Goal: Use online tool/utility: Utilize a website feature to perform a specific function

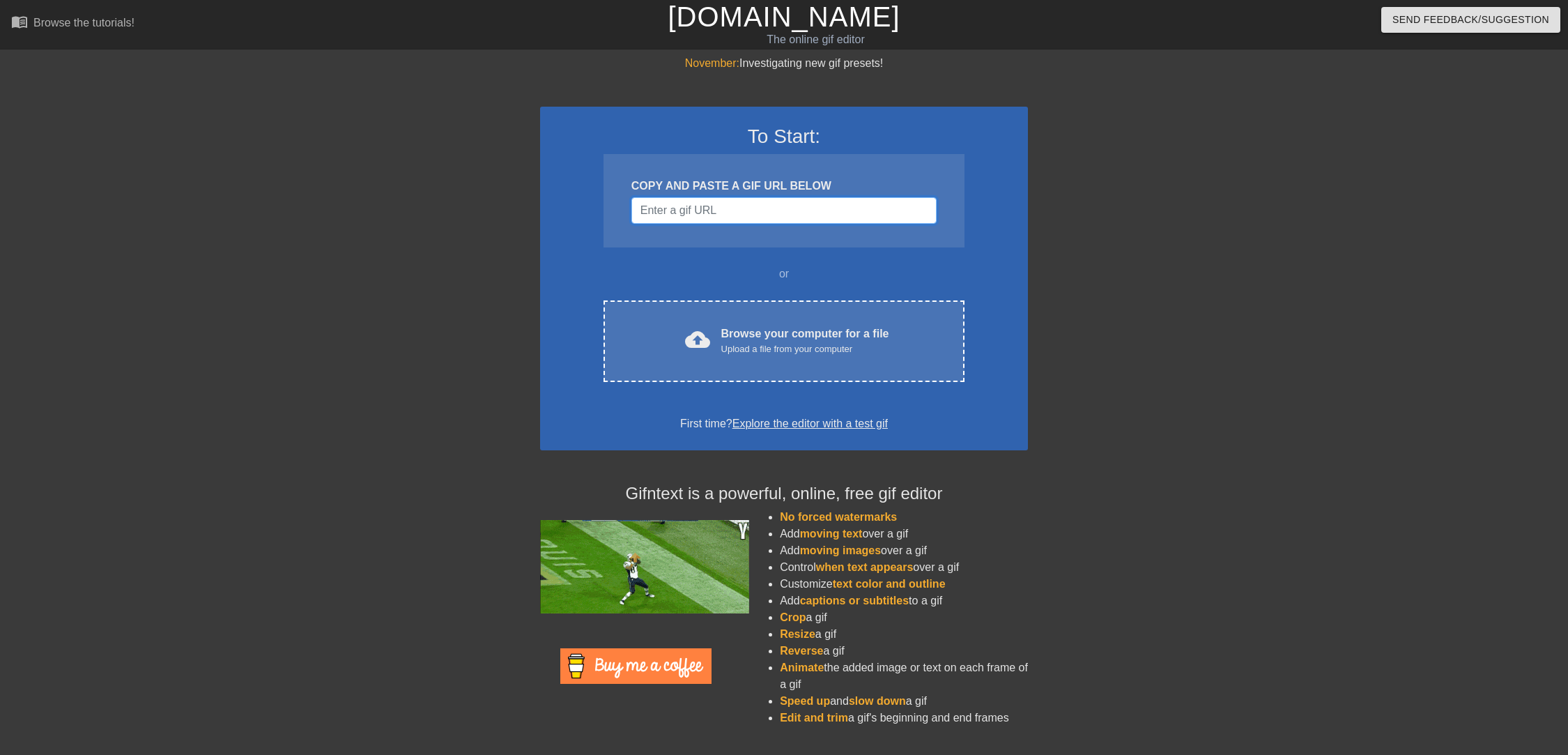
click at [708, 203] on input "Username" at bounding box center [784, 210] width 305 height 26
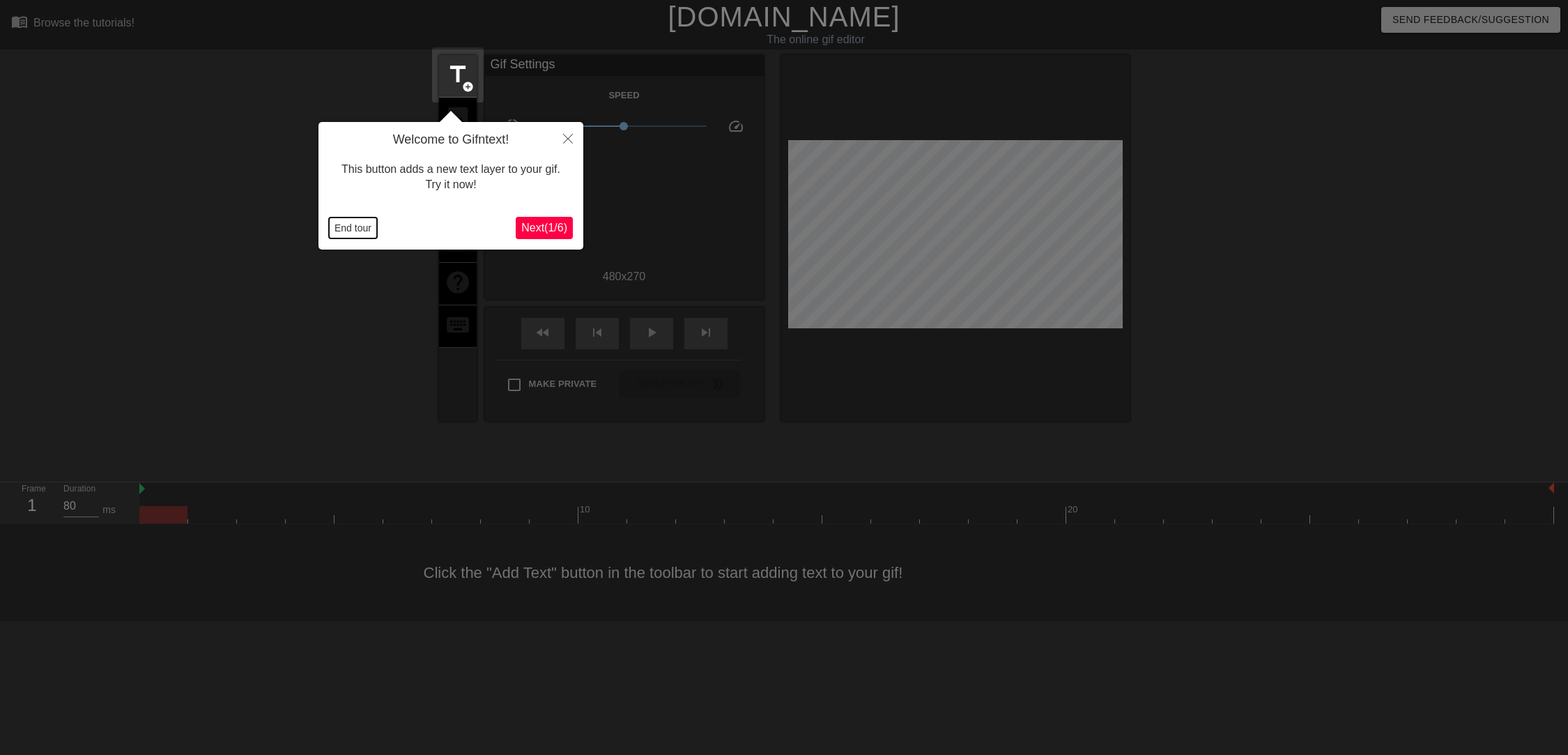
click at [362, 223] on button "End tour" at bounding box center [353, 228] width 48 height 21
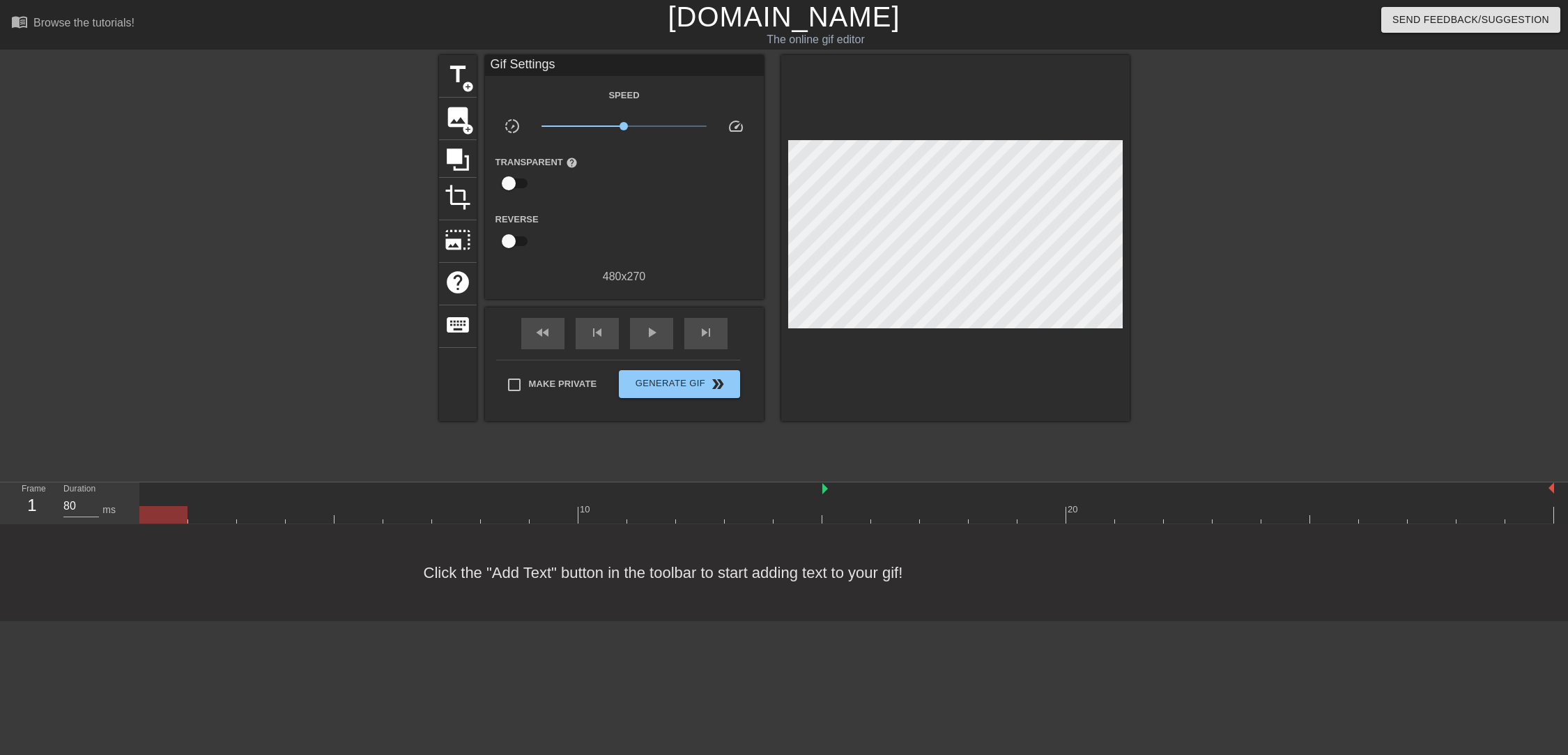
drag, startPoint x: 140, startPoint y: 488, endPoint x: 823, endPoint y: 449, distance: 684.1
click at [823, 449] on div "menu_book Browse the tutorials! [DOMAIN_NAME] The online gif editor Send Feedba…" at bounding box center [784, 310] width 1568 height 621
click at [646, 333] on span "play_arrow" at bounding box center [651, 332] width 17 height 17
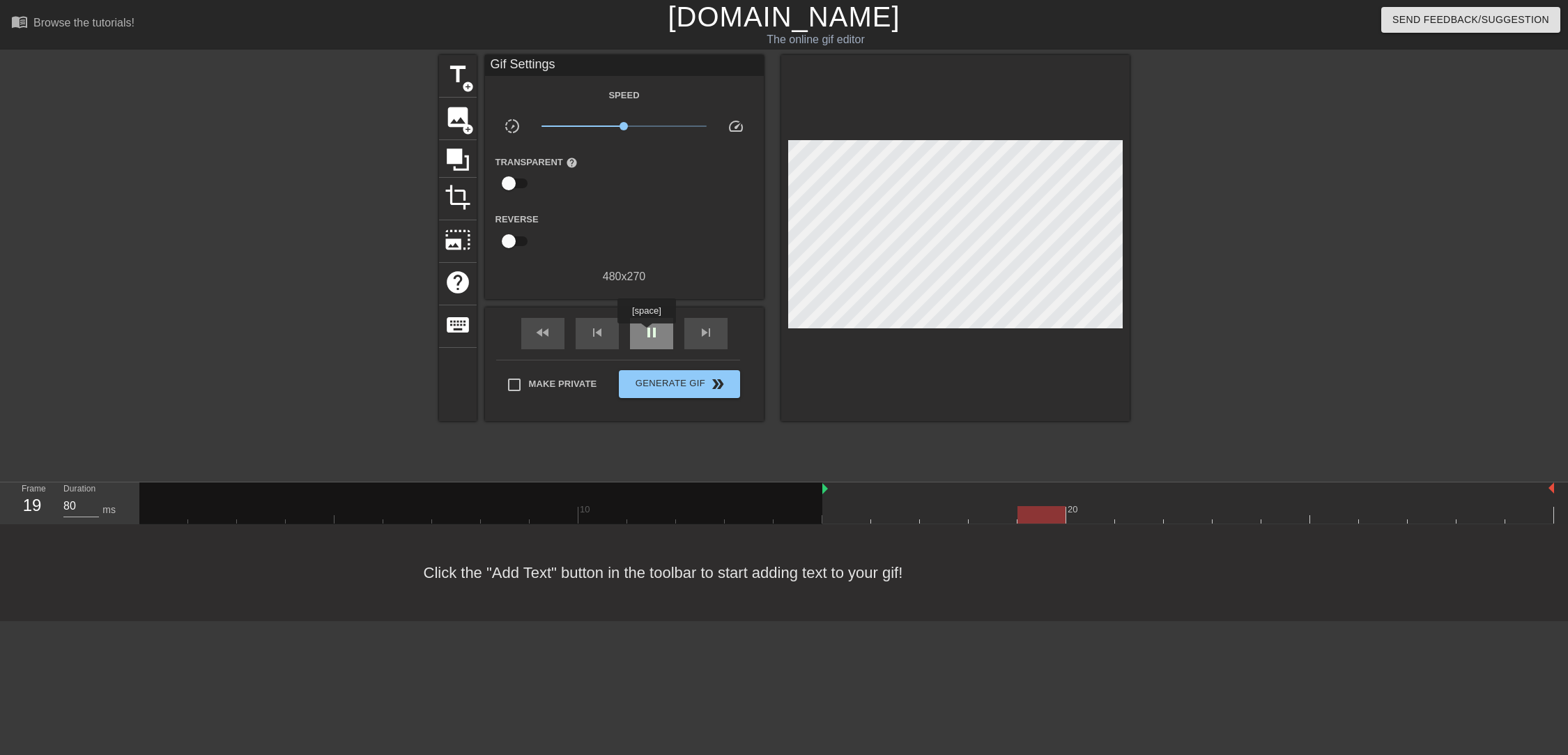
click at [646, 333] on span "pause" at bounding box center [651, 332] width 17 height 17
click at [821, 487] on div at bounding box center [481, 509] width 683 height 55
click at [886, 511] on div at bounding box center [847, 515] width 1415 height 17
click at [950, 512] on div at bounding box center [847, 515] width 1415 height 17
drag, startPoint x: 823, startPoint y: 486, endPoint x: 910, endPoint y: 482, distance: 87.1
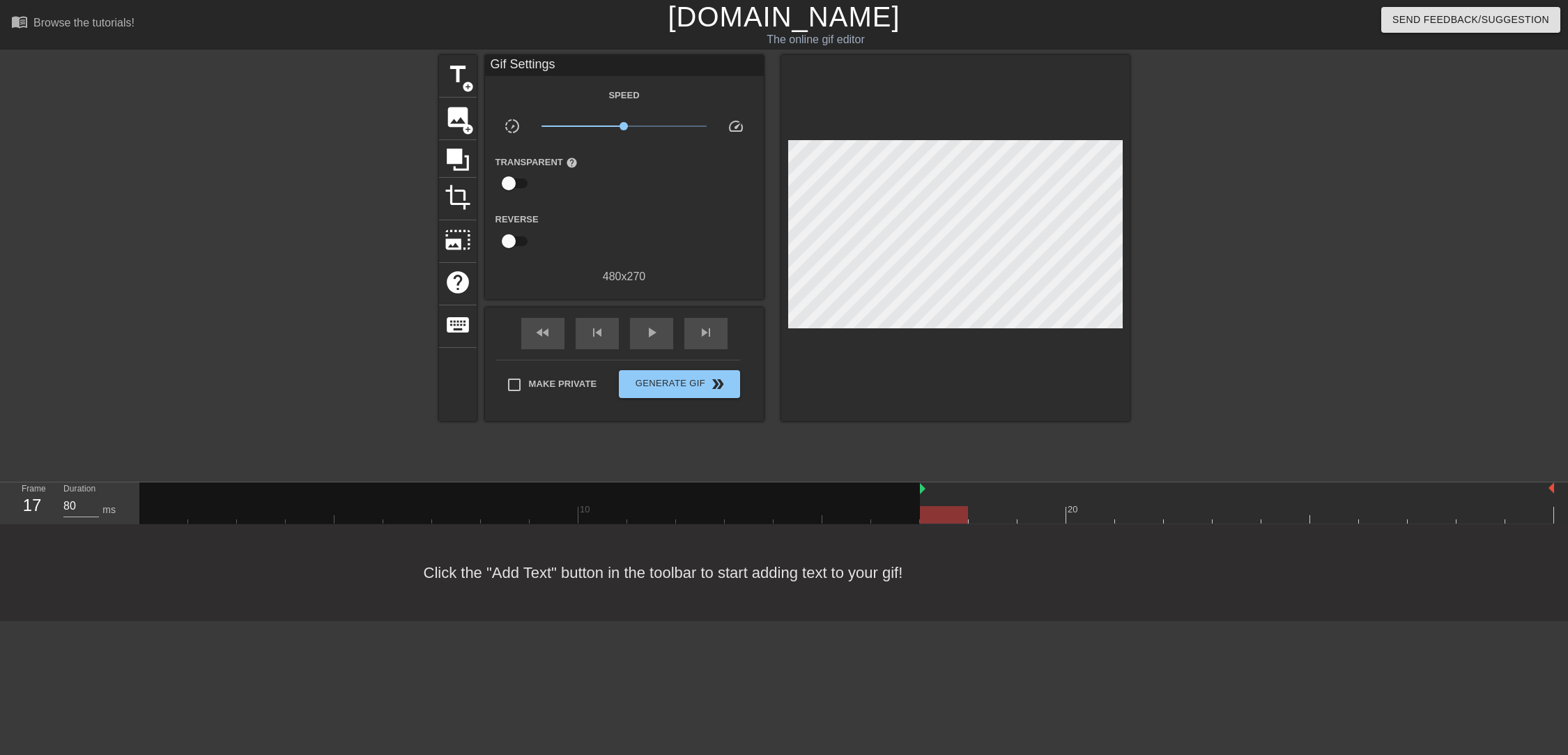
click at [910, 482] on div "10 20" at bounding box center [847, 503] width 1415 height 41
click at [652, 338] on span "play_arrow" at bounding box center [651, 332] width 17 height 17
click at [652, 338] on span "pause" at bounding box center [651, 332] width 17 height 17
click at [446, 68] on span "title" at bounding box center [458, 74] width 26 height 26
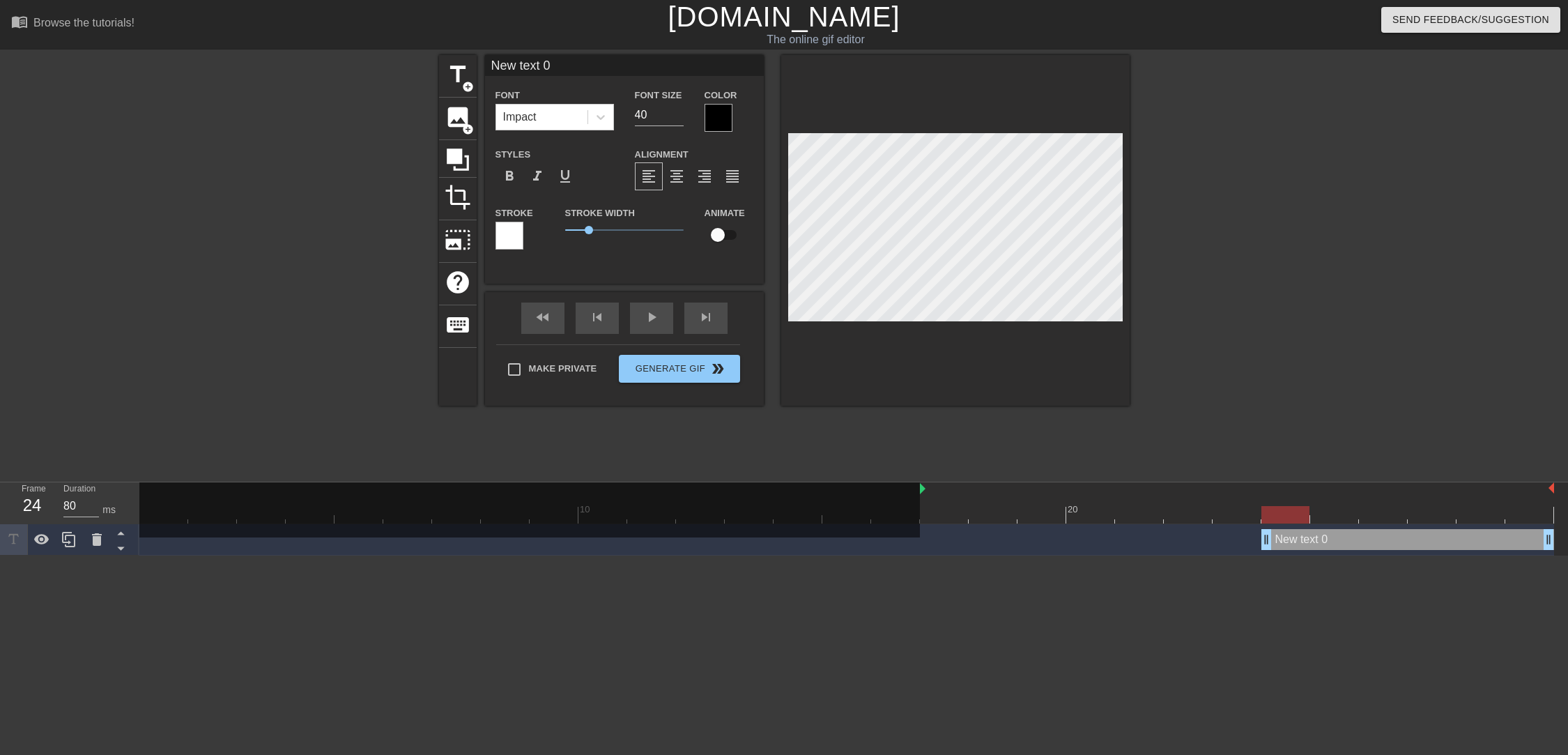
scroll to position [2, 2]
type input "New text"
type textarea "New text"
type input "New text"
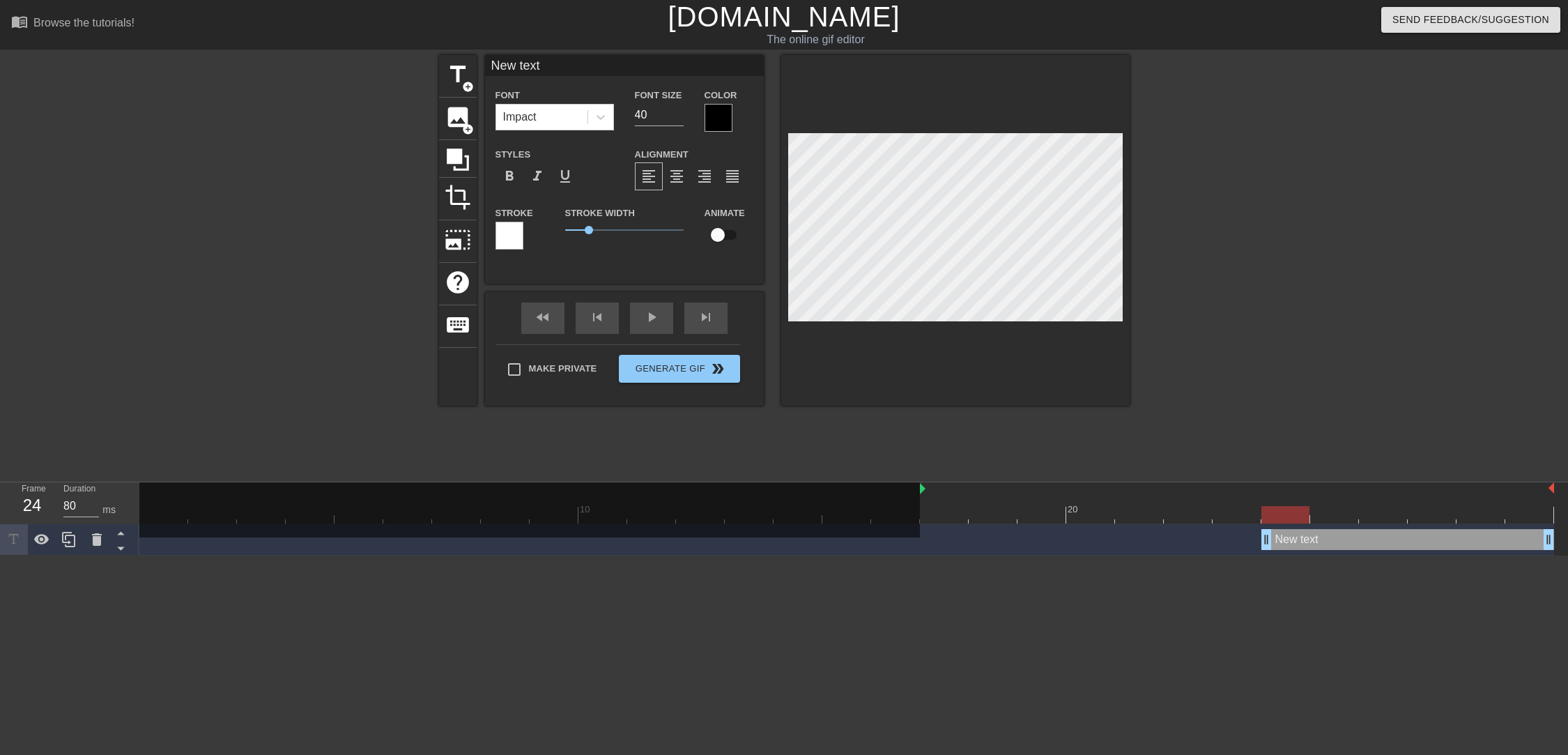
type textarea "New text"
type input "New tex"
type textarea "New tex"
type input "New te"
type textarea "New te"
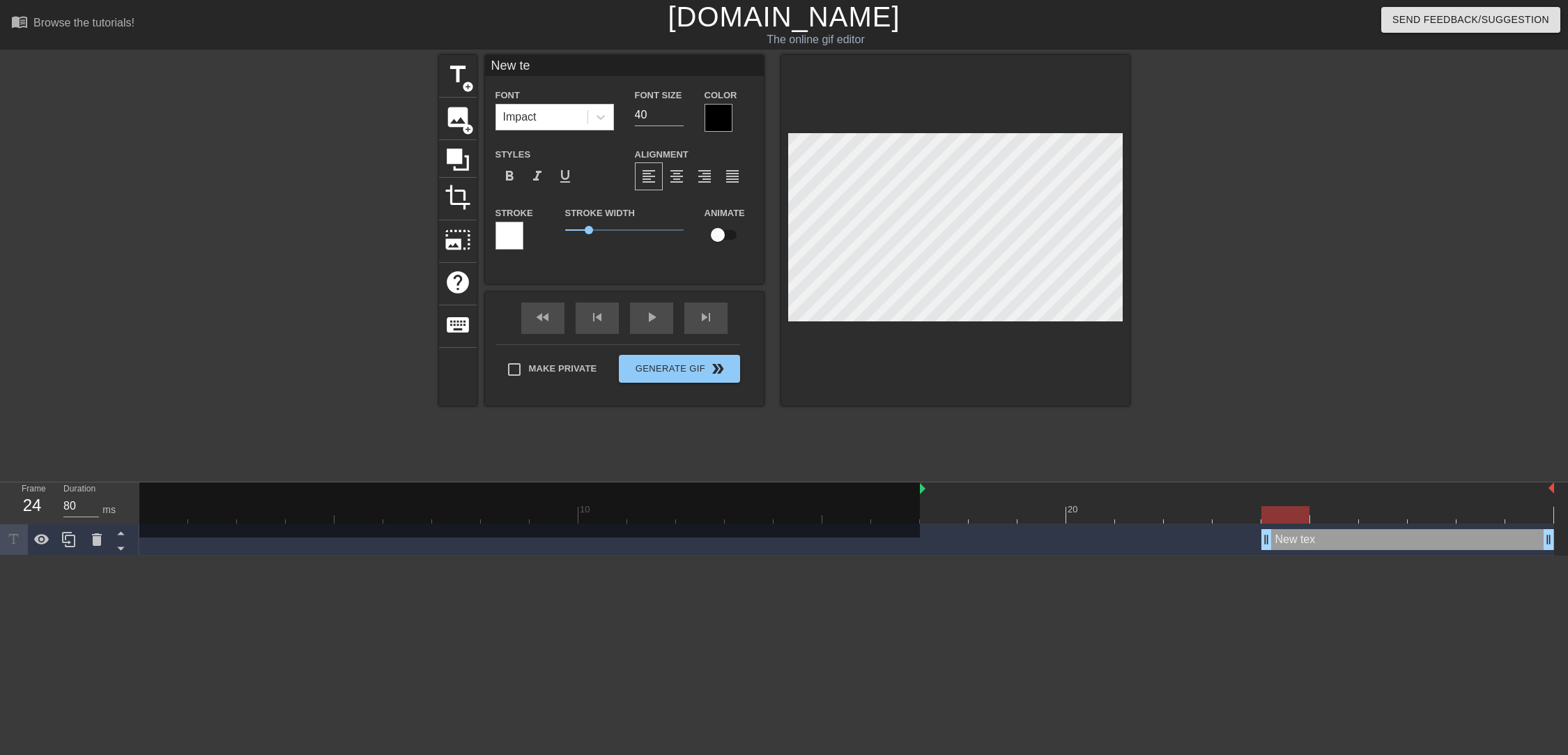
type input "New t"
type textarea "New t"
type input "New"
type textarea "New"
type input "New"
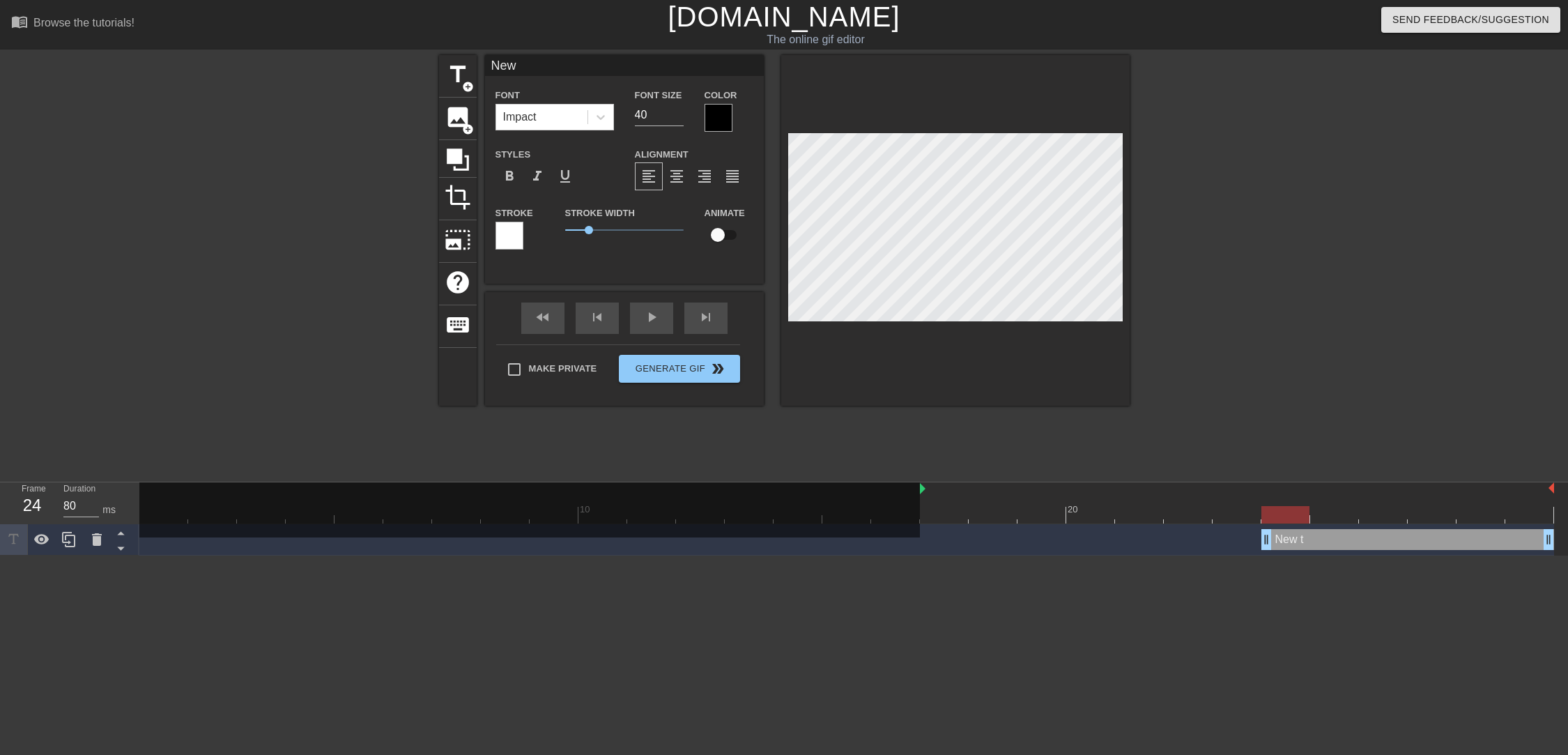
type textarea "New"
type input "Ne"
type textarea "Ne"
type input "N"
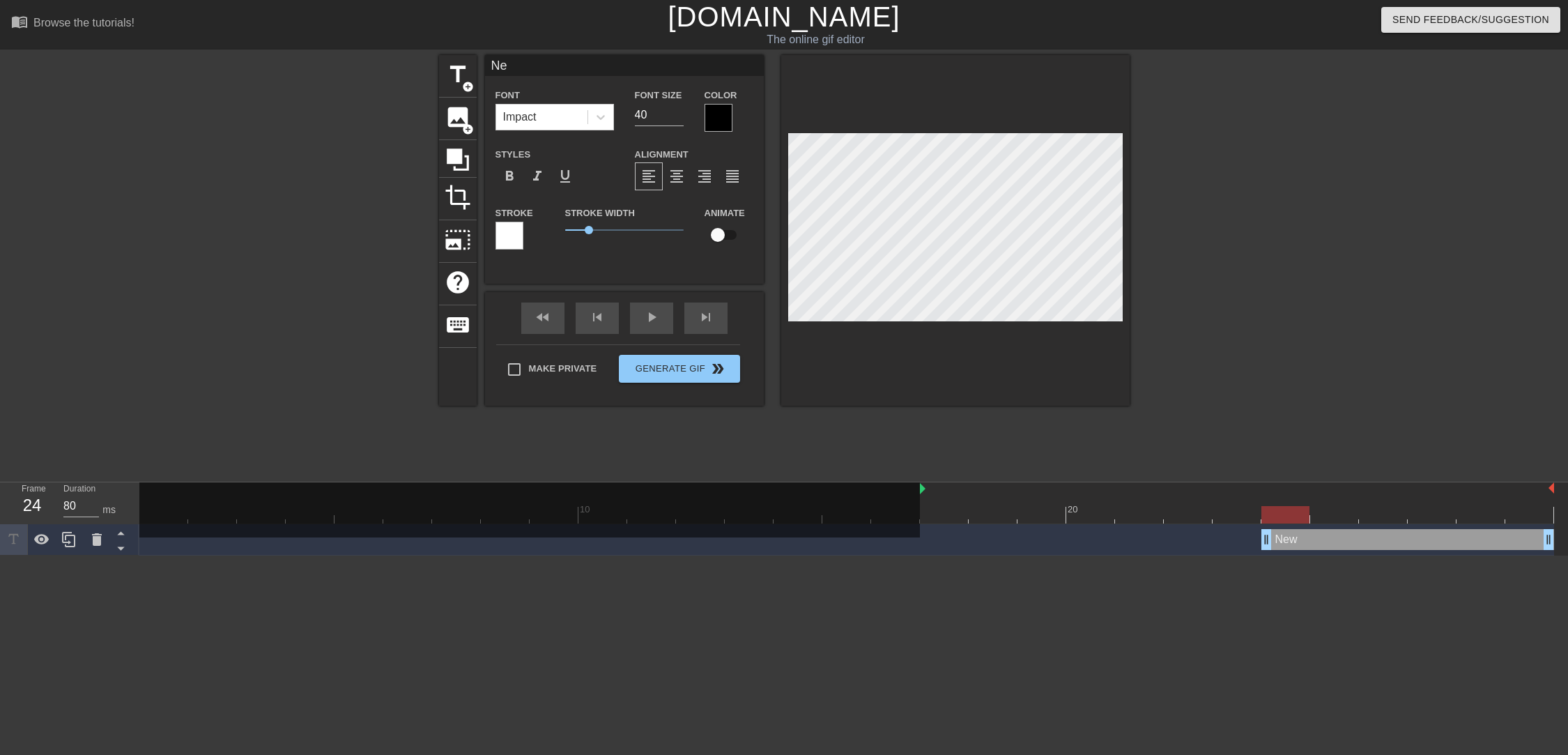
type textarea "N"
type input "Q"
type textarea "Q"
type input "QC"
type textarea "QC"
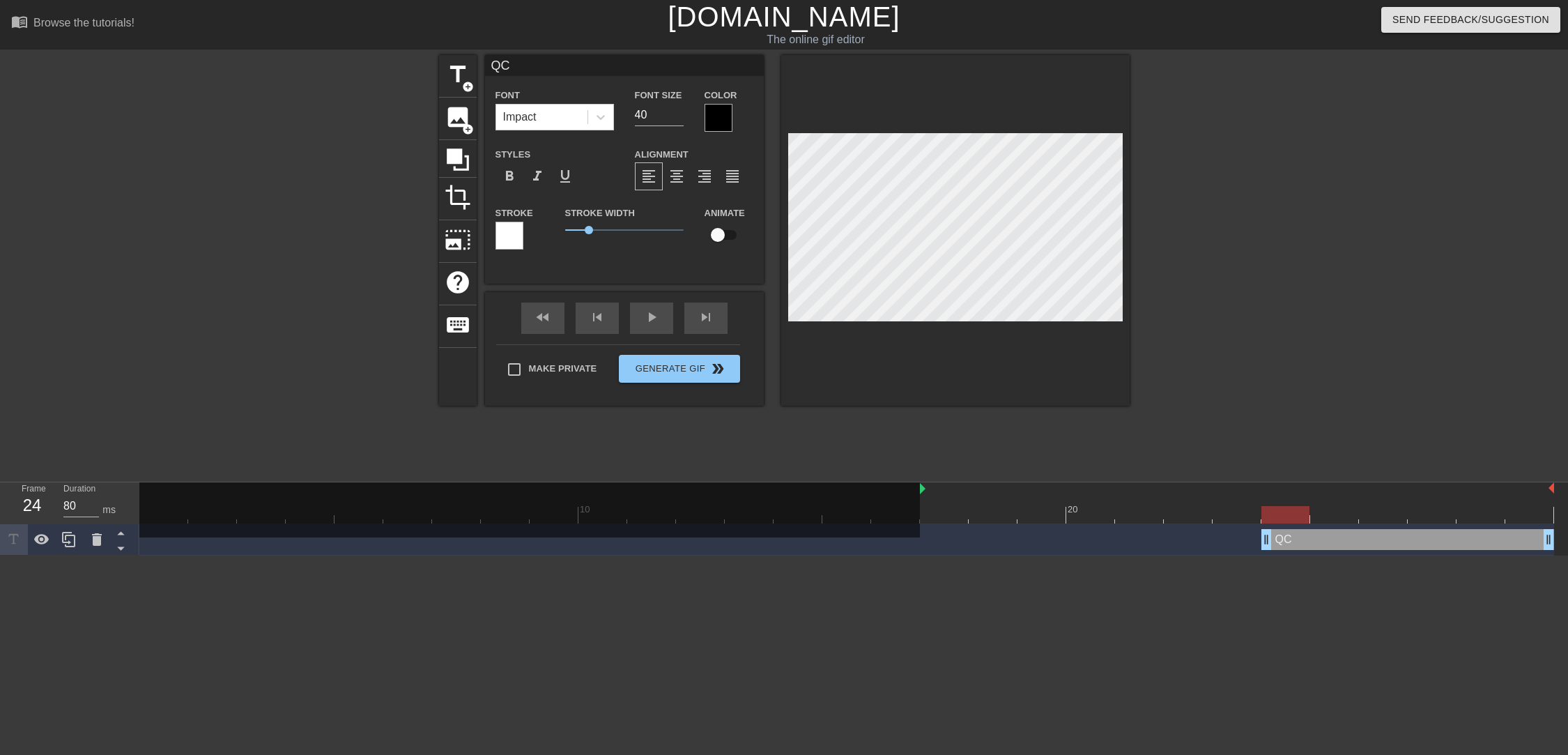
type input "QC'"
type textarea "QC'"
type input "QC's"
type textarea "QC's"
type input "QC's"
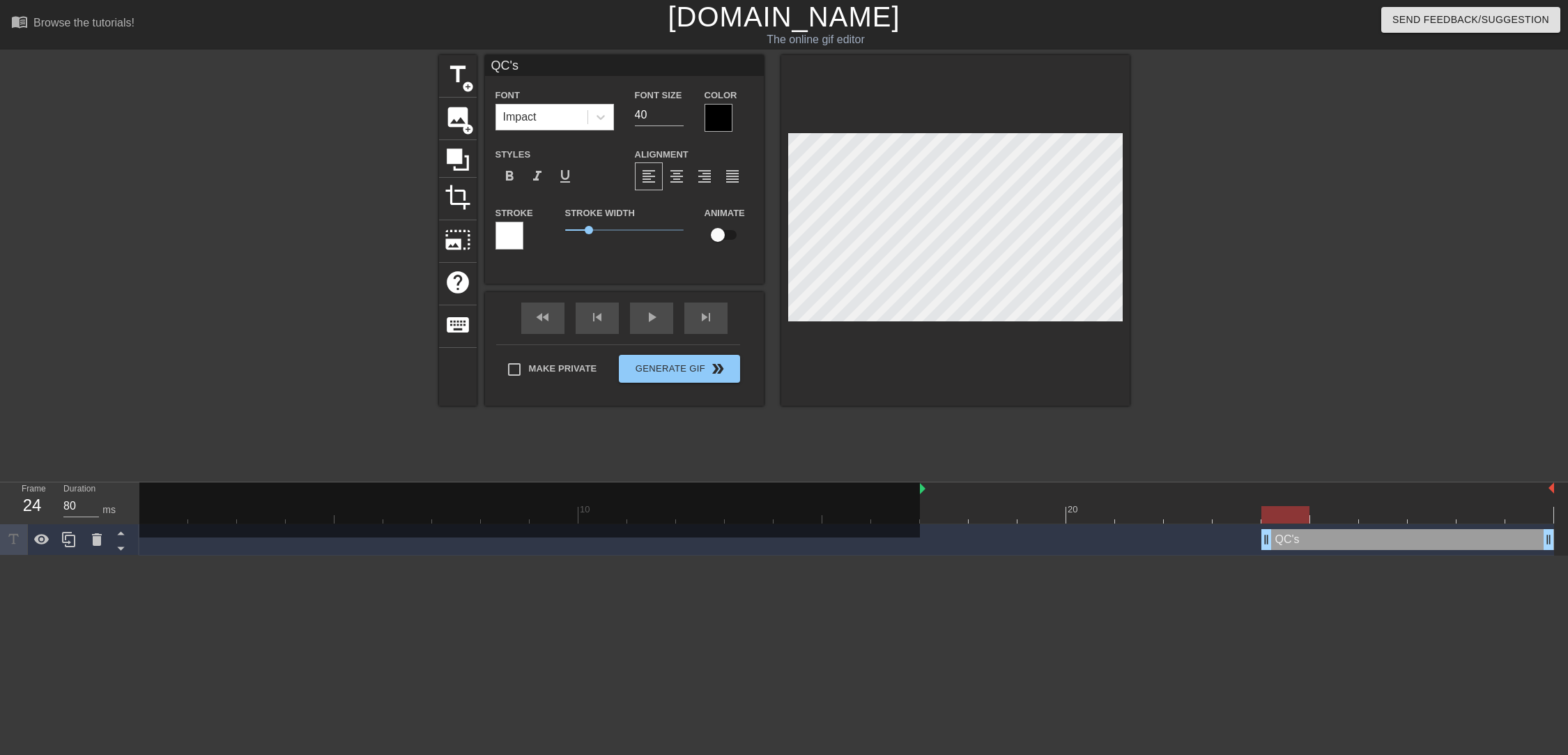
type textarea "QC's"
type input "QC's P"
type textarea "QC's P"
type input "QC's"
type textarea "QC's"
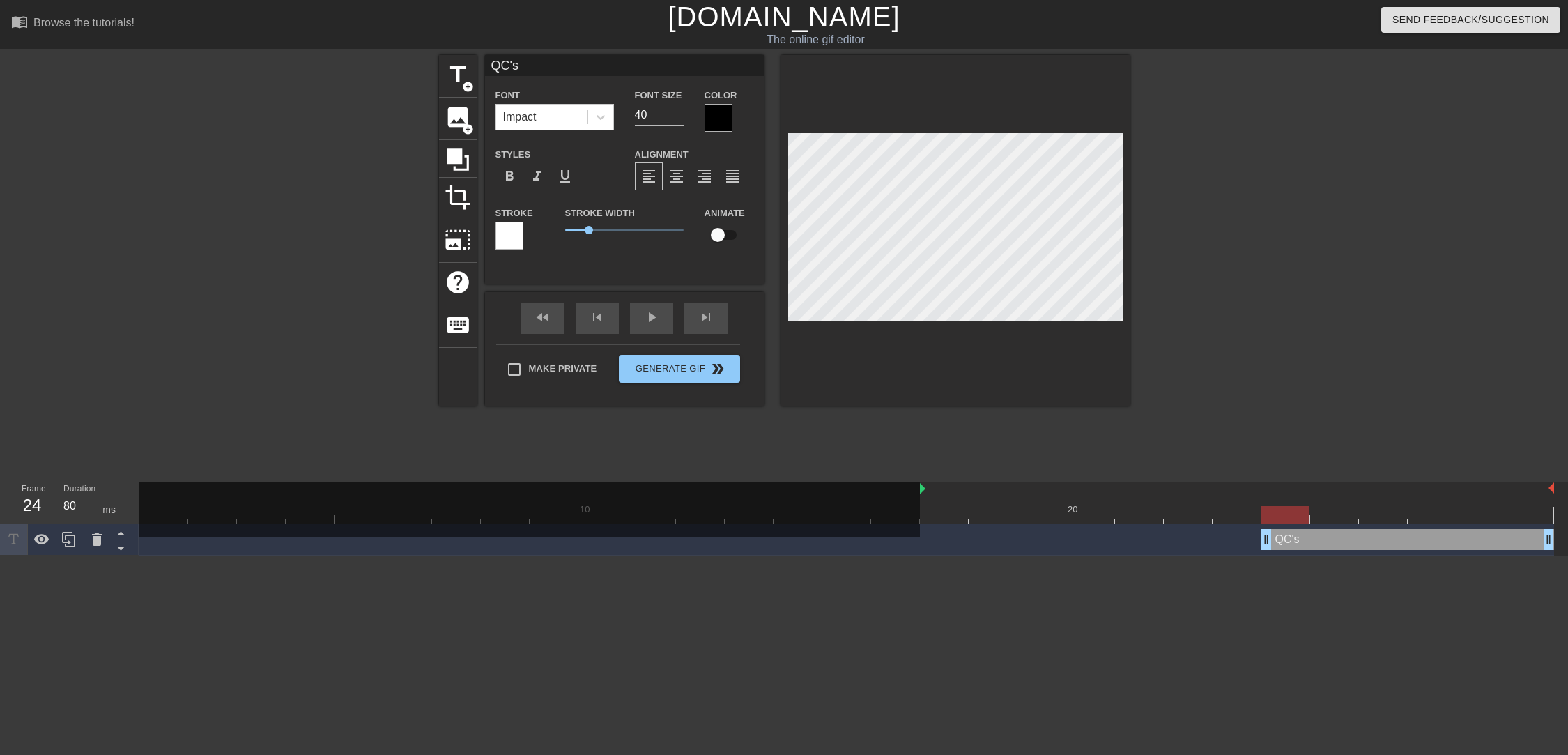
type input "QC's"
type textarea "QC's"
type input "QC's,"
type textarea "QC's,"
type input "QC's,"
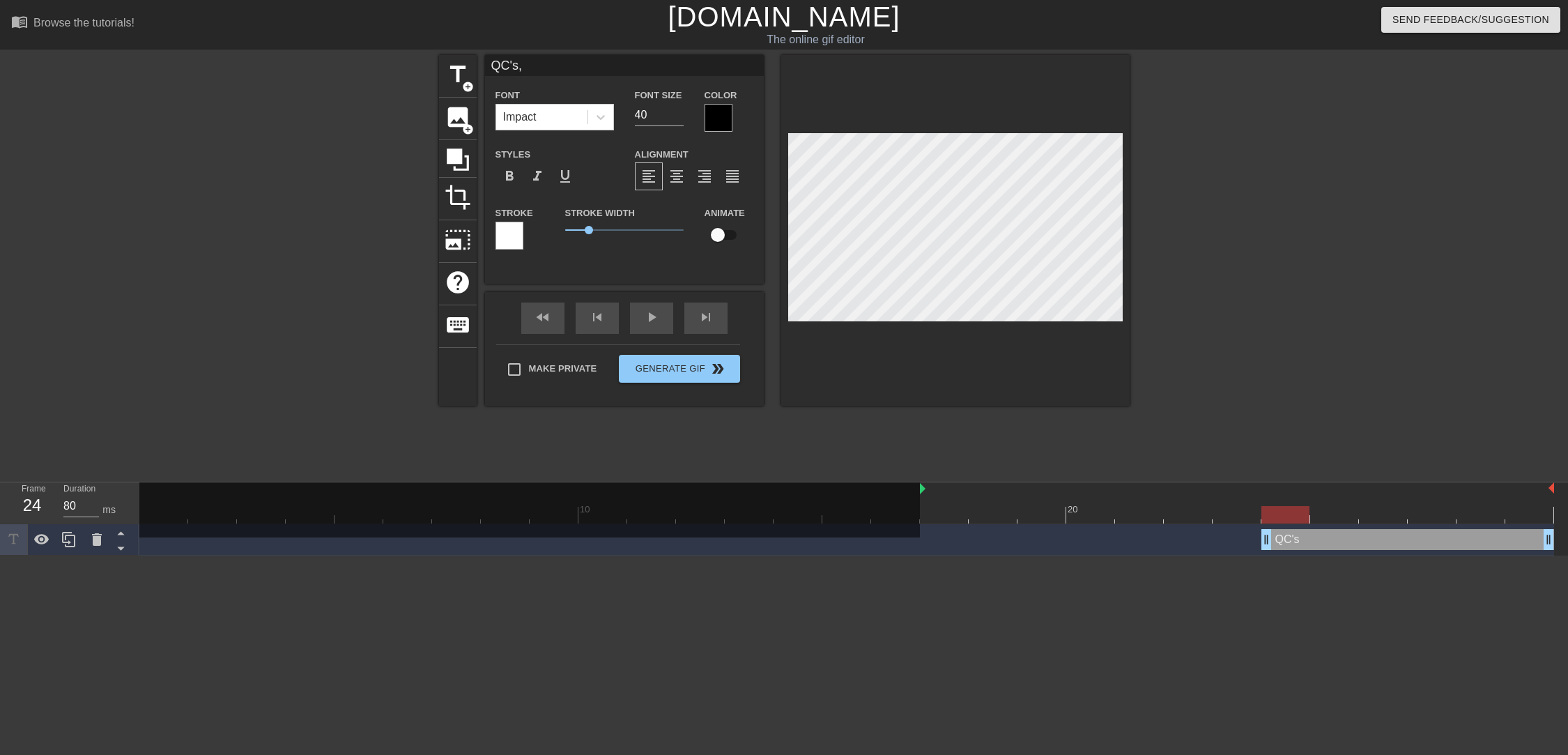
type textarea "QC's,"
type input "QC's, p"
type textarea "QC's, p"
type input "QC's, pl"
type textarea "QC's, ple"
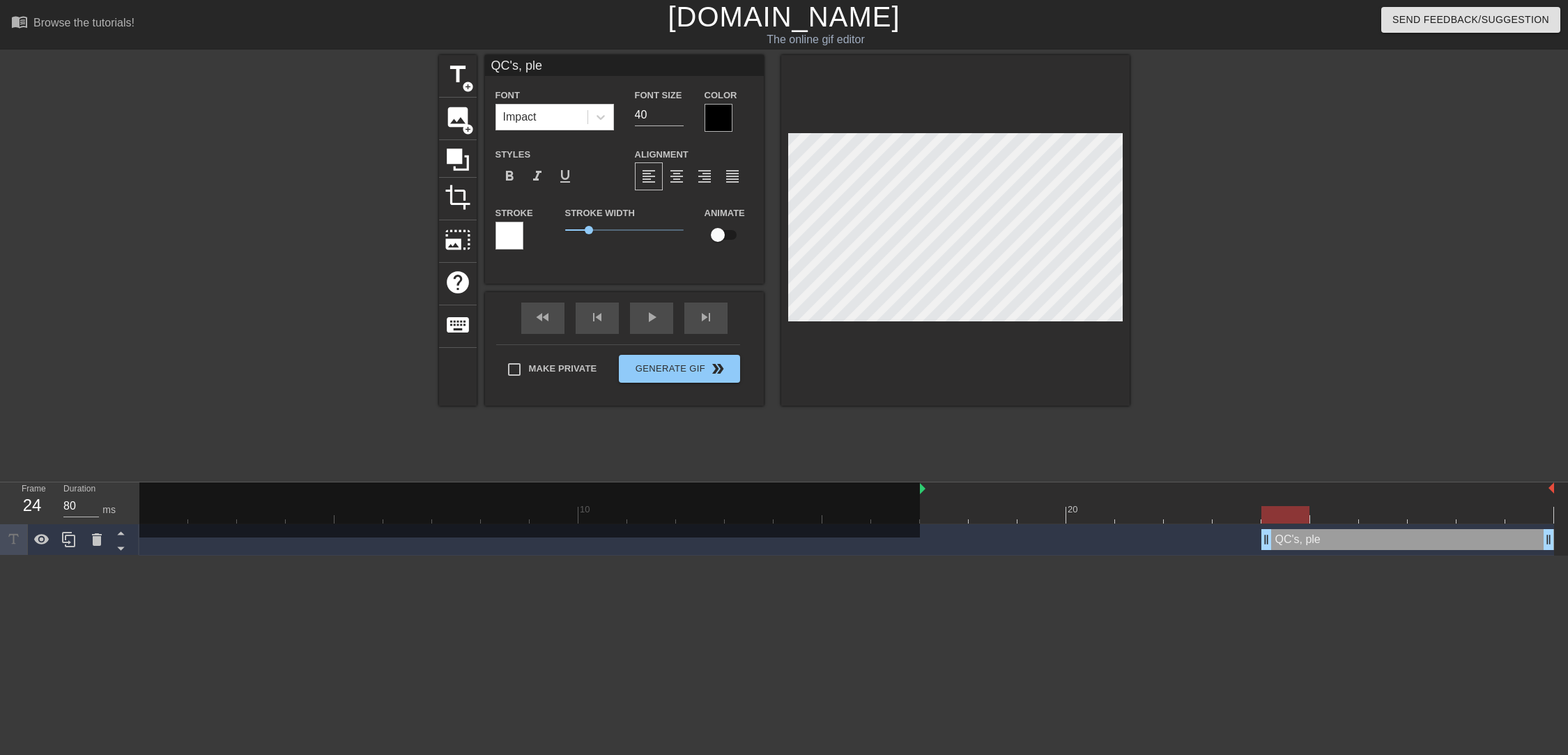
type input "QC's, plea"
type textarea "QC's, plea"
type input "QC's, pleas"
type textarea "QC's, pleas"
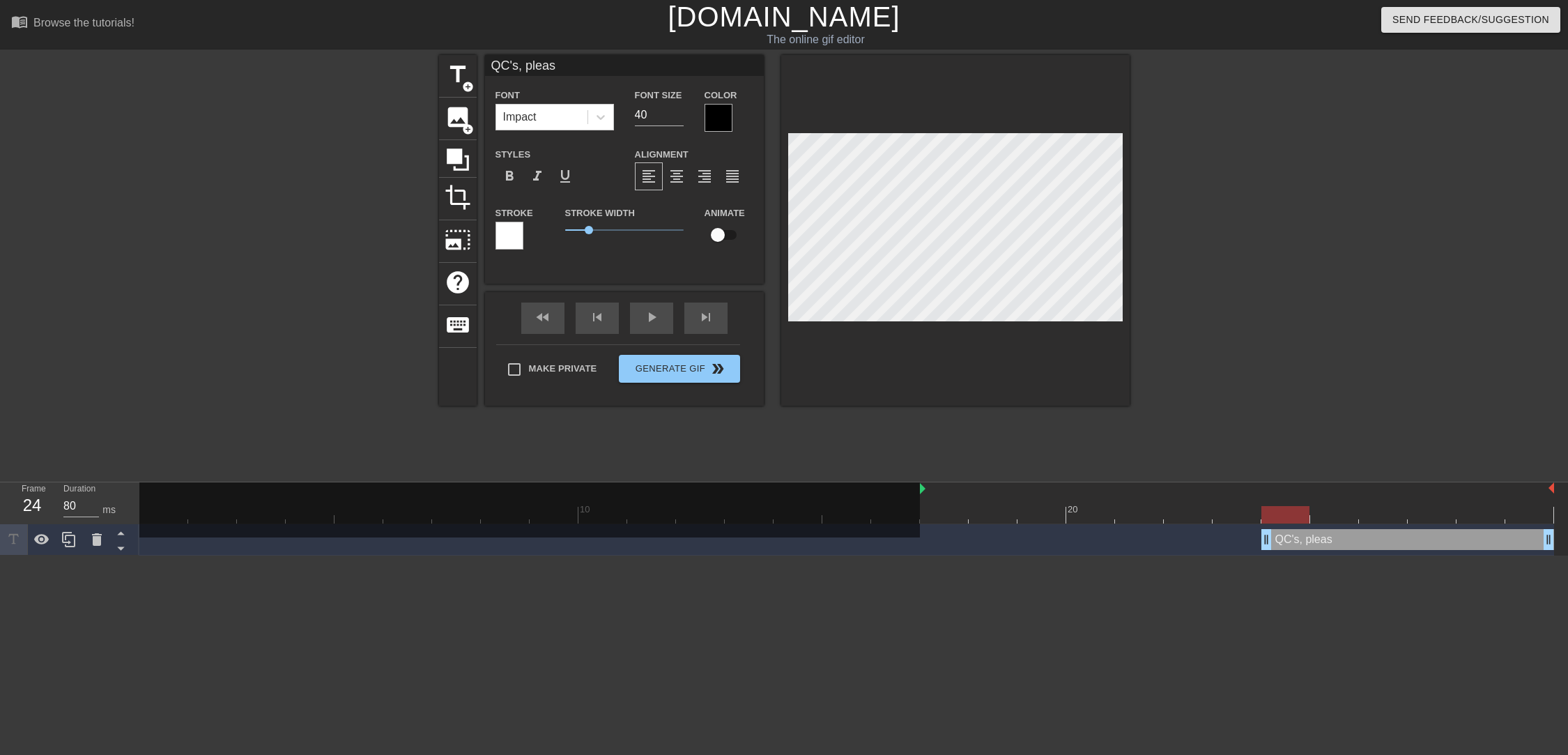
type input "QC's, plea"
type textarea "QC's, plea"
type input "QC's, ple"
type textarea "QC's, ple"
type input "QC's, plee"
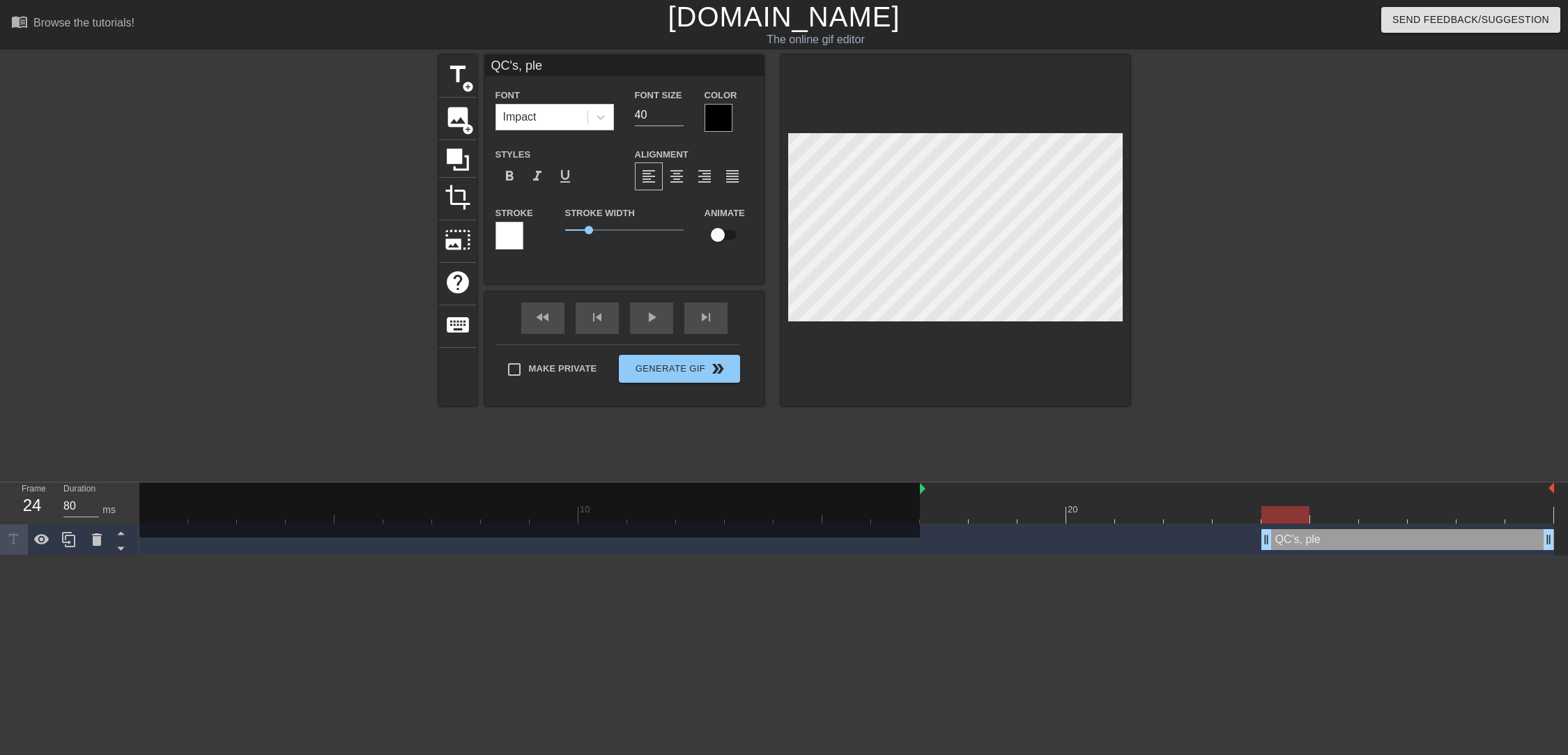
type textarea "QC's, plee"
type input "QC's, pleee"
type textarea "QC's, pleee"
type input "QC's, pleeee"
type textarea "QC's, pleeee"
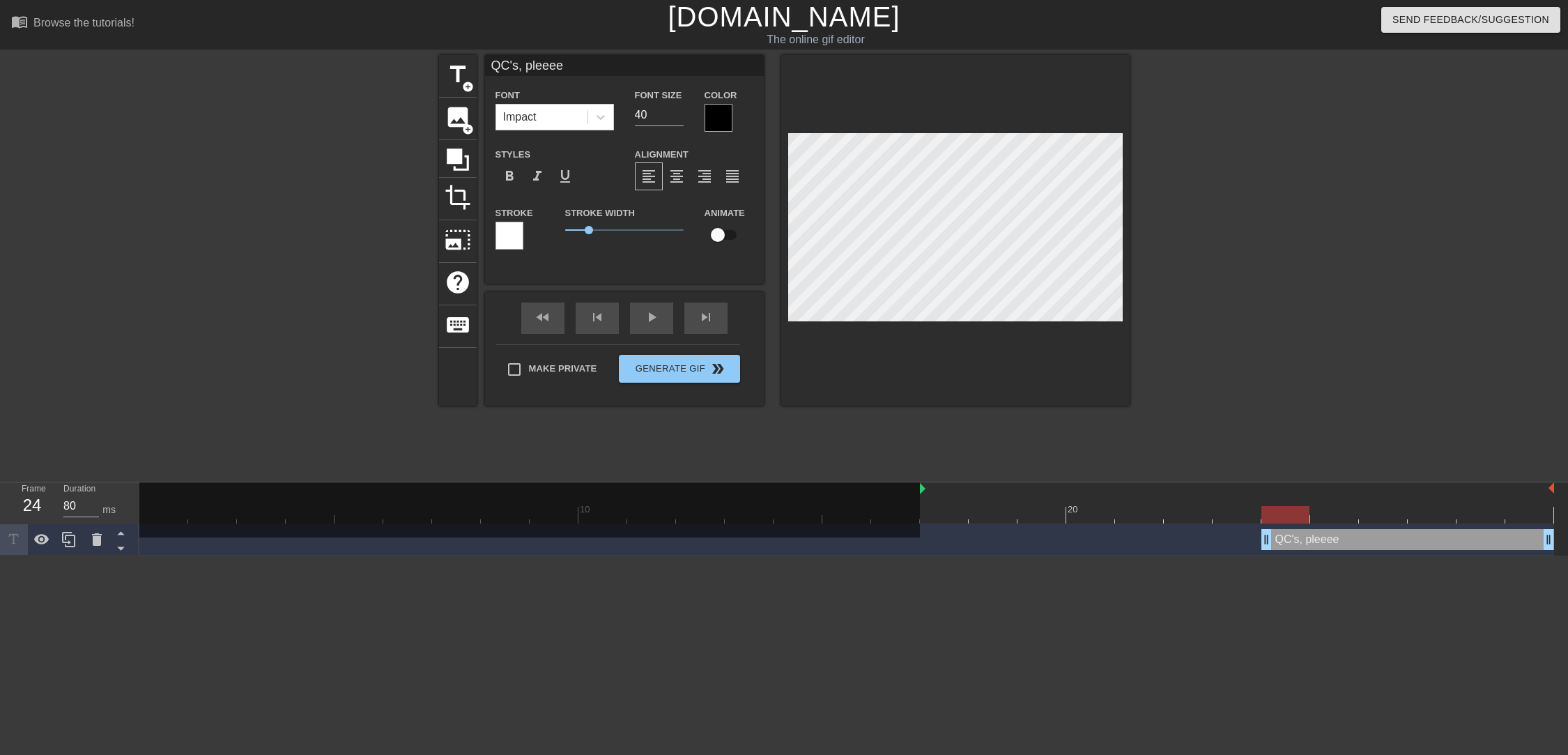
type input "QC's, pleeeea"
type textarea "QC's, pleeeea"
type input "QC's, pleeeeas"
type textarea "QC's, pleeeeas"
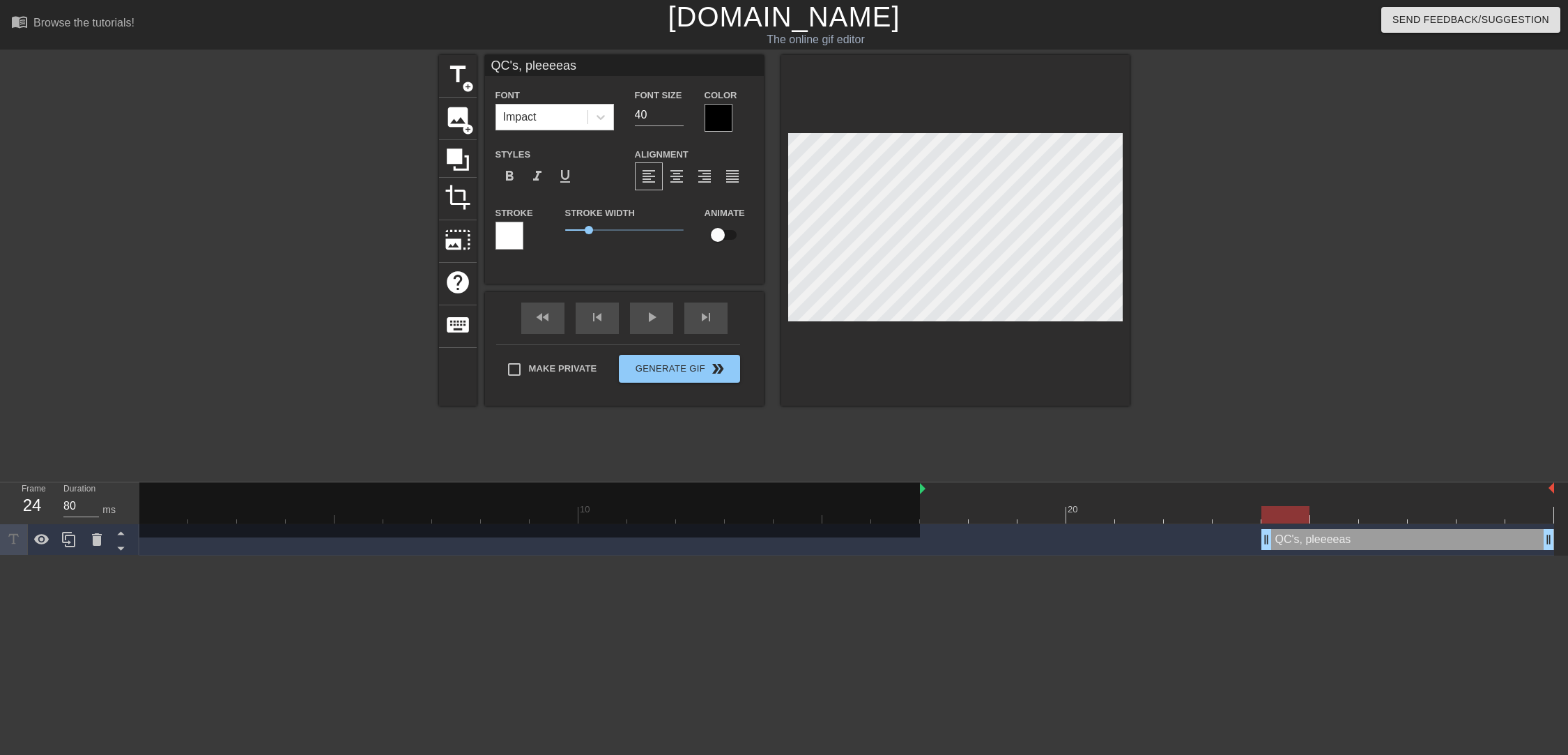
type input "QC's, pleeeease"
type textarea "QC's, pleeeease"
type input "QC's, pleeeease!"
type textarea "QC's, pleeeease!"
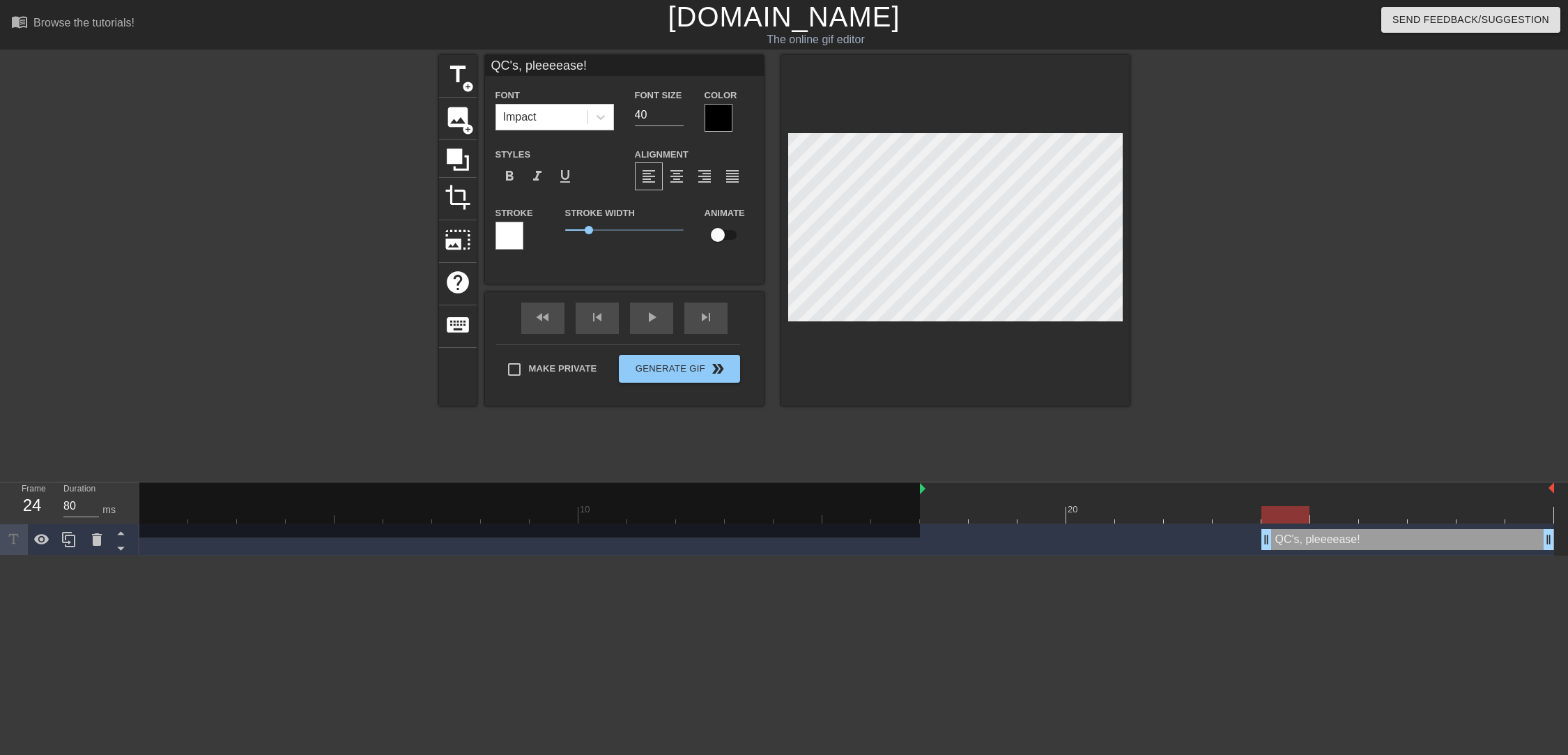
click at [725, 123] on div at bounding box center [718, 117] width 28 height 28
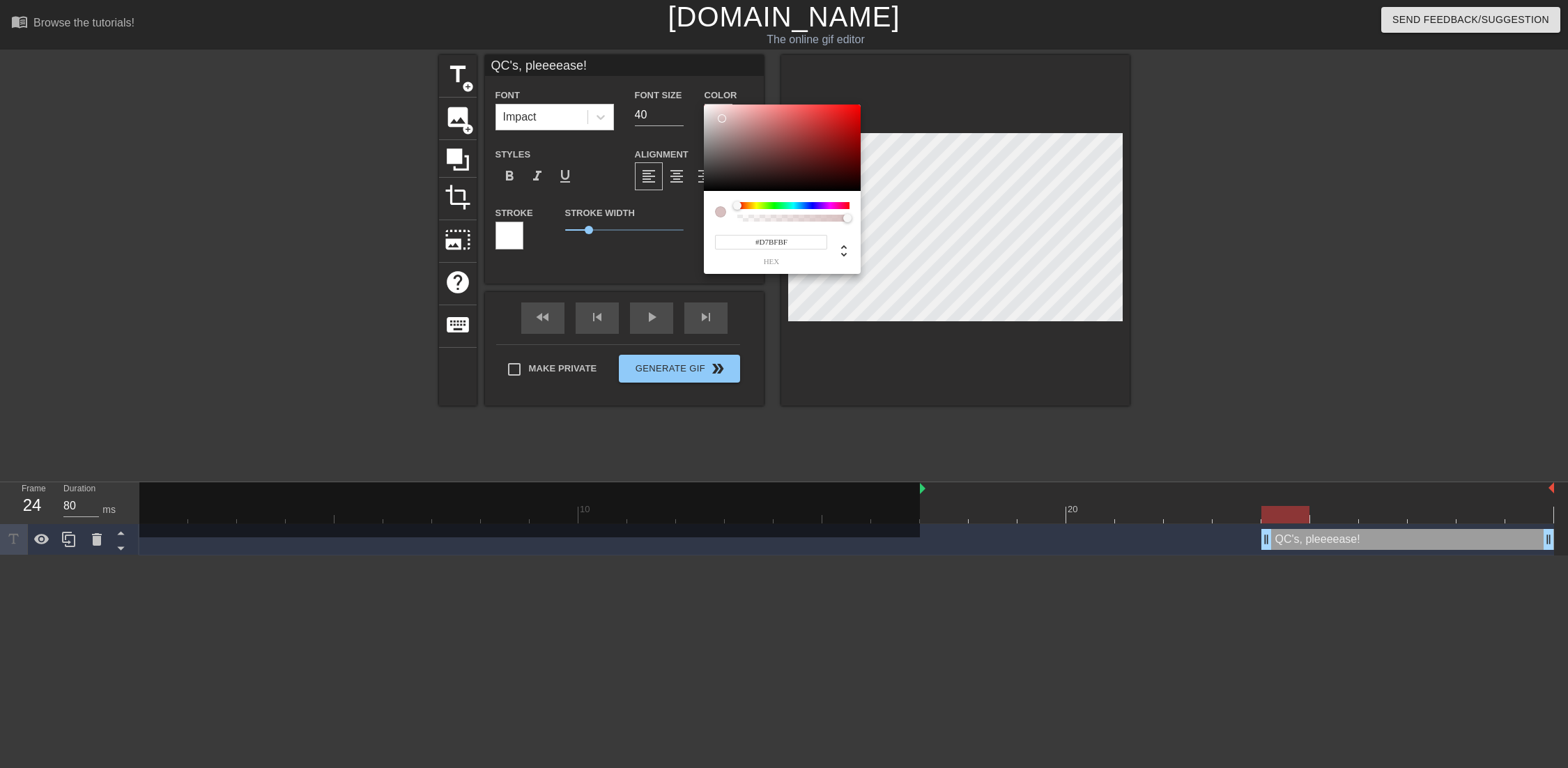
type input "#FFFFFF"
drag, startPoint x: 736, startPoint y: 158, endPoint x: 618, endPoint y: 49, distance: 160.6
click at [618, 49] on div "#FFFFFF hex" at bounding box center [784, 384] width 1568 height 768
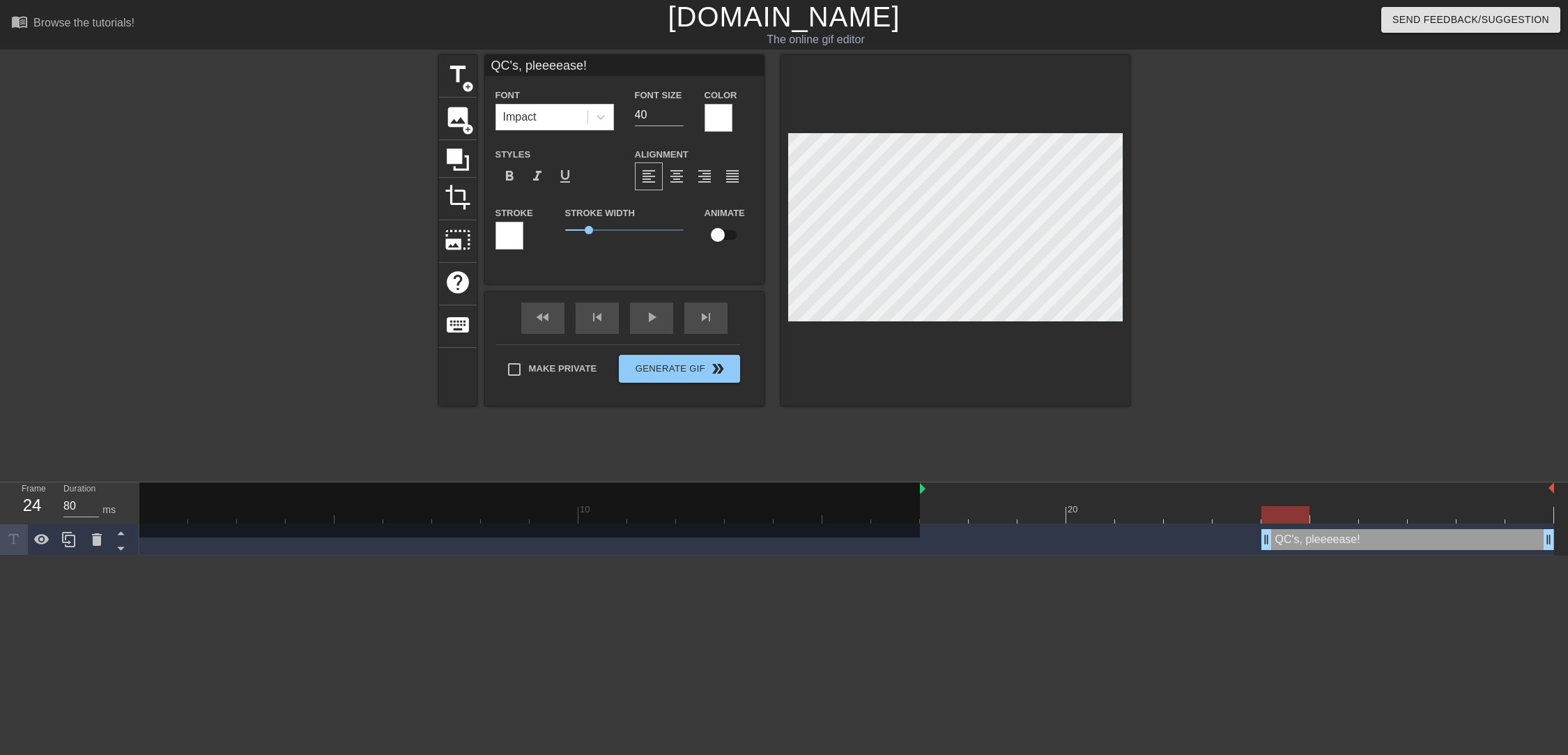
click at [506, 230] on div at bounding box center [509, 235] width 28 height 28
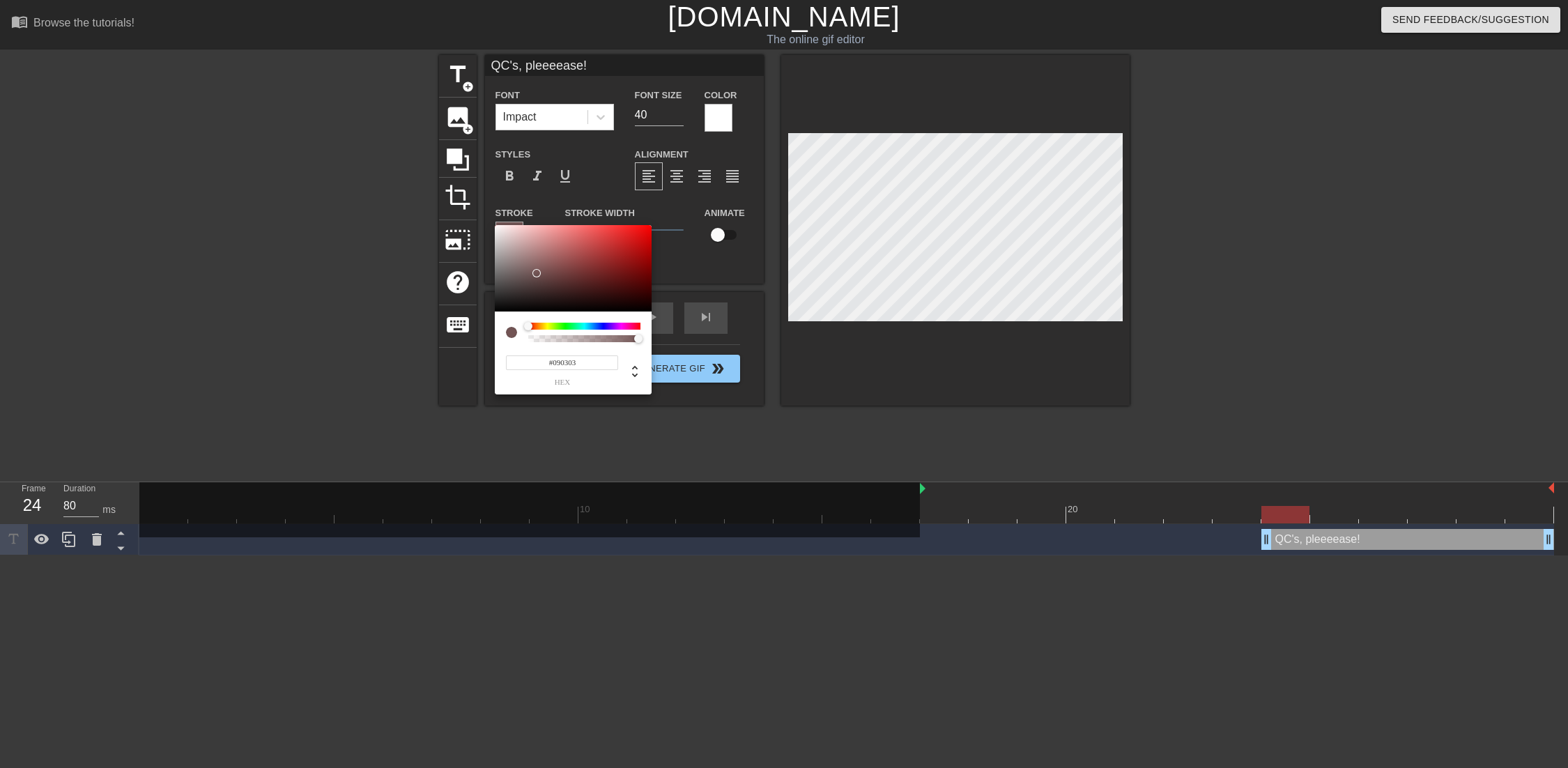
type input "#000000"
drag, startPoint x: 536, startPoint y: 274, endPoint x: 873, endPoint y: 366, distance: 349.3
click at [873, 366] on div "#000000 hex" at bounding box center [784, 384] width 1568 height 768
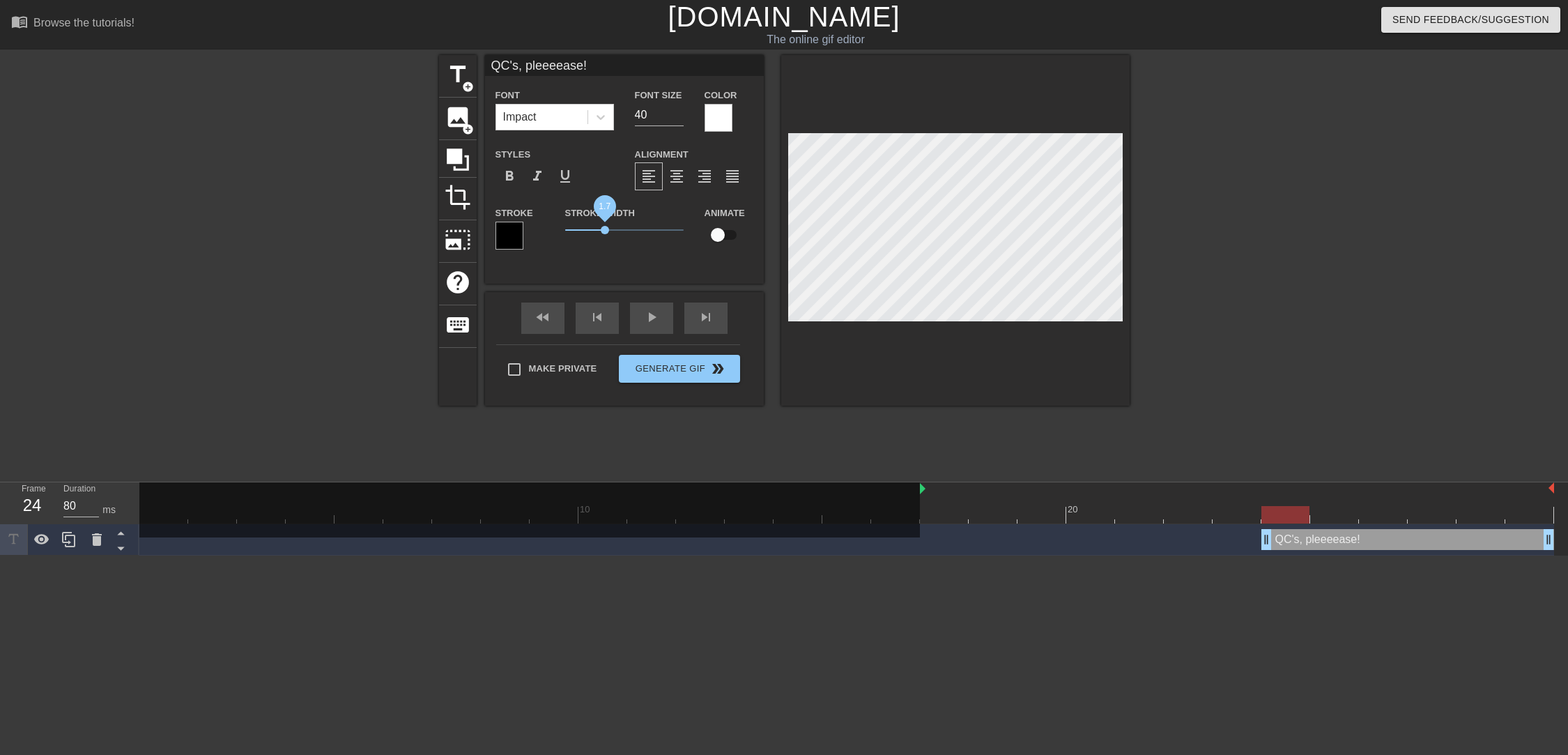
drag, startPoint x: 589, startPoint y: 231, endPoint x: 605, endPoint y: 234, distance: 16.3
click at [605, 234] on span "1.7" at bounding box center [605, 230] width 8 height 8
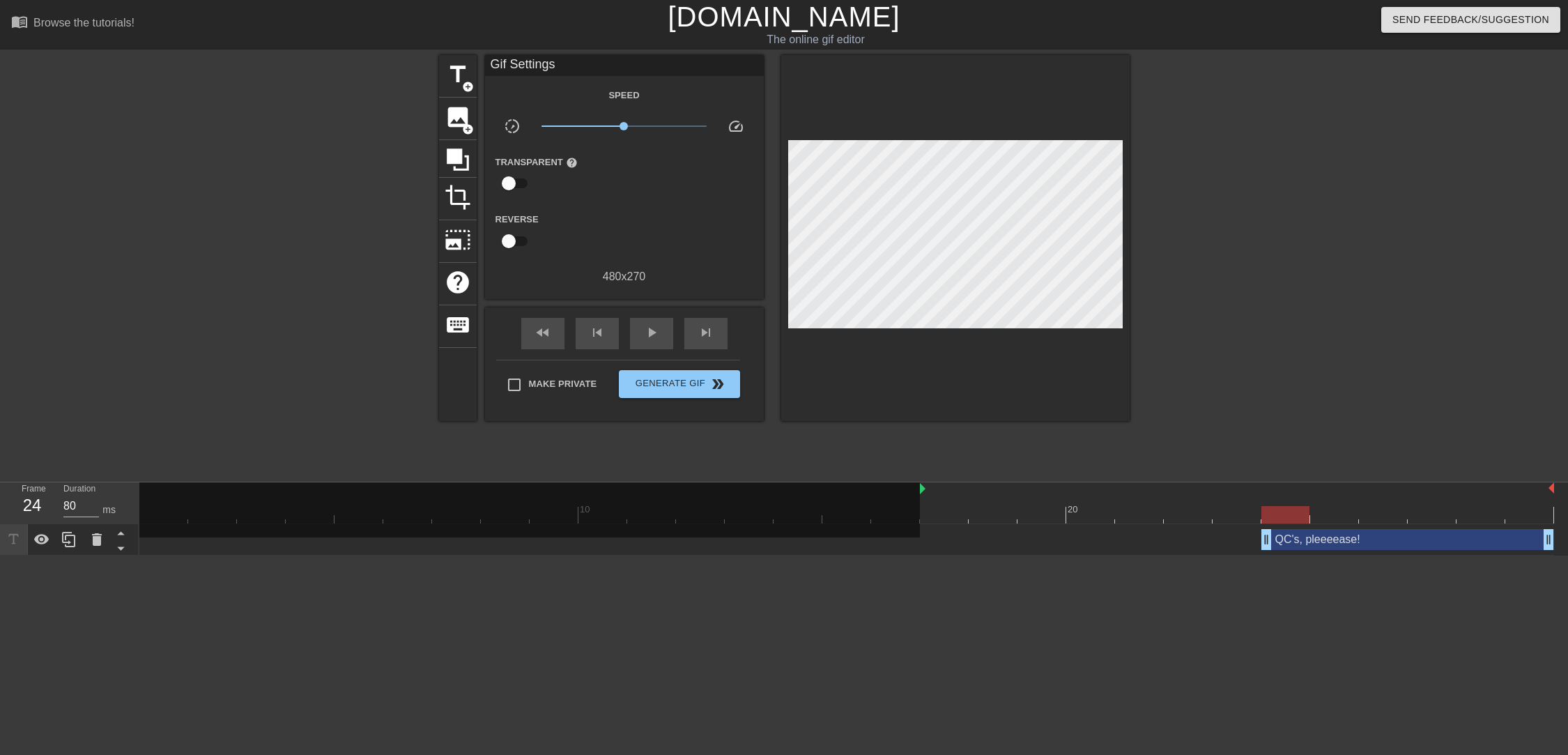
click at [1238, 359] on div at bounding box center [1251, 264] width 209 height 418
click at [662, 339] on div "play_arrow" at bounding box center [652, 334] width 44 height 32
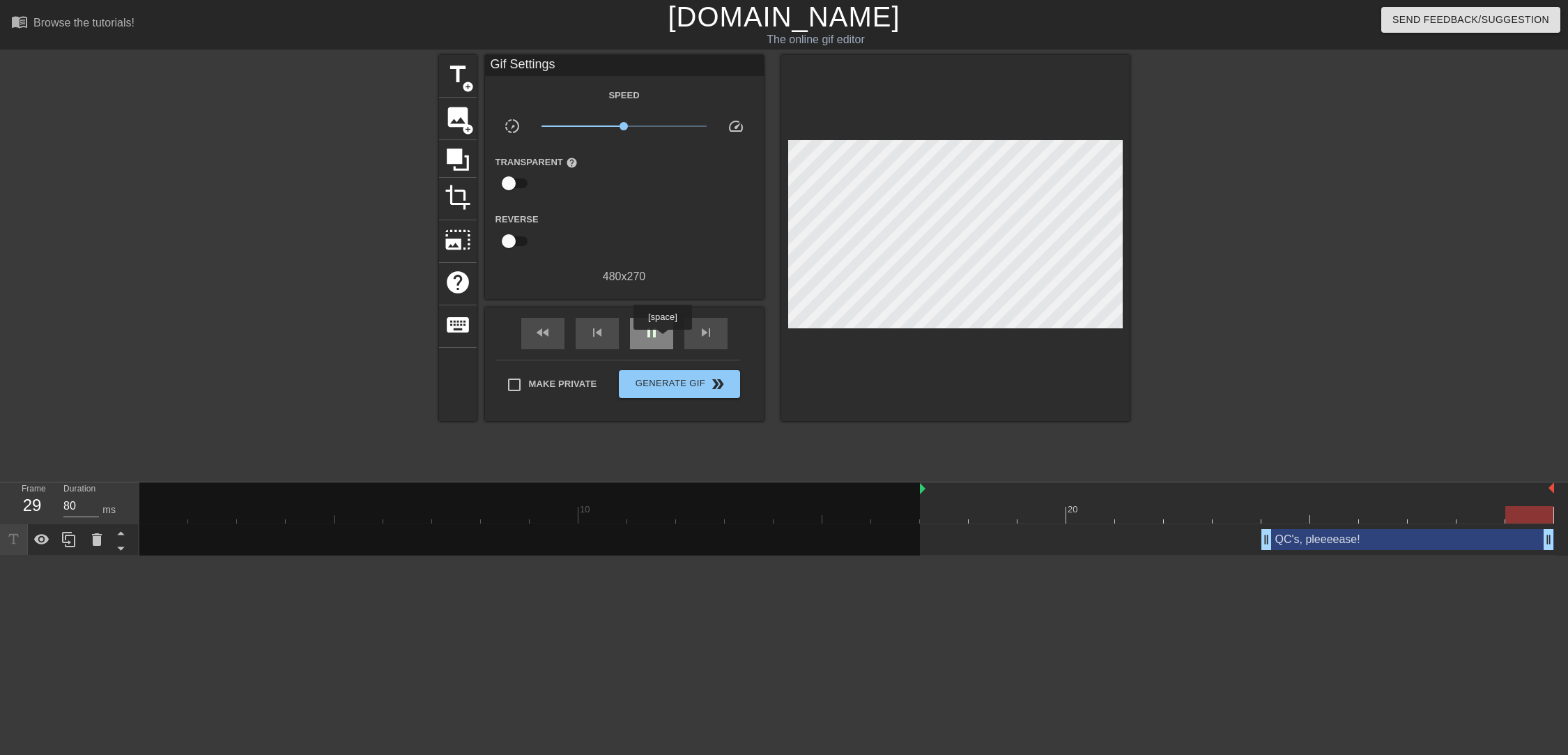
click at [662, 340] on div "pause" at bounding box center [652, 334] width 44 height 32
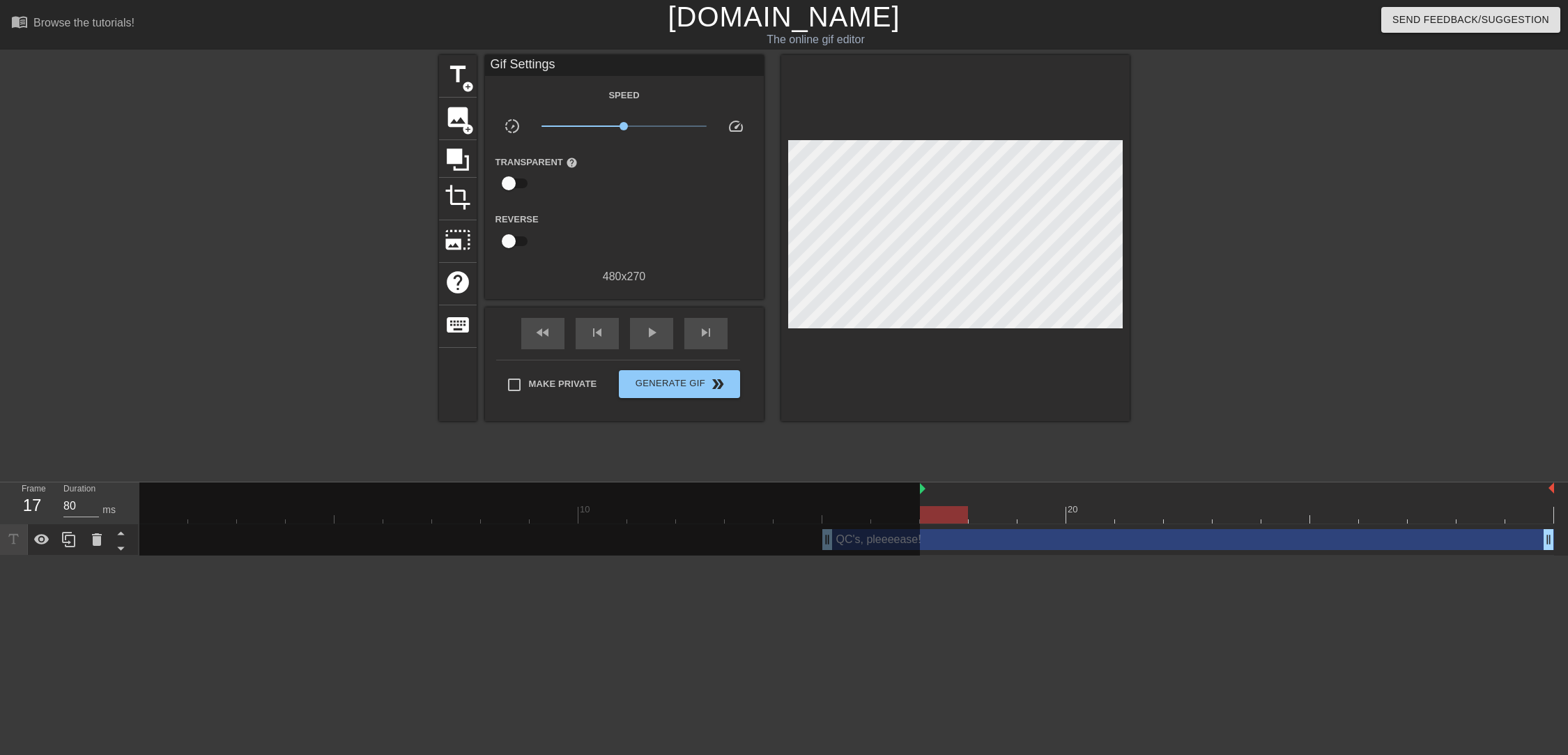
drag, startPoint x: 1265, startPoint y: 535, endPoint x: 817, endPoint y: 525, distance: 448.1
click at [817, 525] on div "10 20 QC's, pleeeease! drag_handle drag_handle" at bounding box center [854, 518] width 1429 height 73
click at [462, 147] on icon at bounding box center [458, 159] width 26 height 26
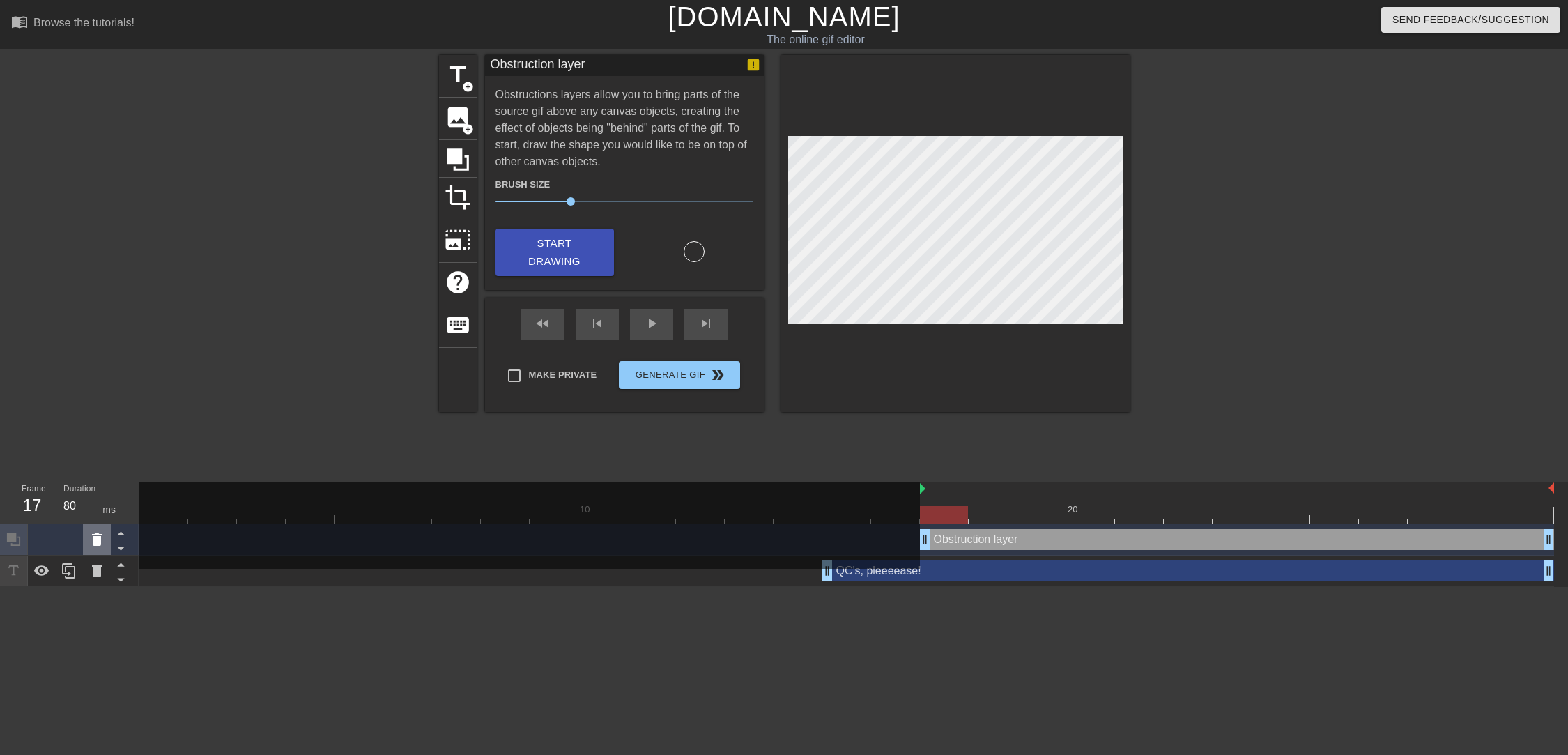
click at [101, 535] on icon at bounding box center [96, 539] width 10 height 13
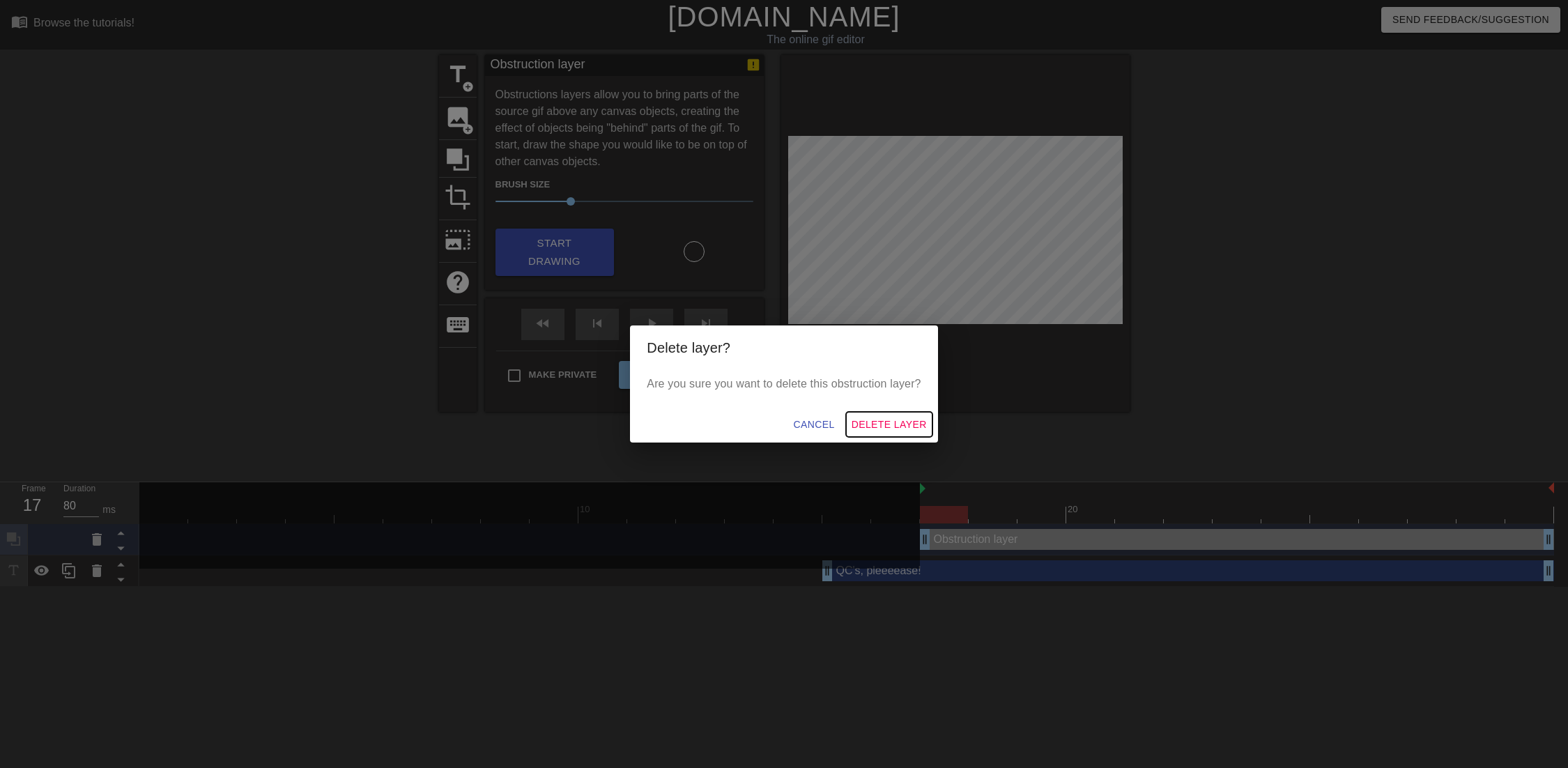
click at [880, 433] on span "Delete Layer" at bounding box center [890, 425] width 75 height 17
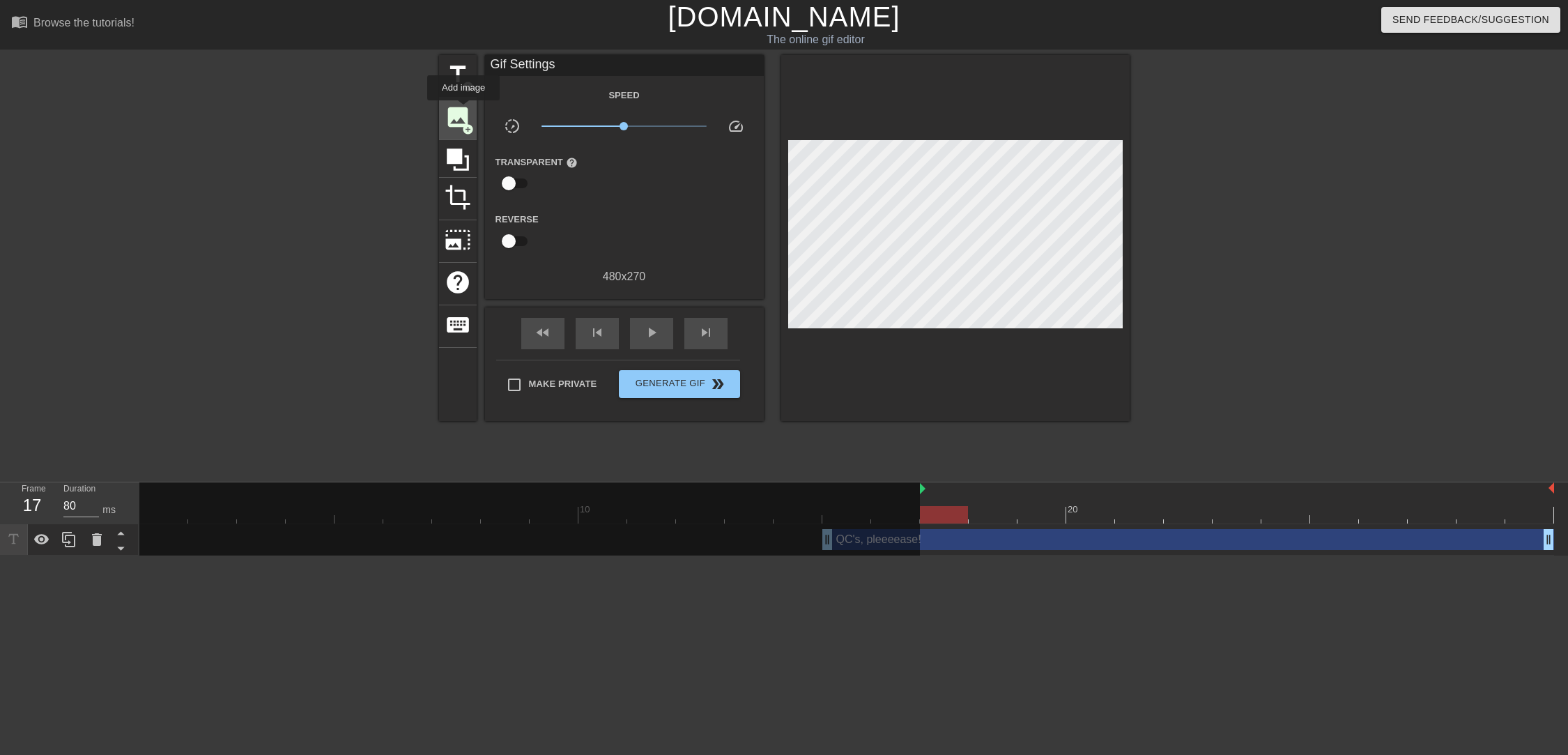
click at [464, 110] on span "image" at bounding box center [458, 116] width 26 height 26
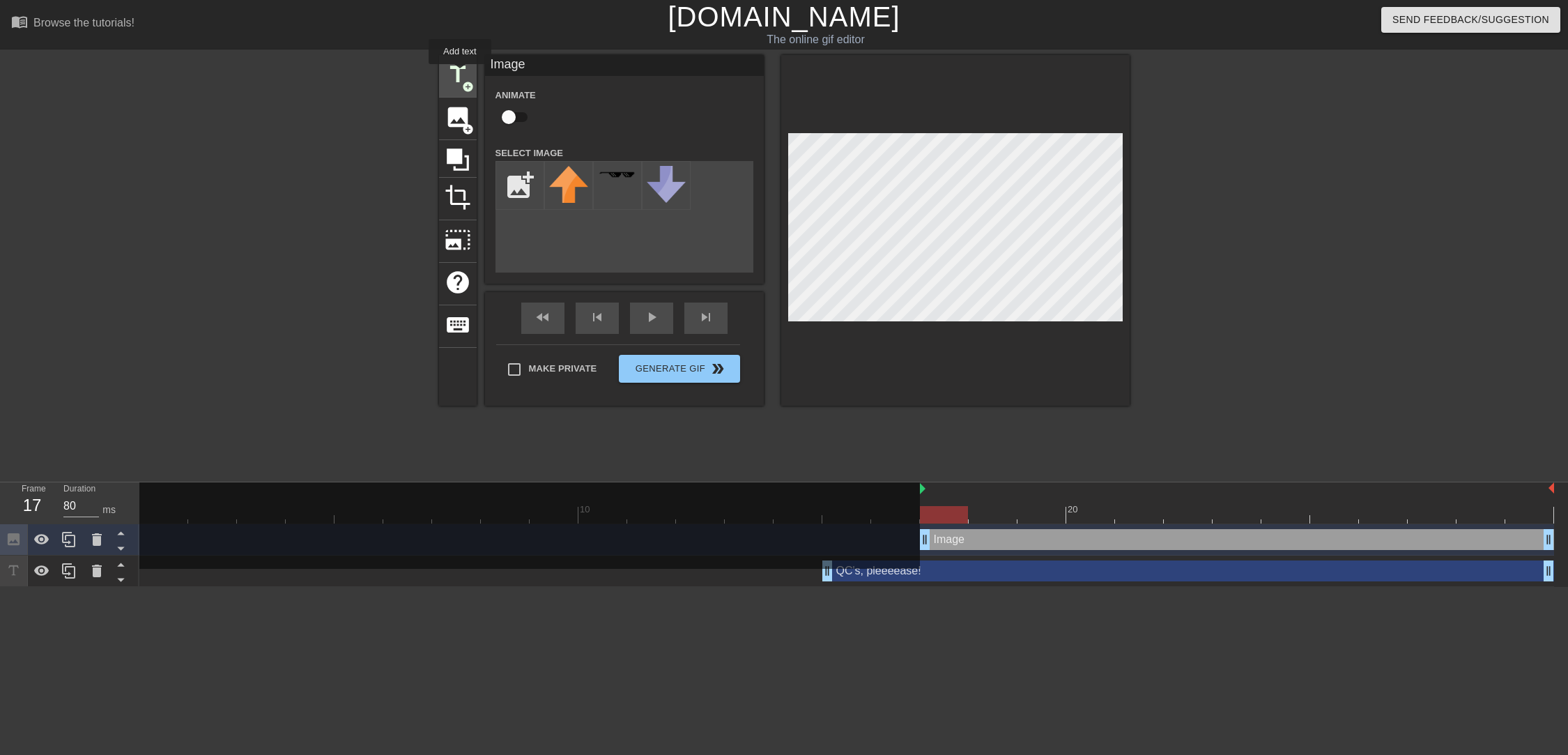
click at [460, 74] on span "title" at bounding box center [458, 74] width 26 height 26
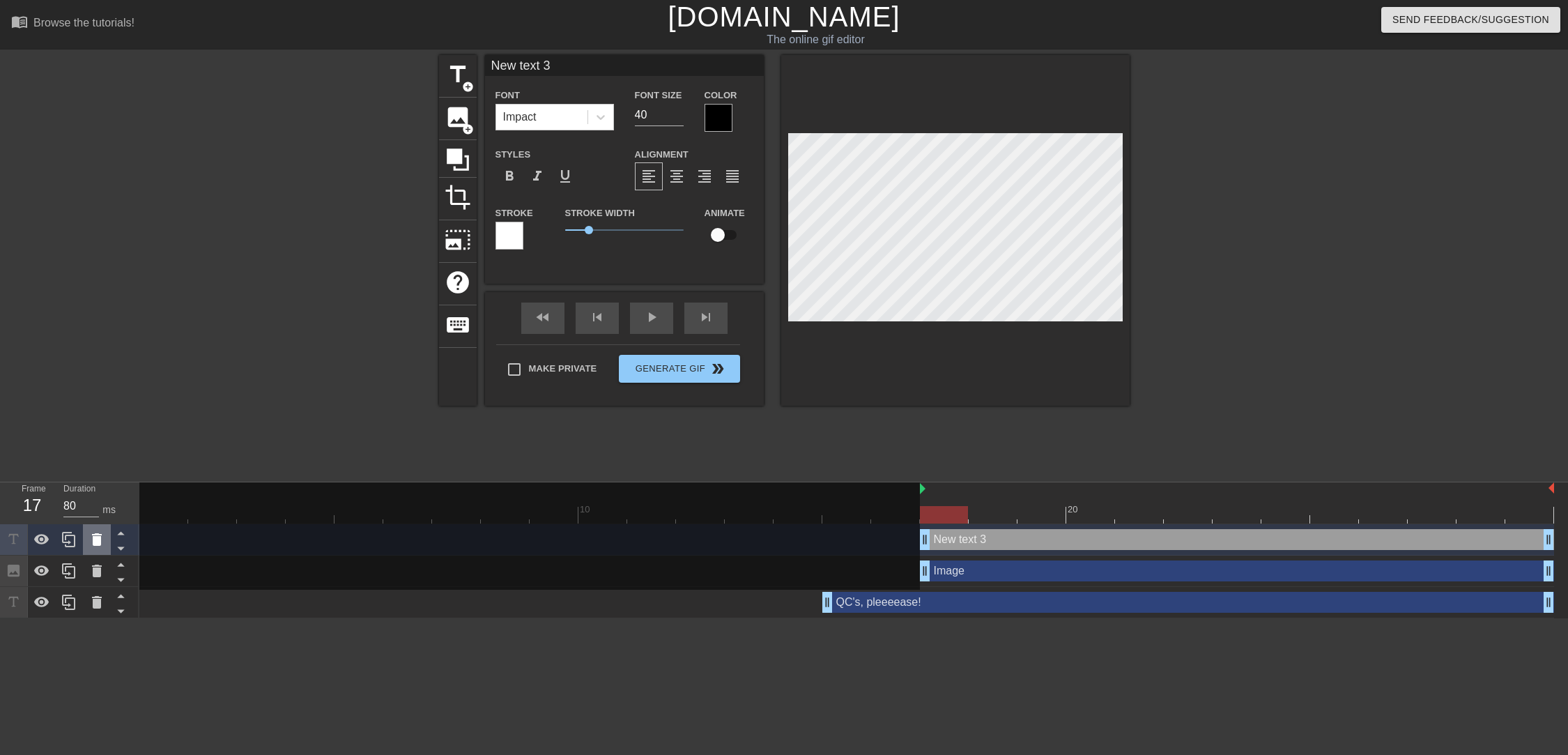
click at [100, 542] on icon at bounding box center [96, 539] width 10 height 13
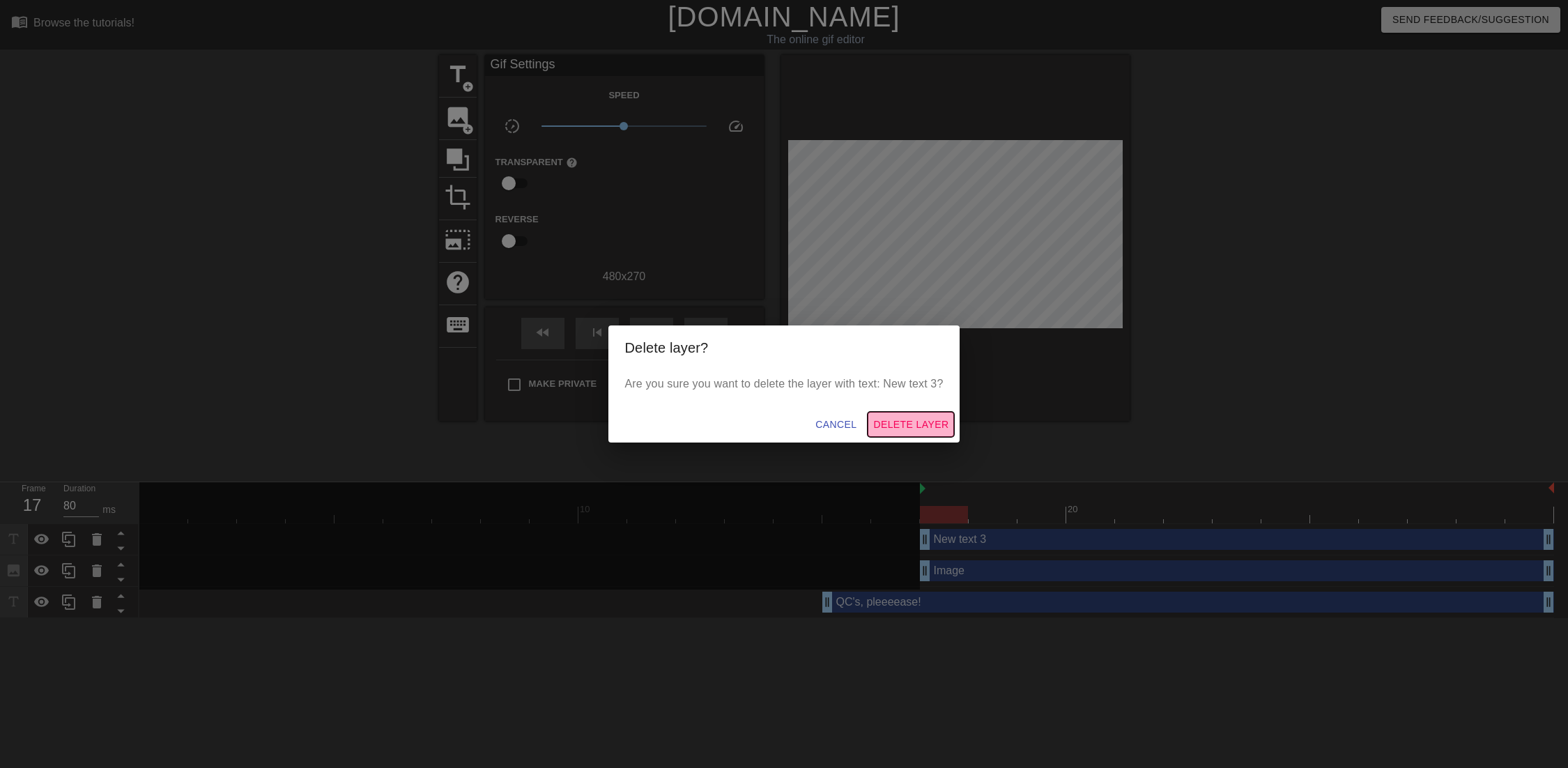
click at [908, 422] on span "Delete Layer" at bounding box center [911, 425] width 75 height 17
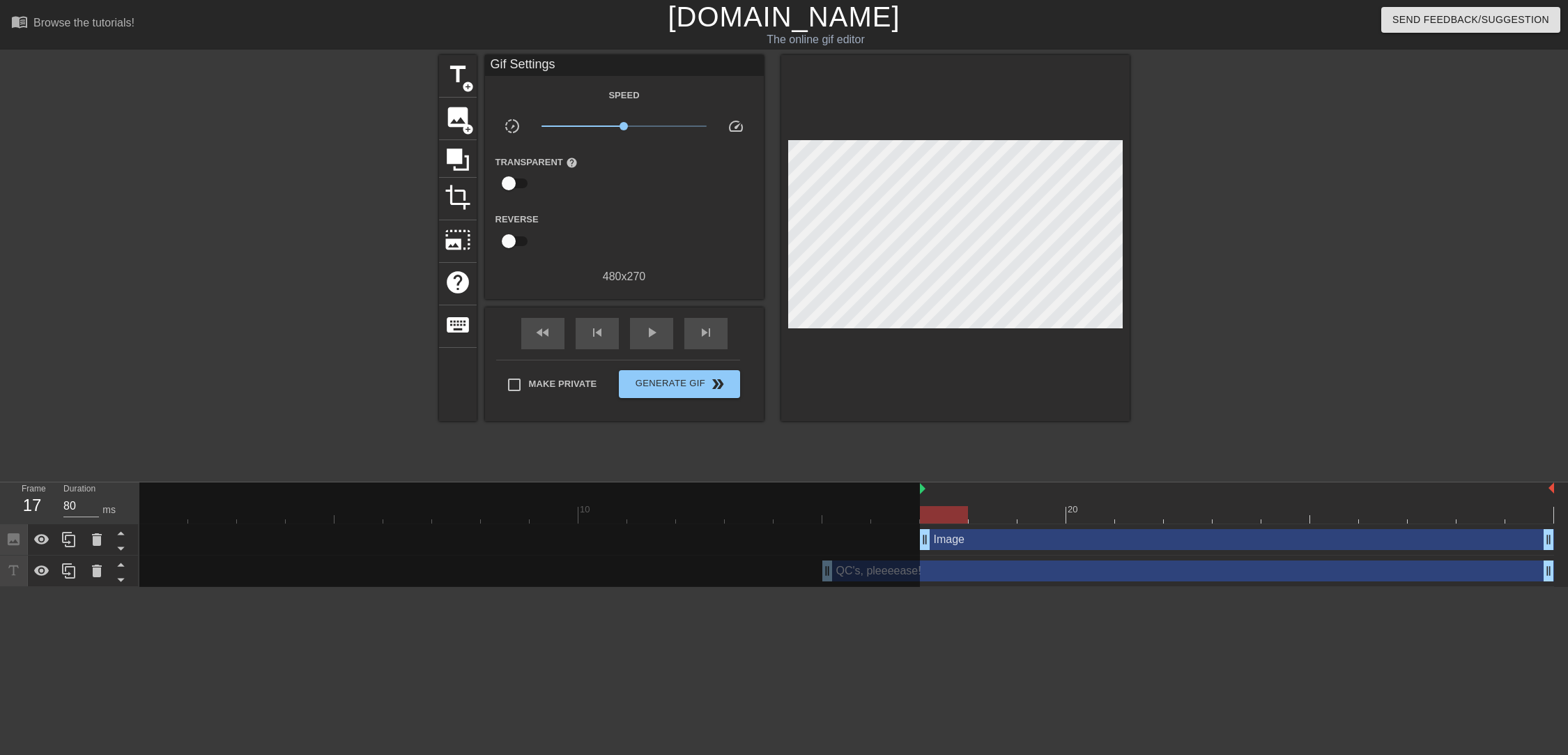
click at [983, 531] on div "Image drag_handle drag_handle" at bounding box center [1237, 539] width 634 height 21
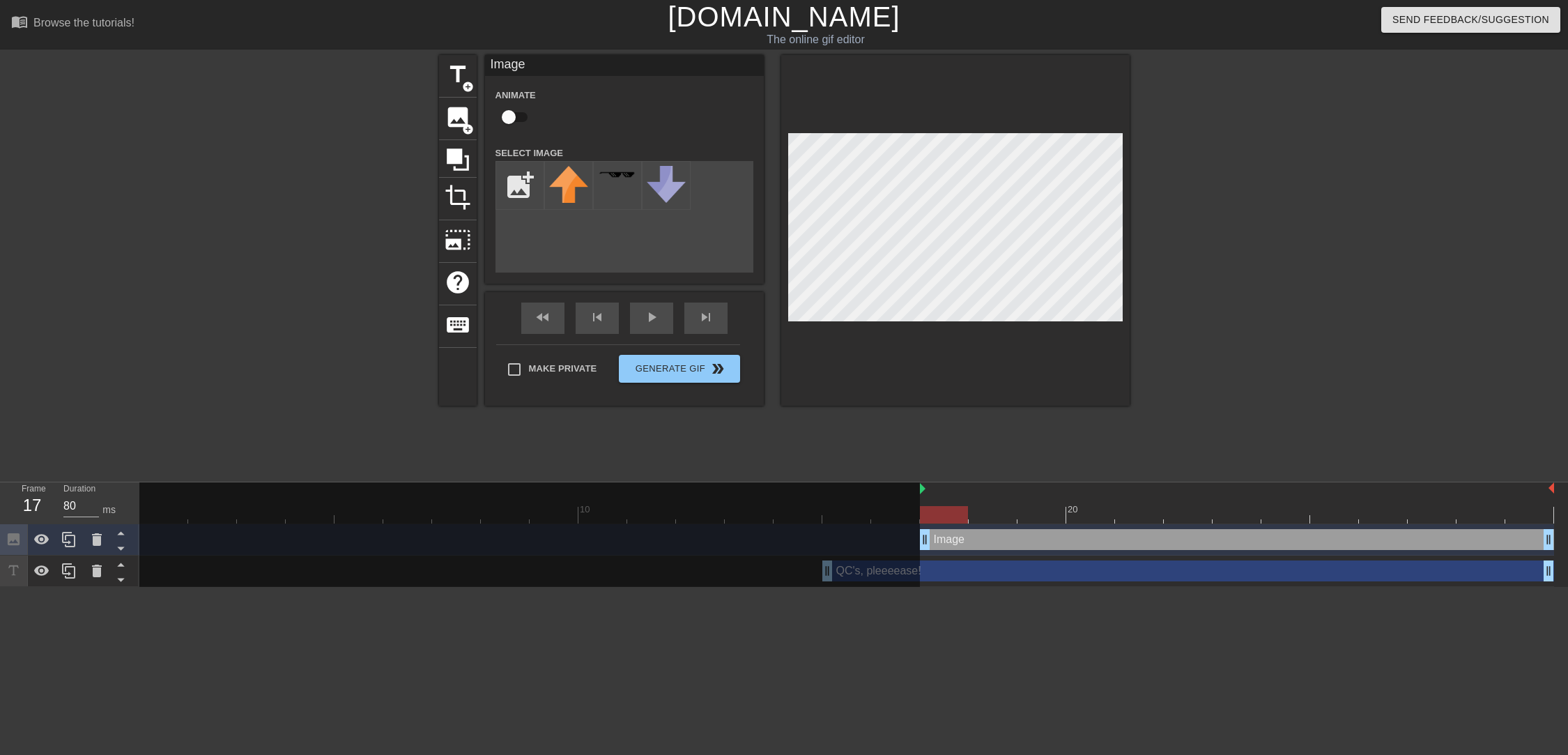
click at [725, 243] on div "add_photo_alternate" at bounding box center [624, 216] width 258 height 111
click at [722, 217] on div "add_photo_alternate" at bounding box center [624, 216] width 258 height 111
click at [99, 539] on icon at bounding box center [96, 539] width 10 height 13
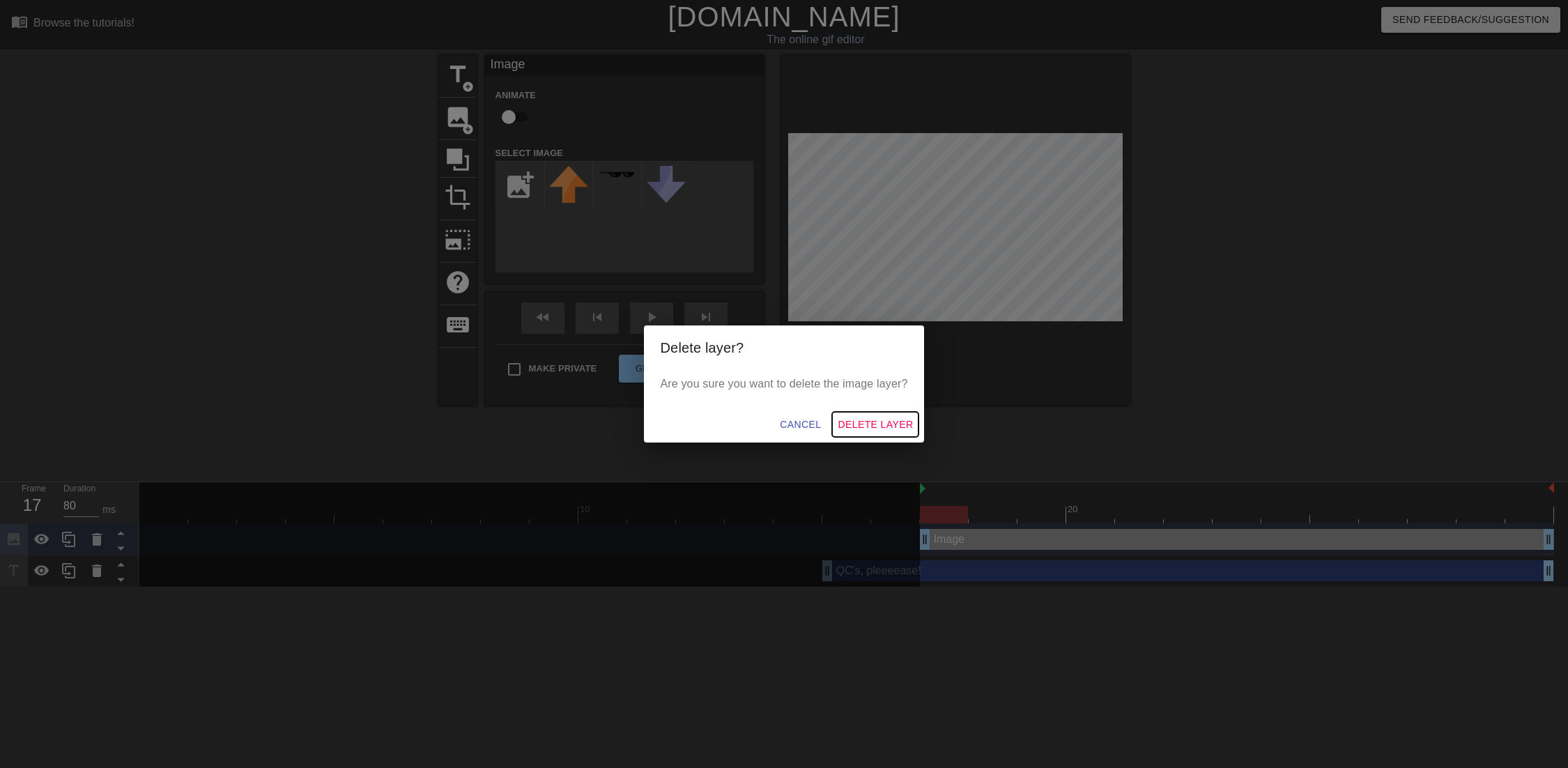
click at [899, 419] on span "Delete Layer" at bounding box center [875, 425] width 75 height 17
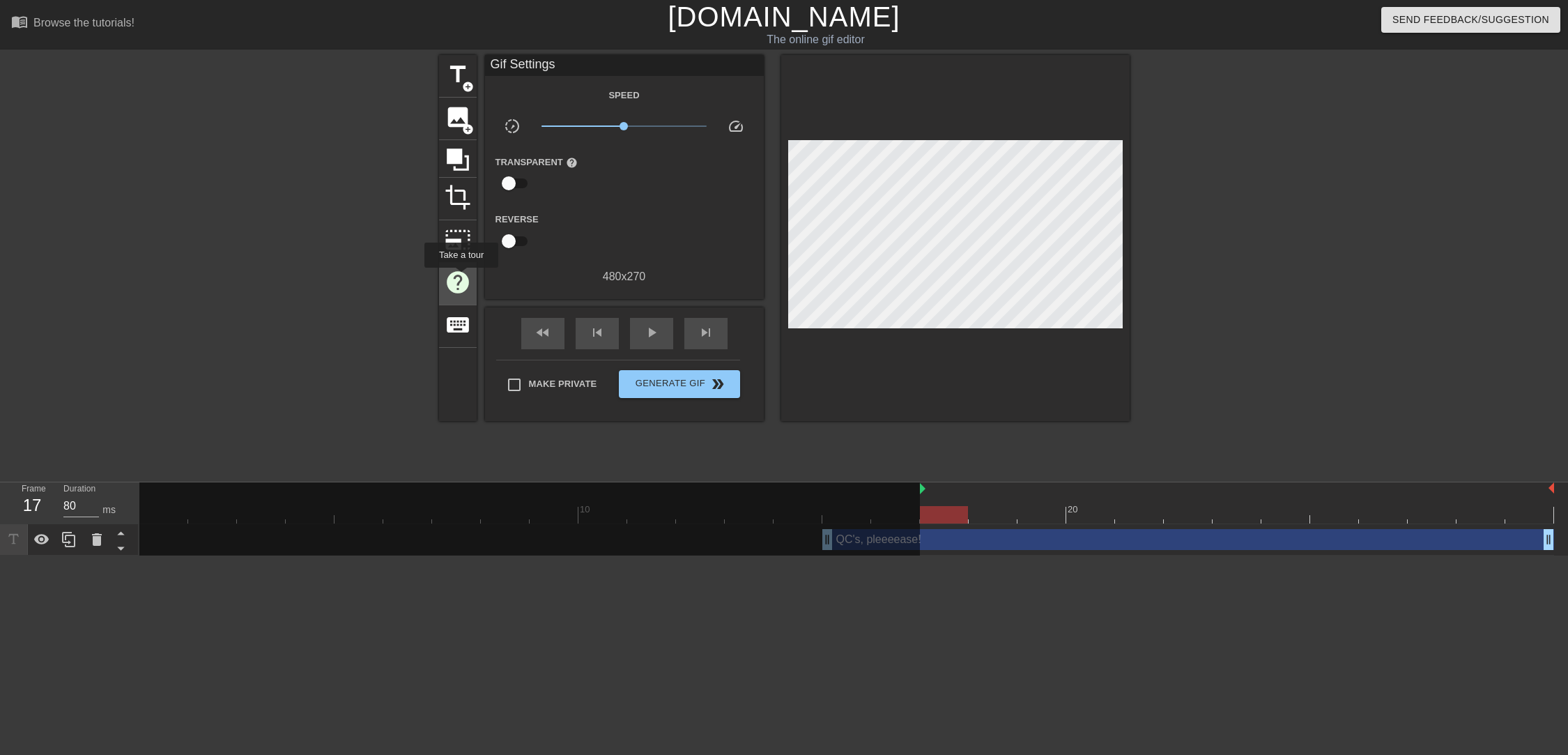
click at [461, 277] on span "help" at bounding box center [458, 282] width 26 height 26
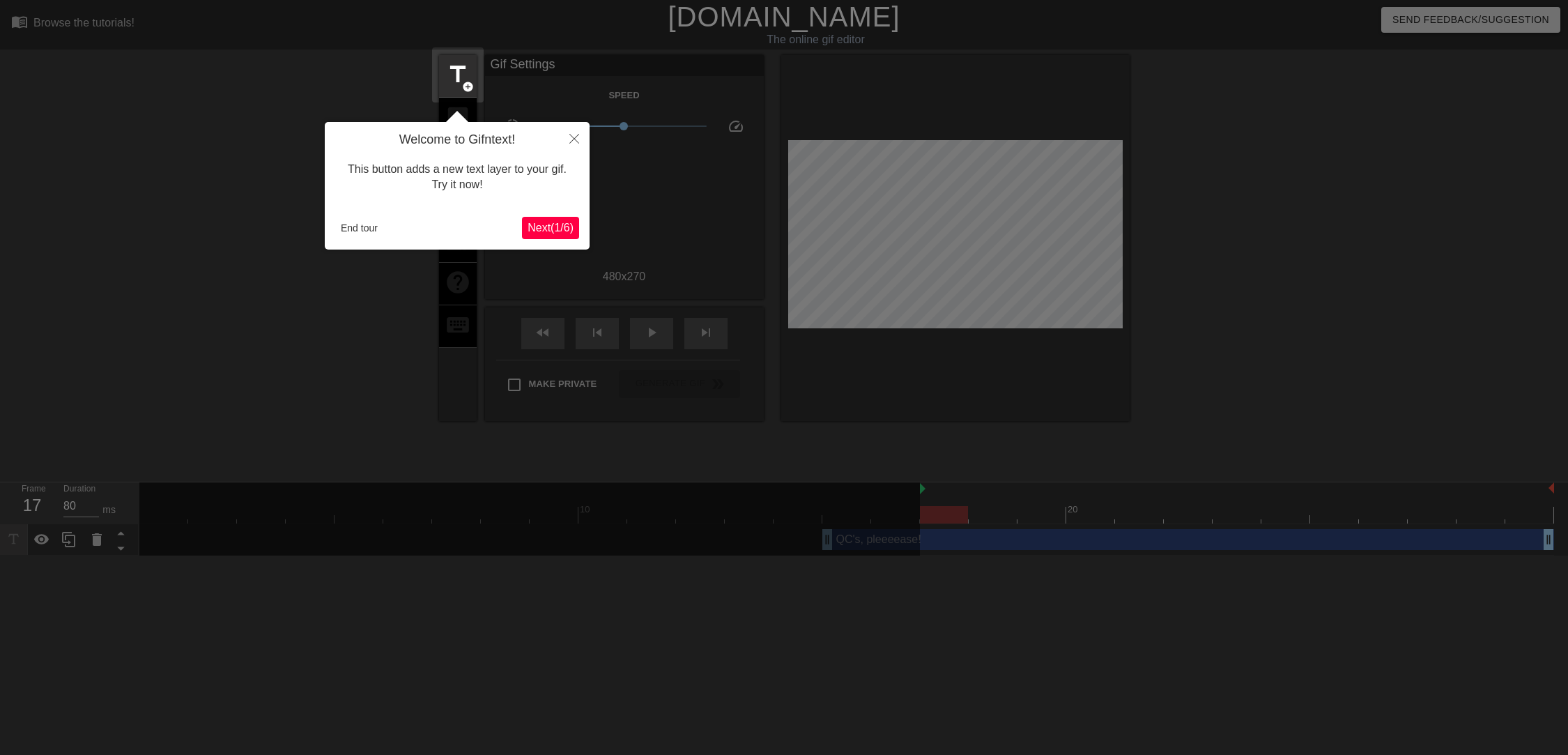
click at [538, 237] on button "Next ( 1 / 6 )" at bounding box center [551, 228] width 57 height 23
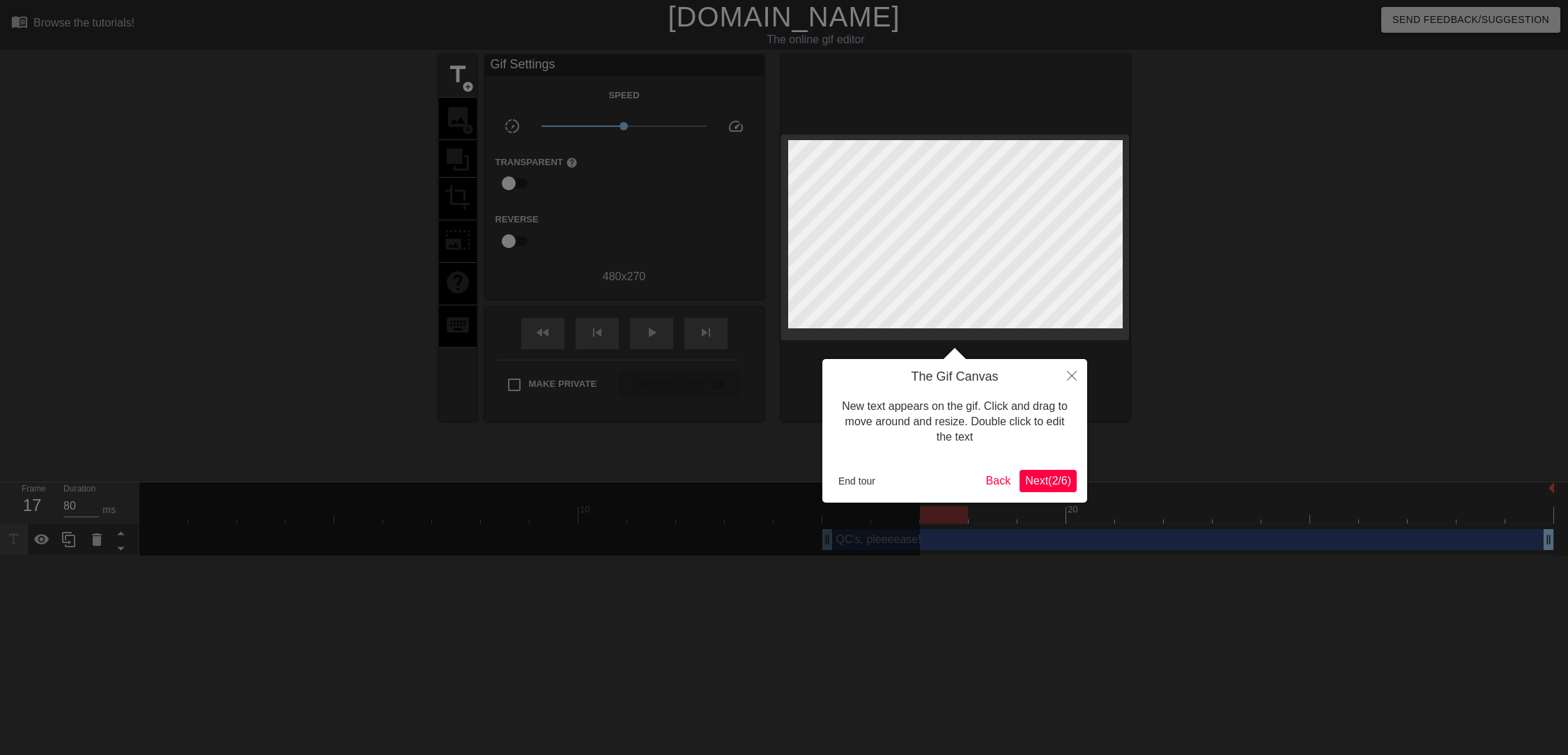
click at [1037, 481] on span "Next ( 2 / 6 )" at bounding box center [1048, 481] width 46 height 12
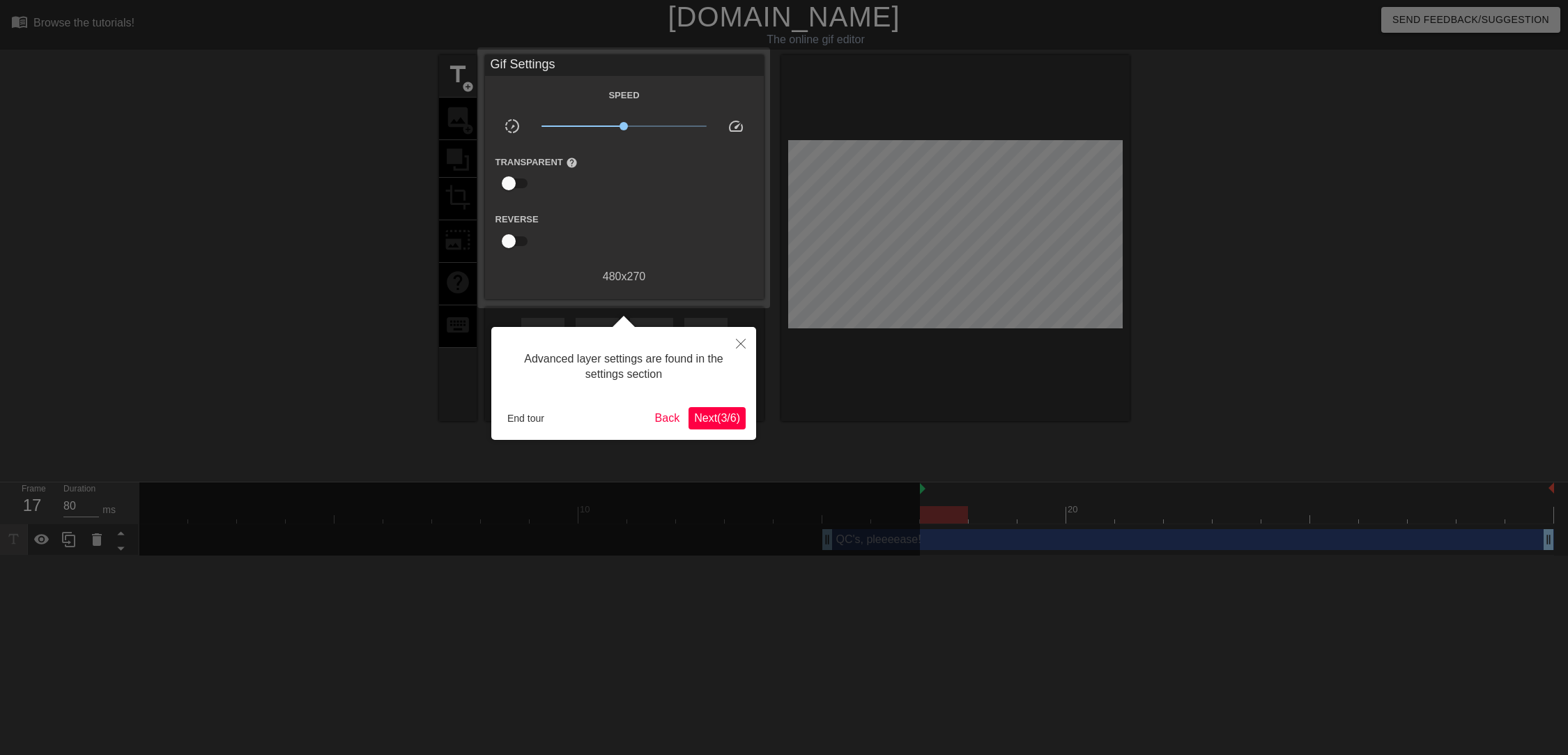
click at [711, 412] on span "Next ( 3 / 6 )" at bounding box center [717, 418] width 46 height 12
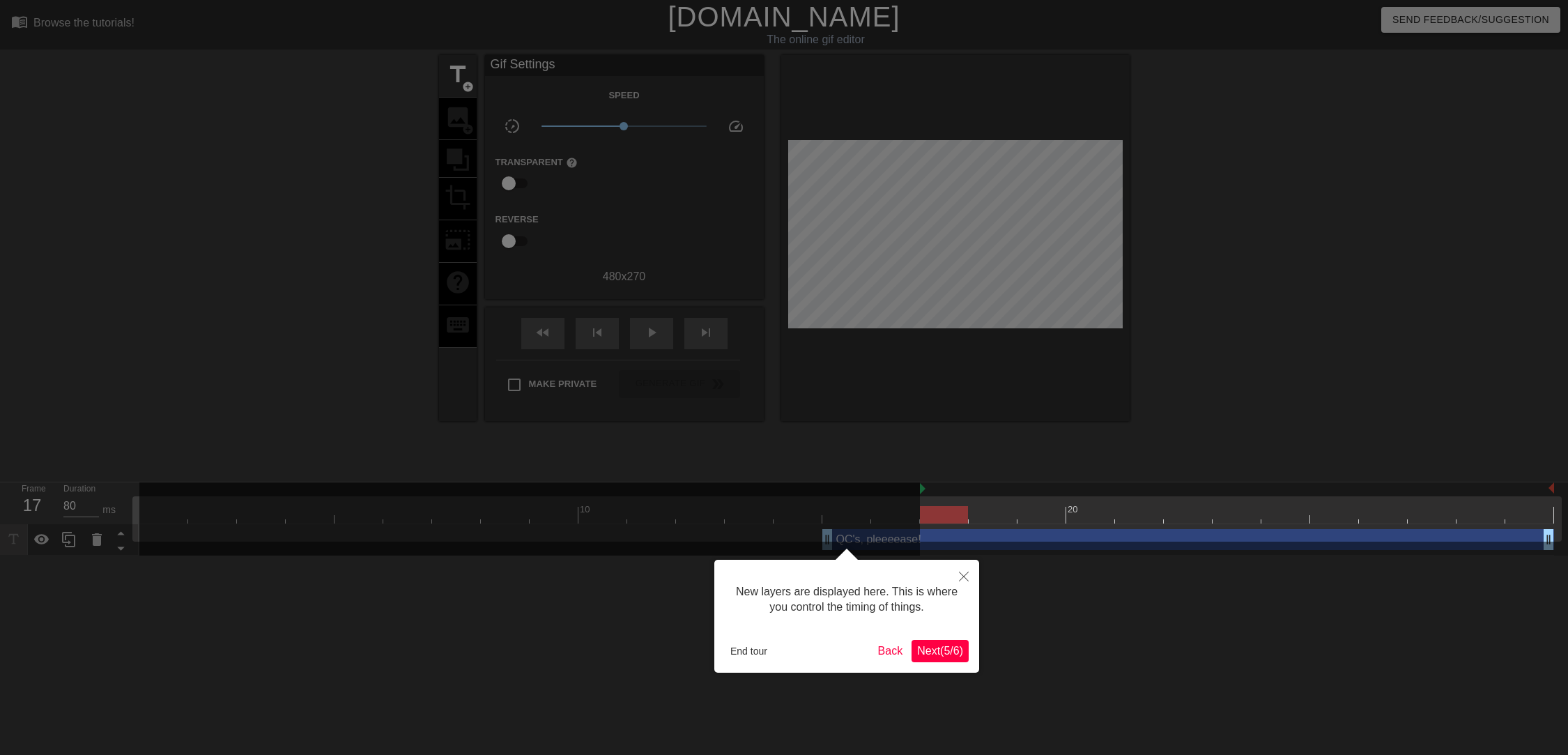
scroll to position [21, 0]
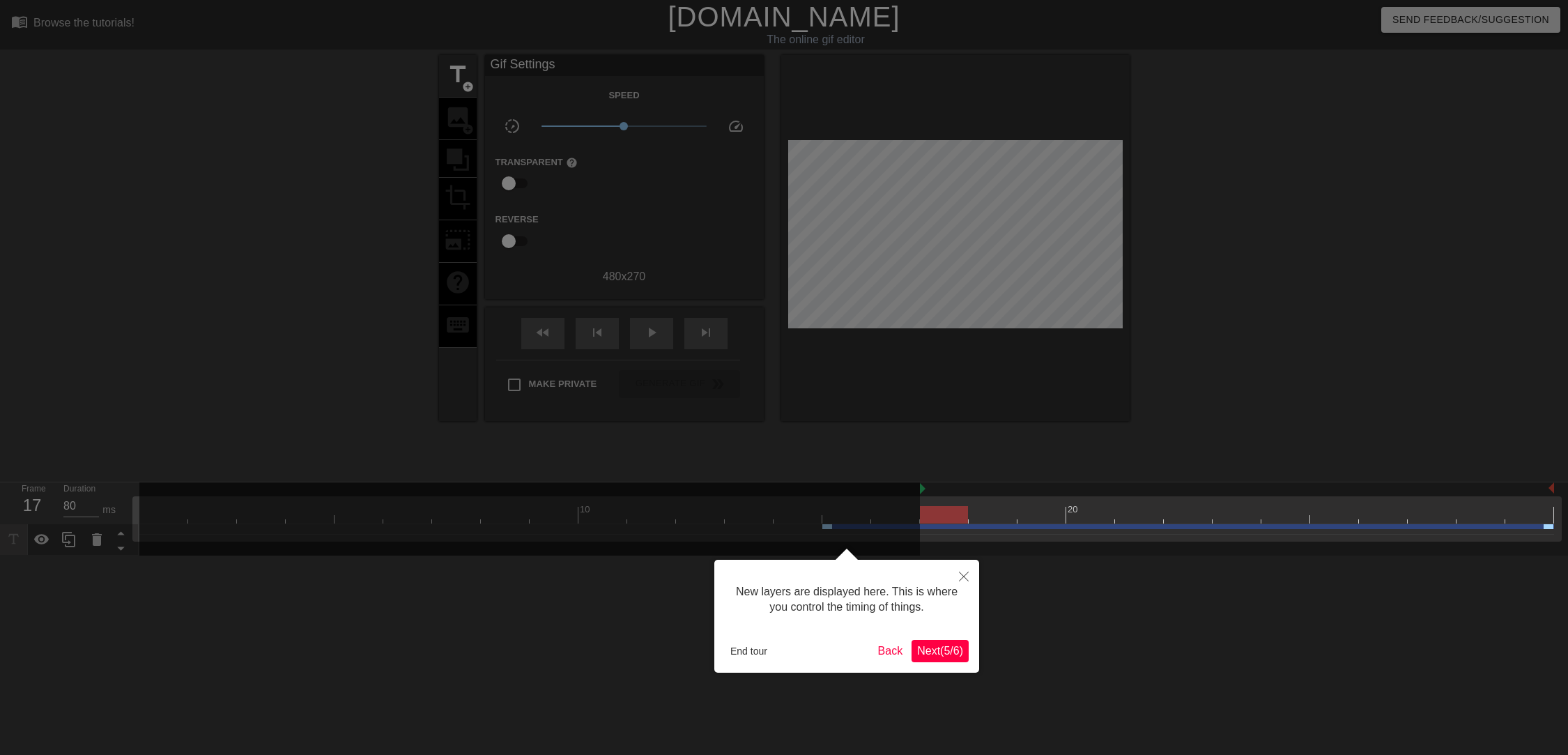
click at [942, 652] on span "Next ( 5 / 6 )" at bounding box center [940, 651] width 46 height 12
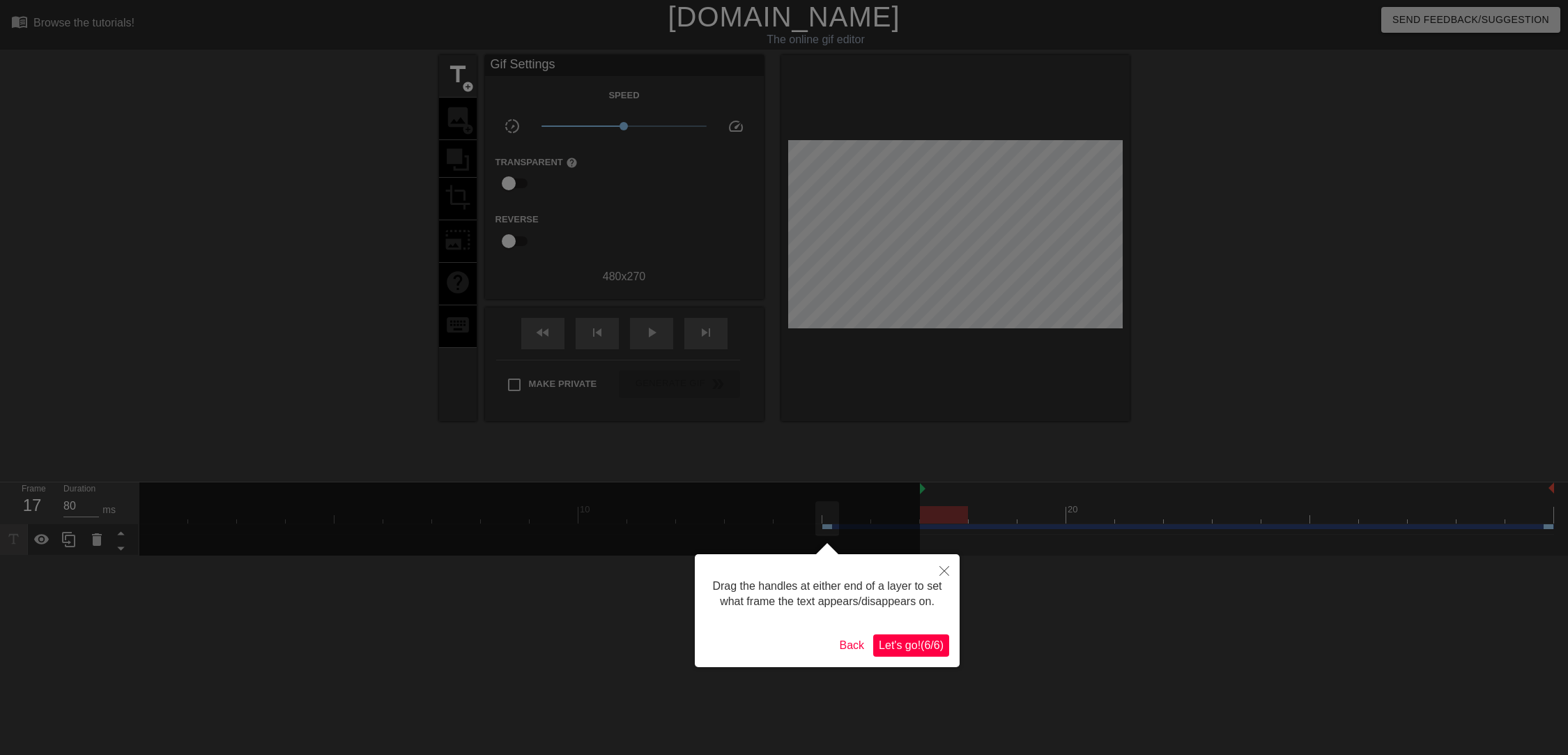
scroll to position [0, 0]
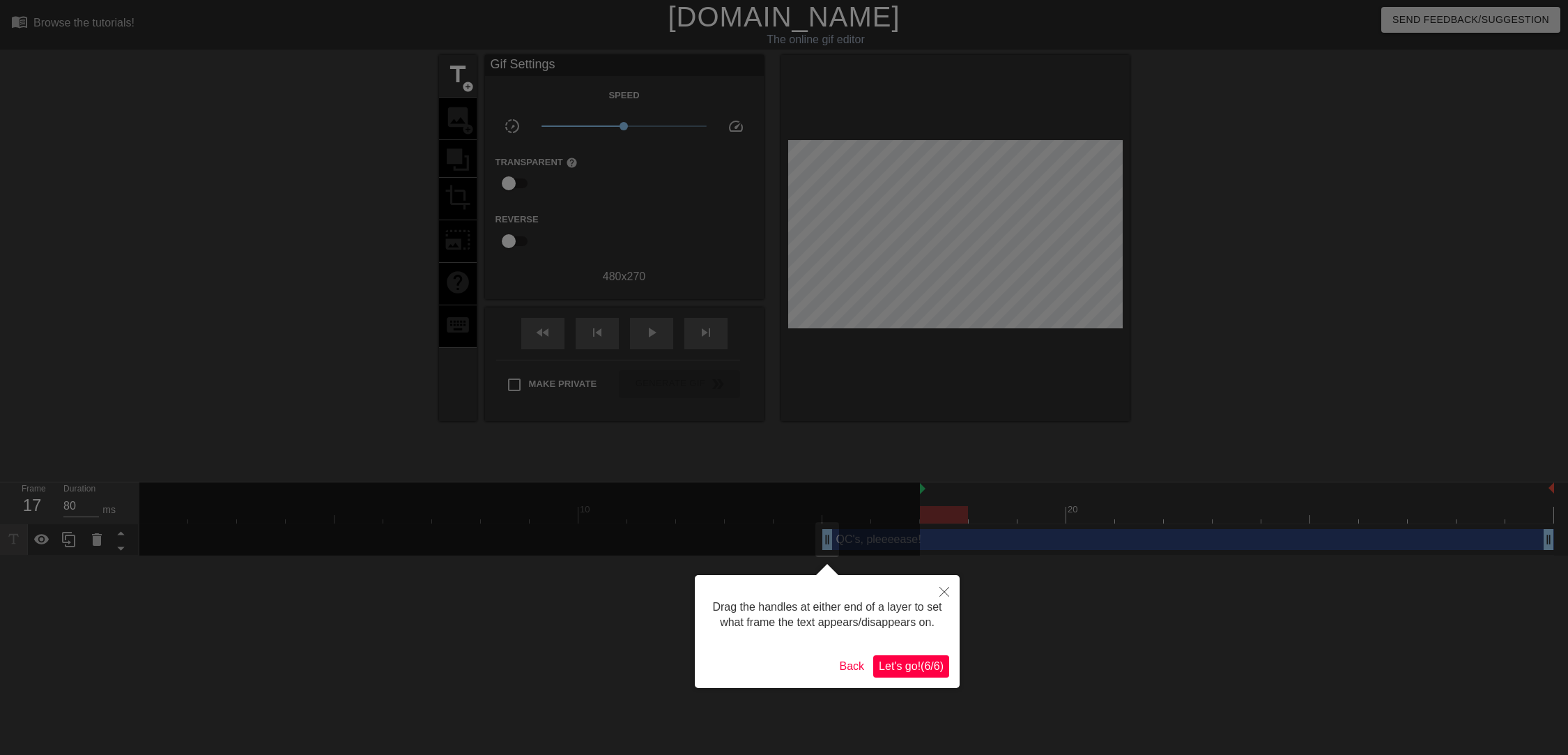
click at [908, 663] on span "Let's go! ( 6 / 6 )" at bounding box center [911, 666] width 65 height 12
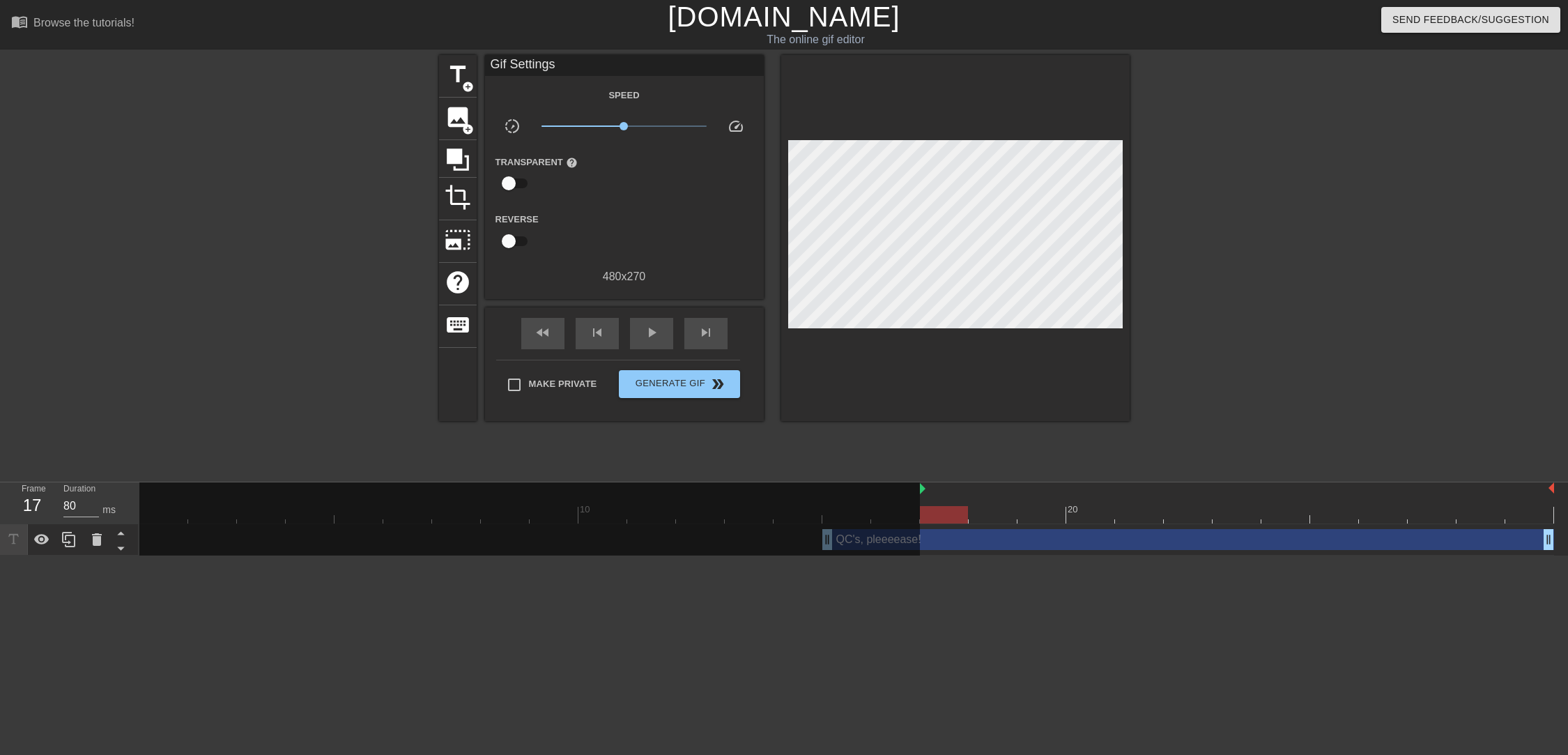
click at [1166, 370] on div "title add_circle image add_circle crop photo_size_select_large help keyboard Gi…" at bounding box center [784, 264] width 1568 height 418
click at [464, 235] on span "photo_size_select_large" at bounding box center [458, 240] width 26 height 26
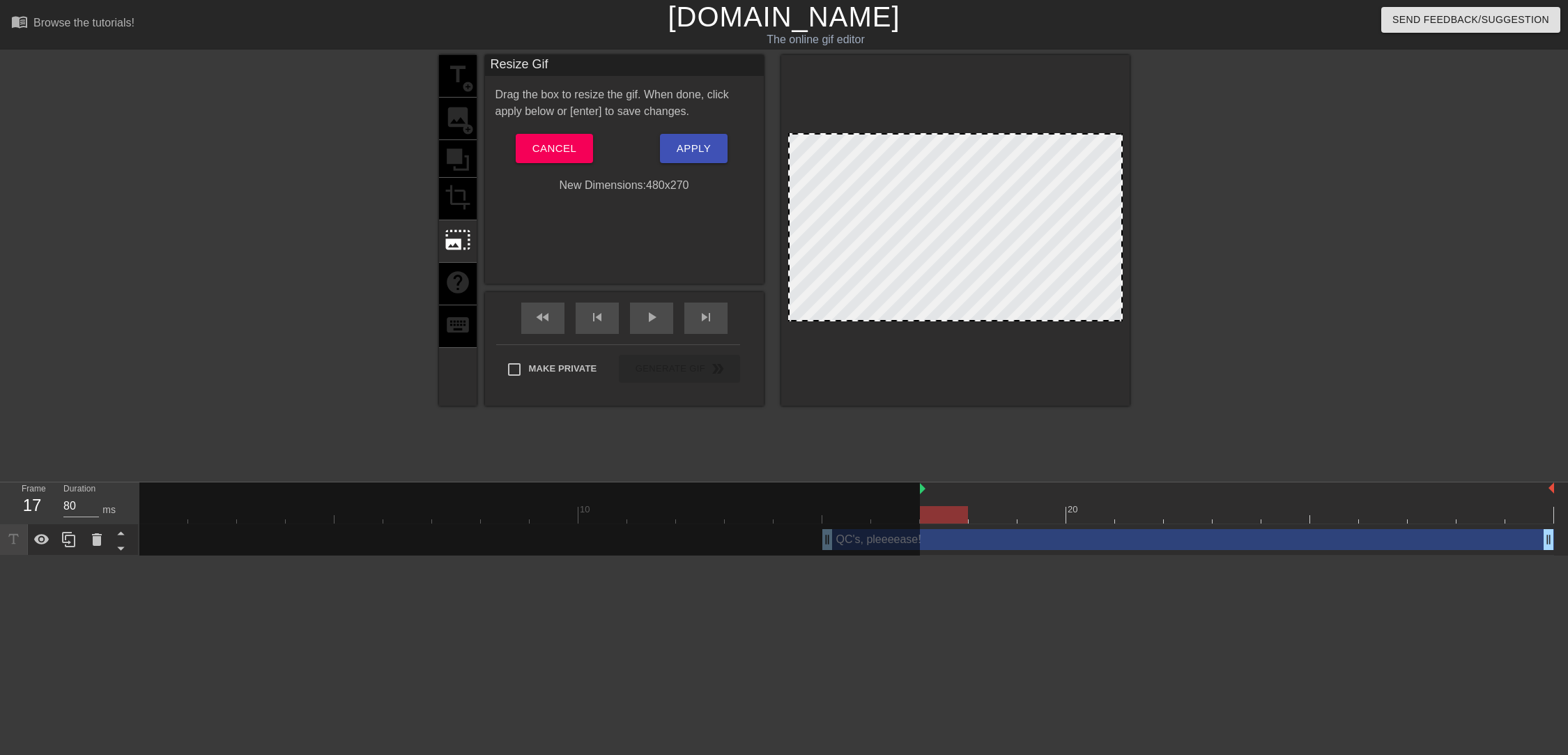
click at [1119, 321] on div at bounding box center [1121, 320] width 14 height 14
drag, startPoint x: 1120, startPoint y: 321, endPoint x: 1220, endPoint y: 371, distance: 111.8
click at [1220, 371] on div "title add_circle image add_circle crop photo_size_select_large help keyboard Re…" at bounding box center [784, 264] width 1568 height 418
drag, startPoint x: 1120, startPoint y: 279, endPoint x: 1176, endPoint y: 282, distance: 56.1
click at [1176, 282] on div "title add_circle image add_circle crop photo_size_select_large help keyboard Re…" at bounding box center [784, 264] width 1568 height 418
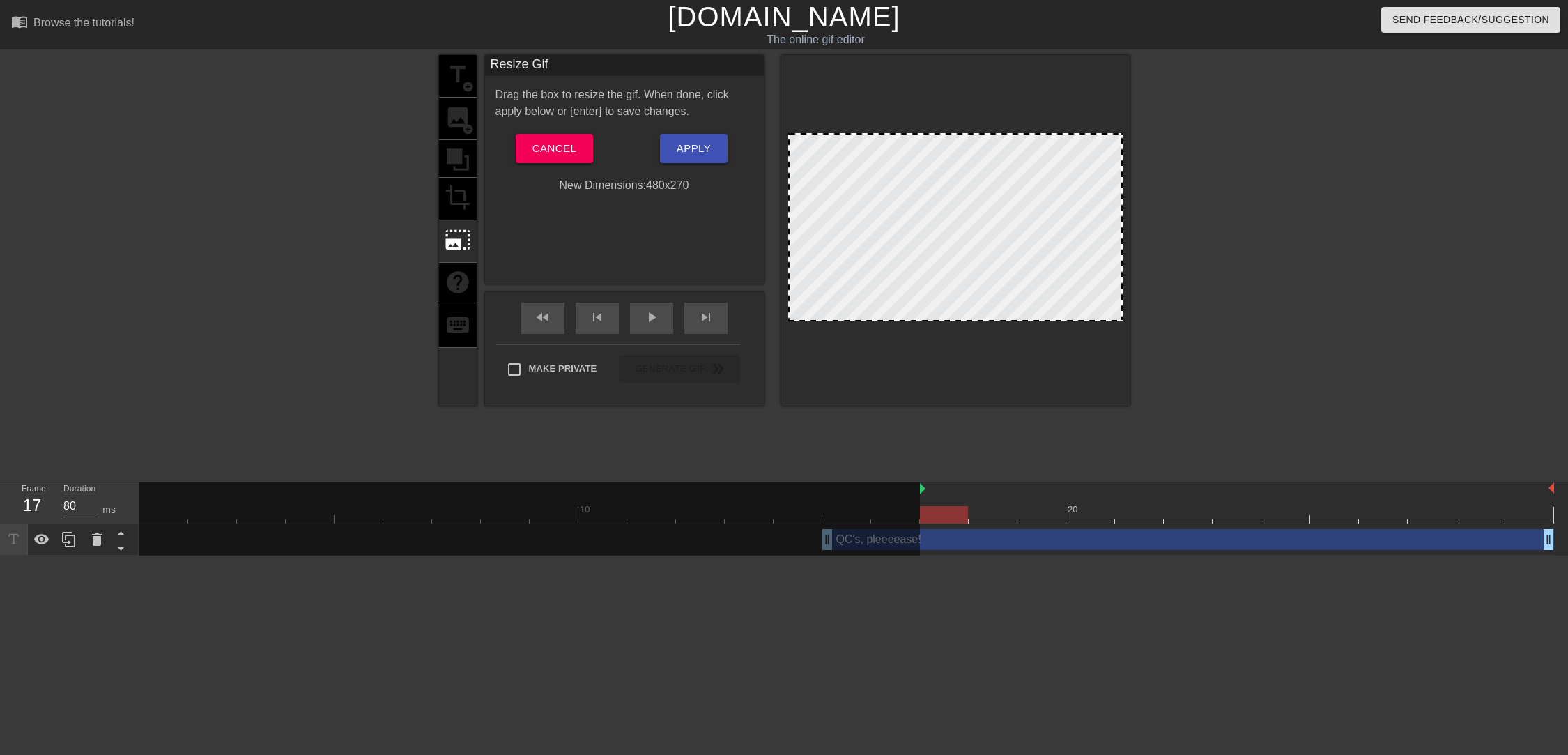
drag, startPoint x: 1105, startPoint y: 319, endPoint x: 1113, endPoint y: 400, distance: 81.4
click at [1113, 400] on div at bounding box center [956, 230] width 349 height 351
click at [559, 146] on span "Cancel" at bounding box center [554, 149] width 44 height 18
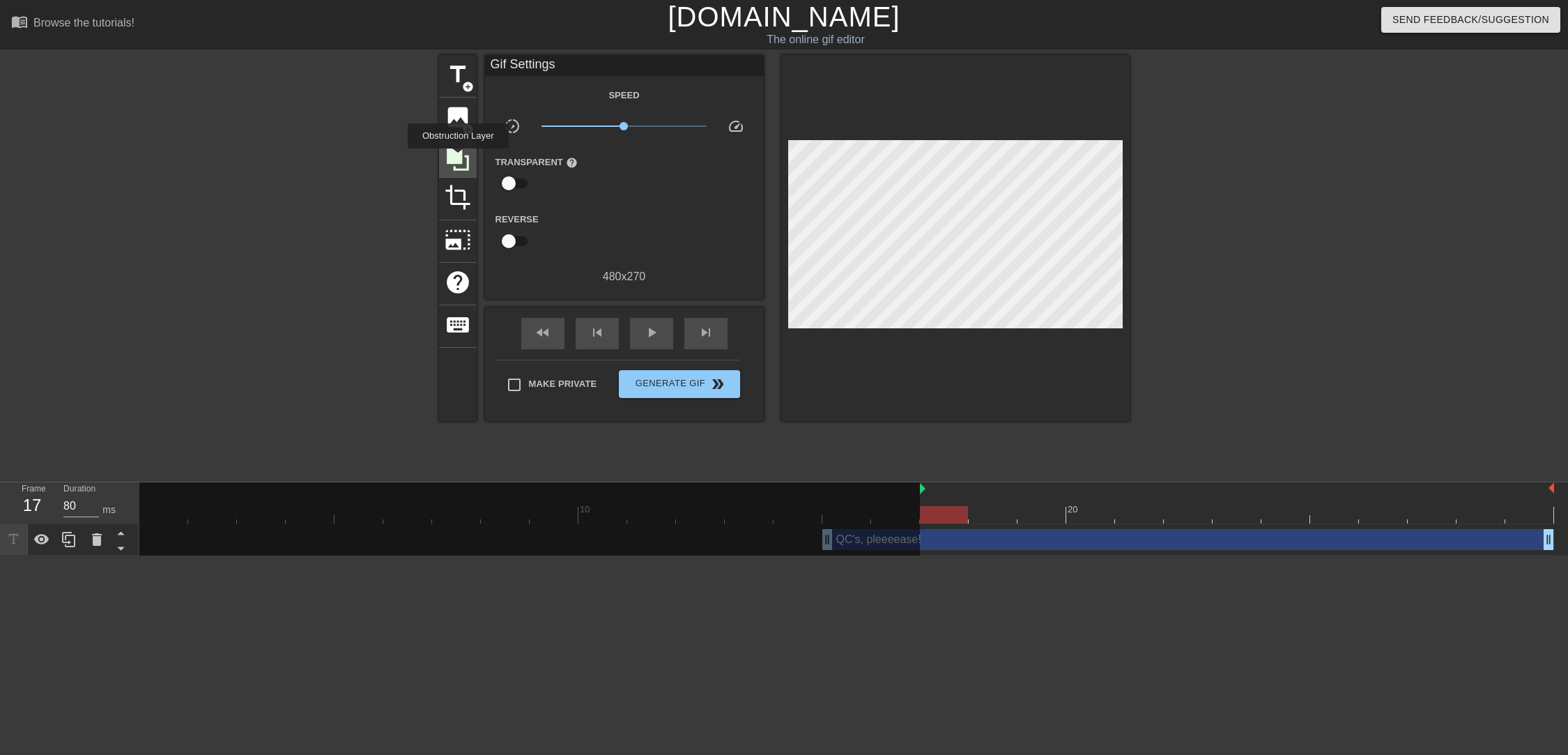
click at [458, 159] on icon at bounding box center [458, 160] width 23 height 23
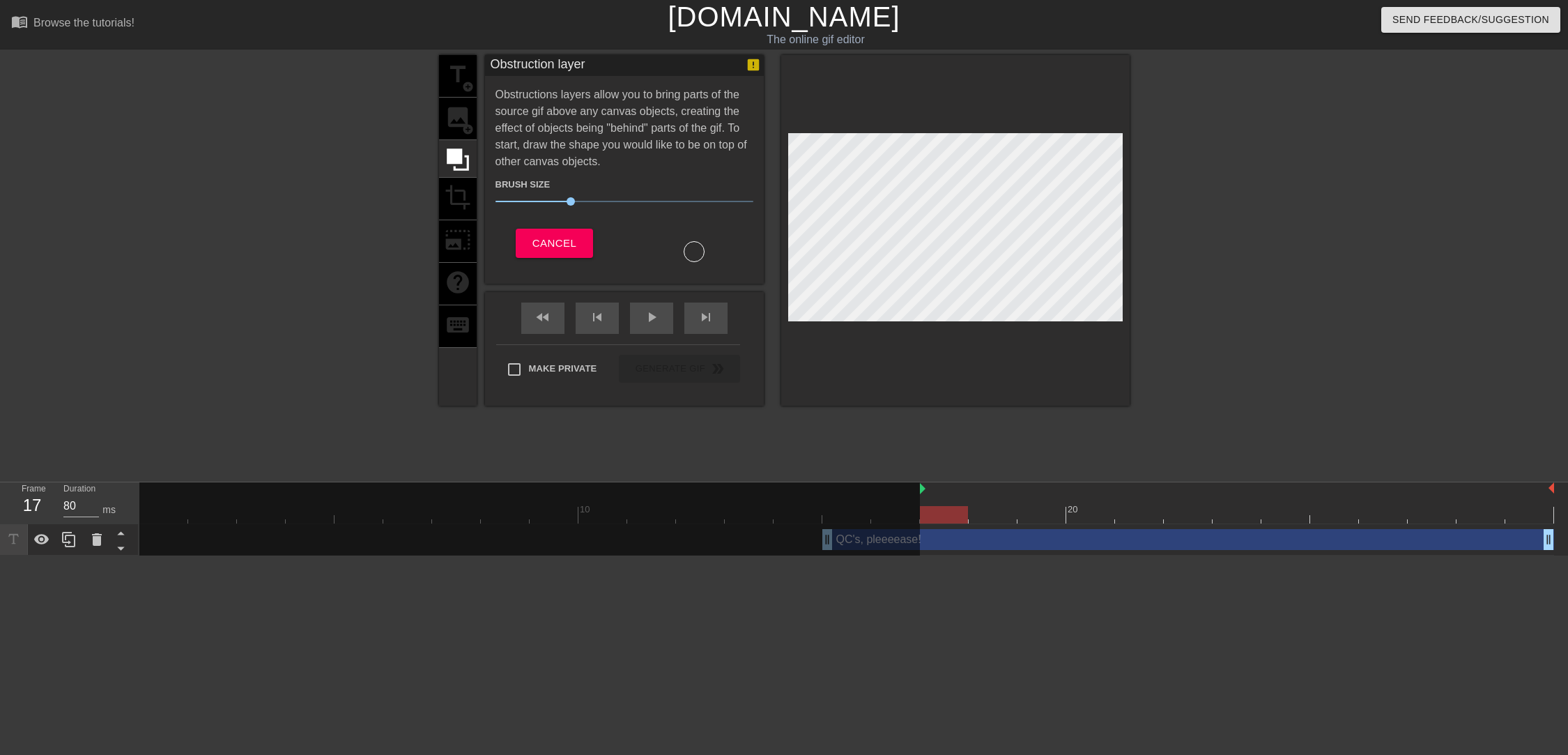
click at [468, 129] on div "title add_circle image add_circle crop photo_size_select_large help keyboard" at bounding box center [458, 230] width 38 height 351
click at [524, 241] on button "Cancel" at bounding box center [554, 243] width 77 height 29
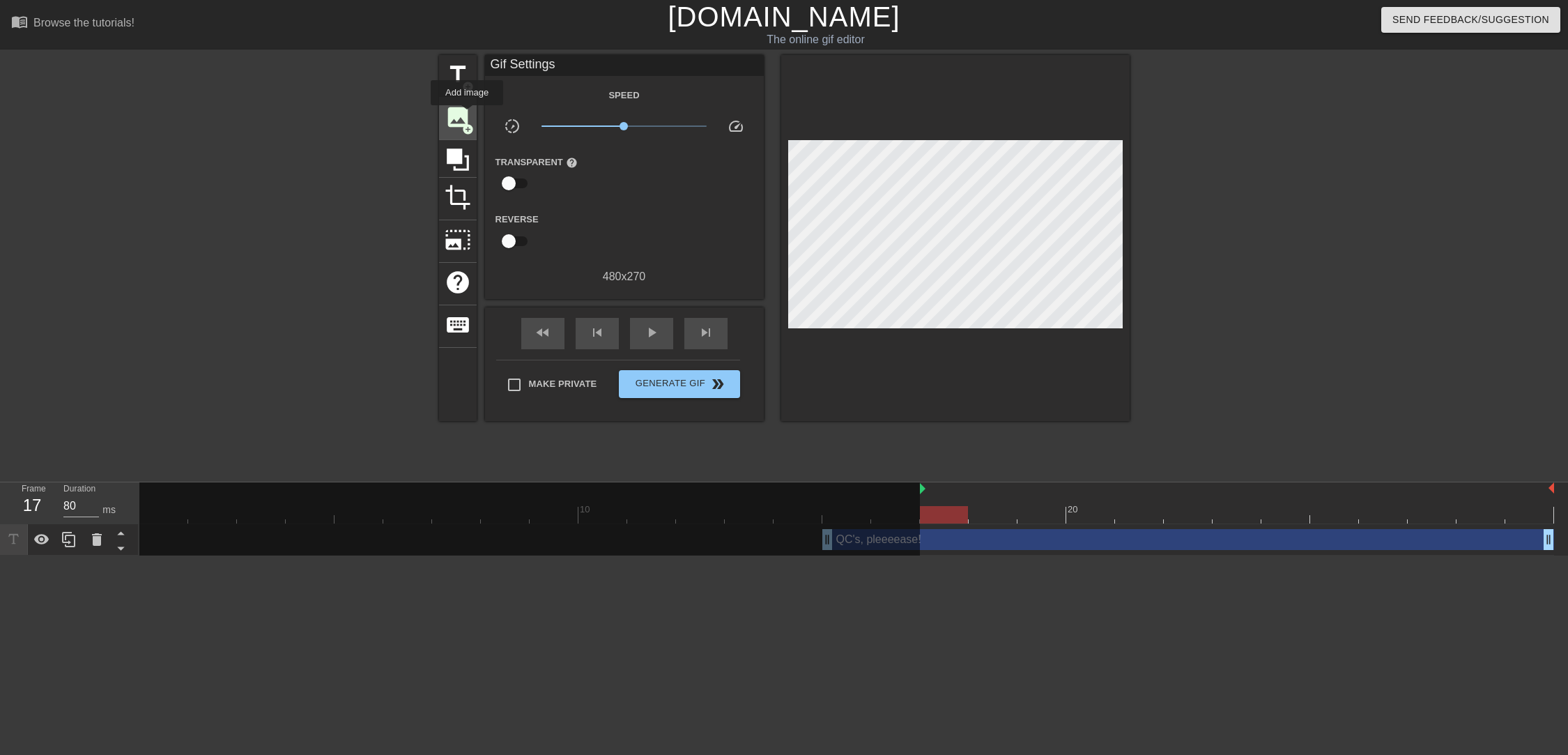
click at [467, 115] on span "image" at bounding box center [458, 116] width 26 height 26
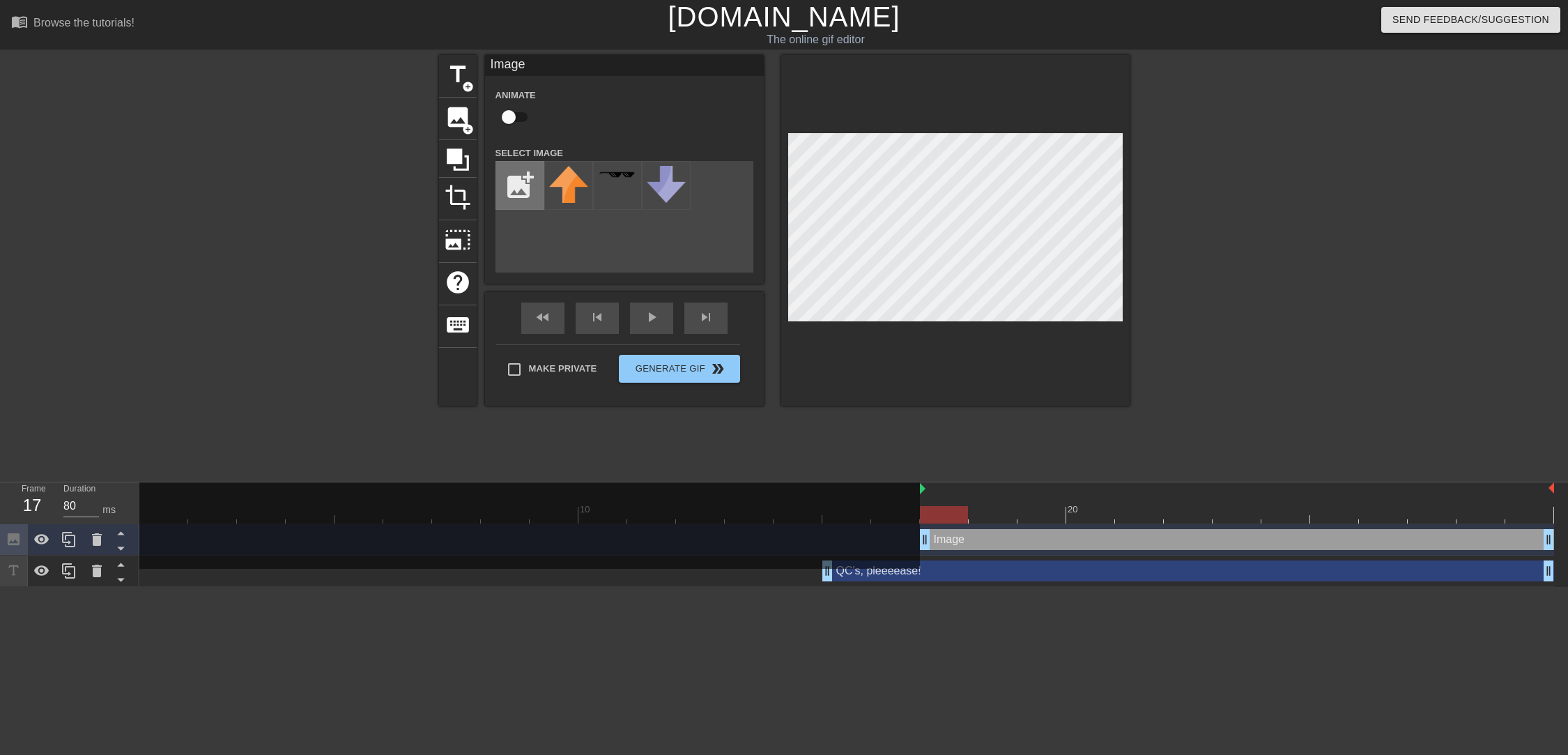
click at [524, 190] on input "file" at bounding box center [520, 185] width 47 height 47
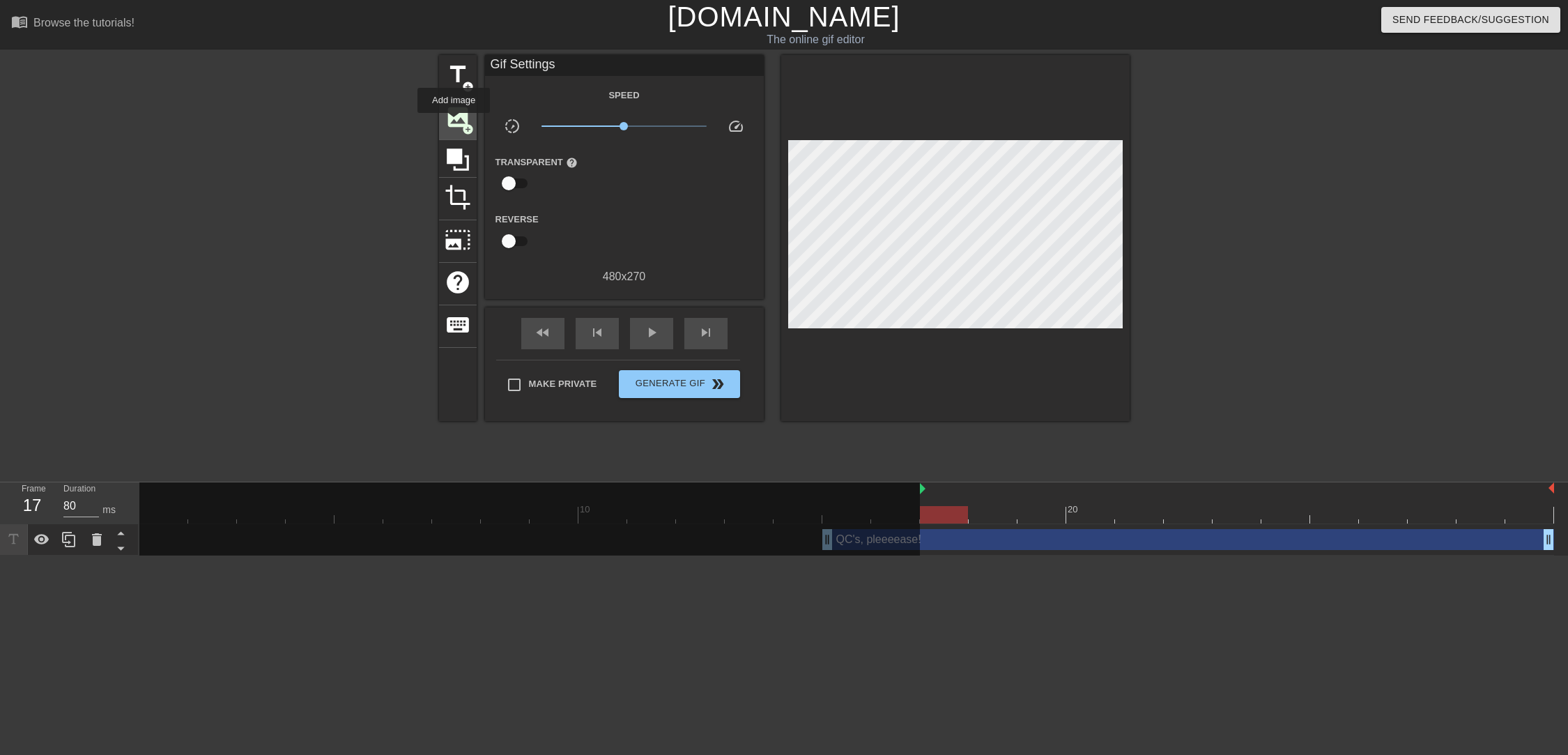
click at [454, 122] on span "image" at bounding box center [458, 116] width 26 height 26
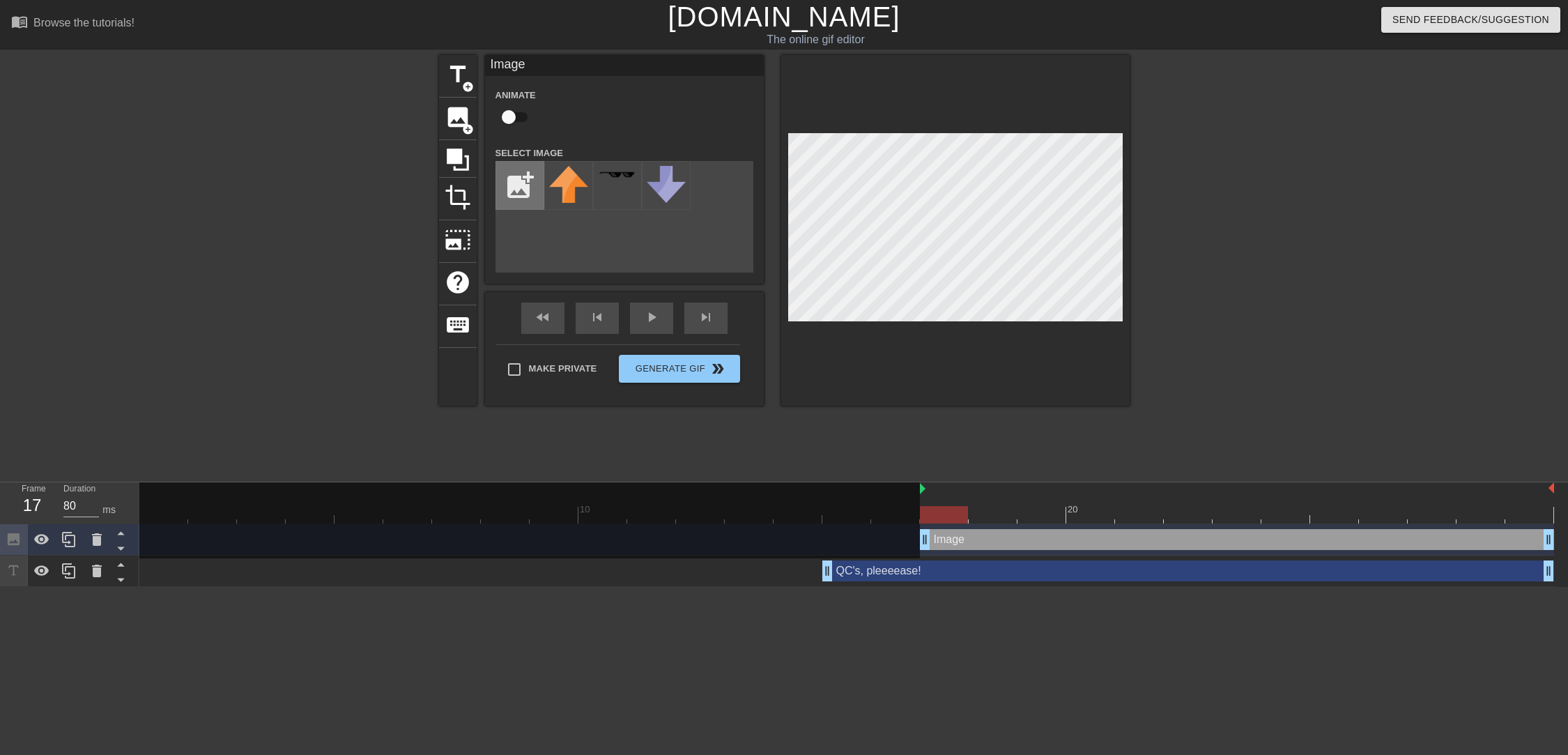
click at [525, 181] on input "file" at bounding box center [520, 185] width 47 height 47
type input "C:\fakepath\Black-Cinematic-Bars-PNG-File.png"
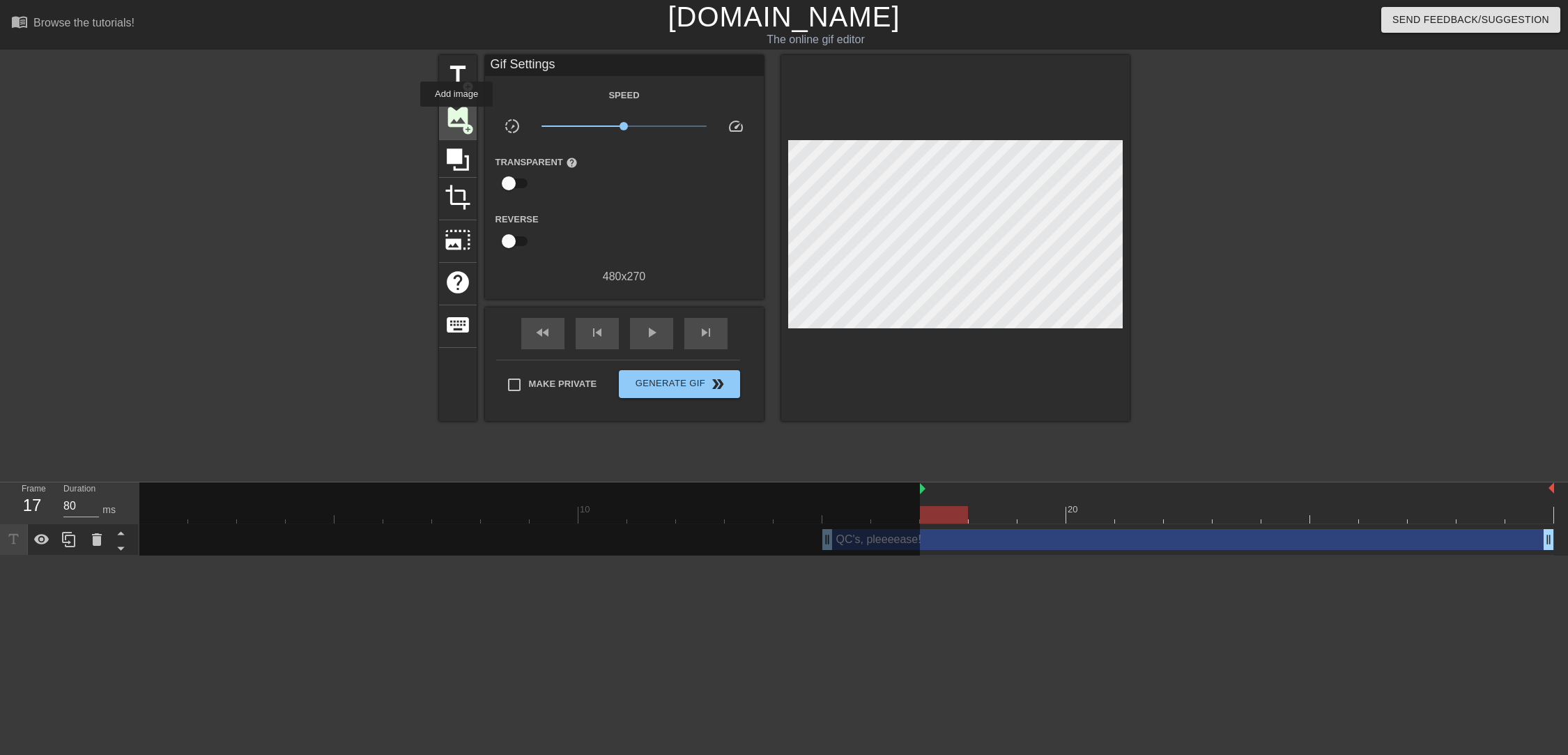
click at [457, 116] on span "image" at bounding box center [458, 116] width 26 height 26
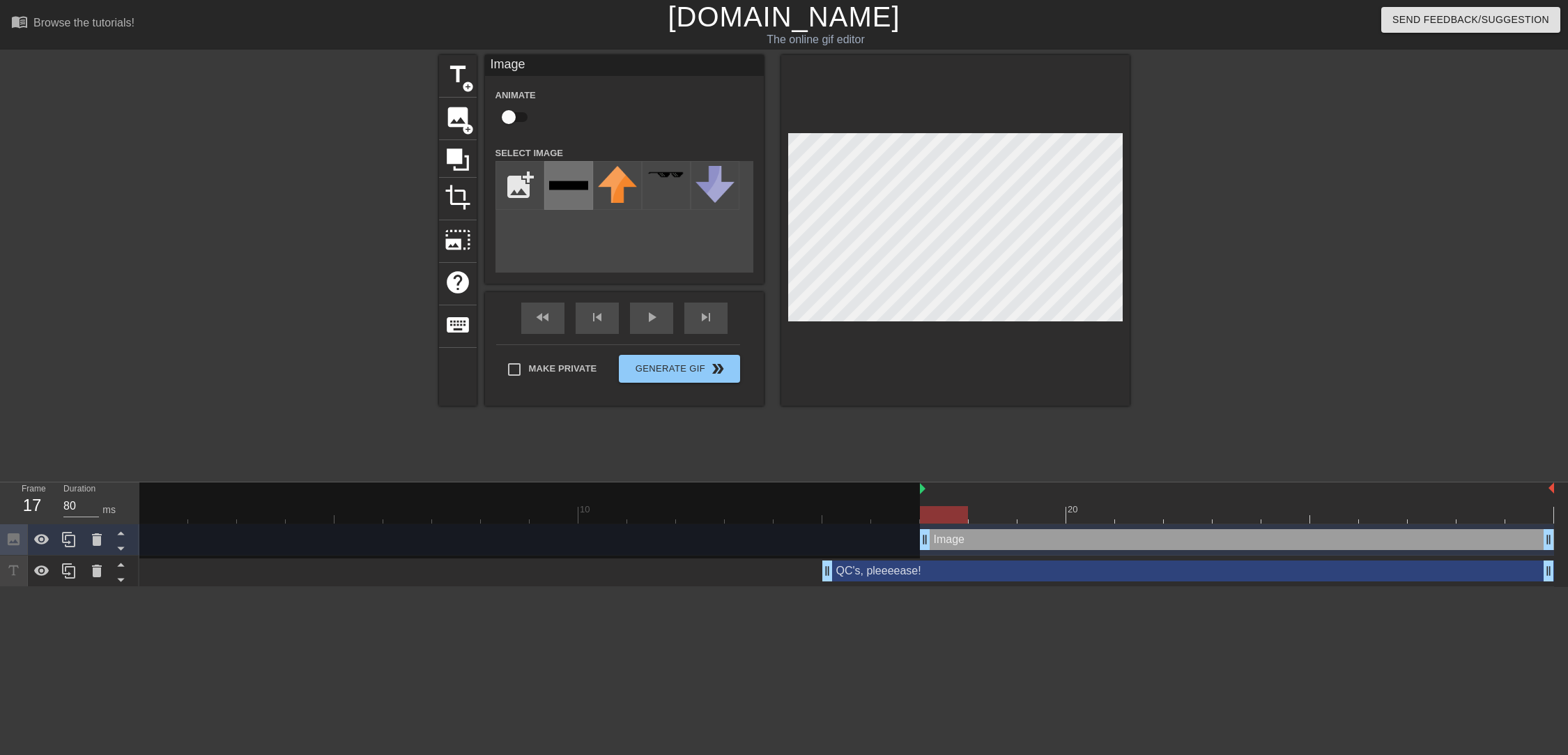
click at [573, 178] on img at bounding box center [569, 186] width 39 height 39
click at [122, 545] on icon at bounding box center [120, 548] width 17 height 17
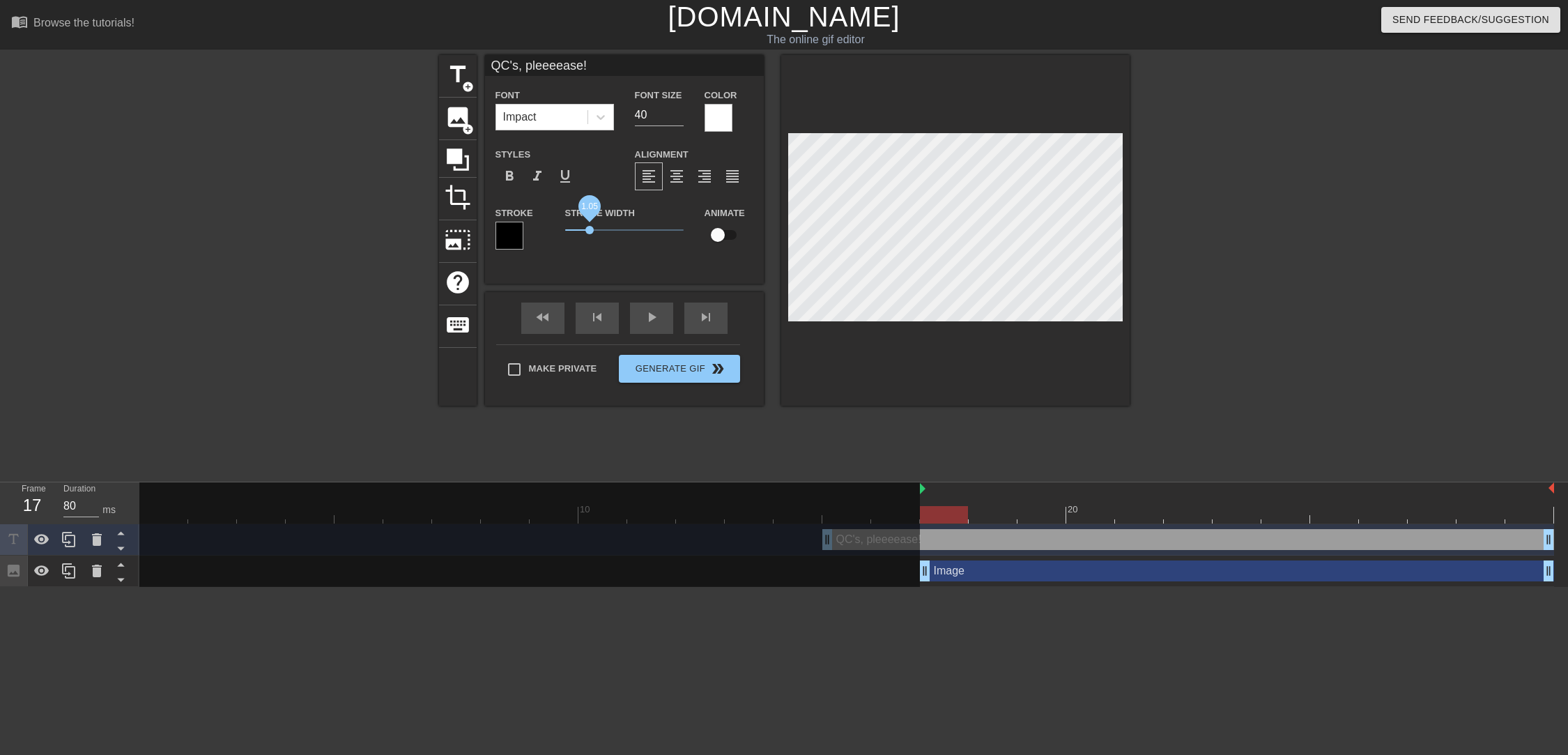
drag, startPoint x: 603, startPoint y: 232, endPoint x: 590, endPoint y: 235, distance: 13.3
click at [590, 234] on span "1.05" at bounding box center [589, 230] width 8 height 8
click at [593, 108] on div at bounding box center [600, 116] width 25 height 25
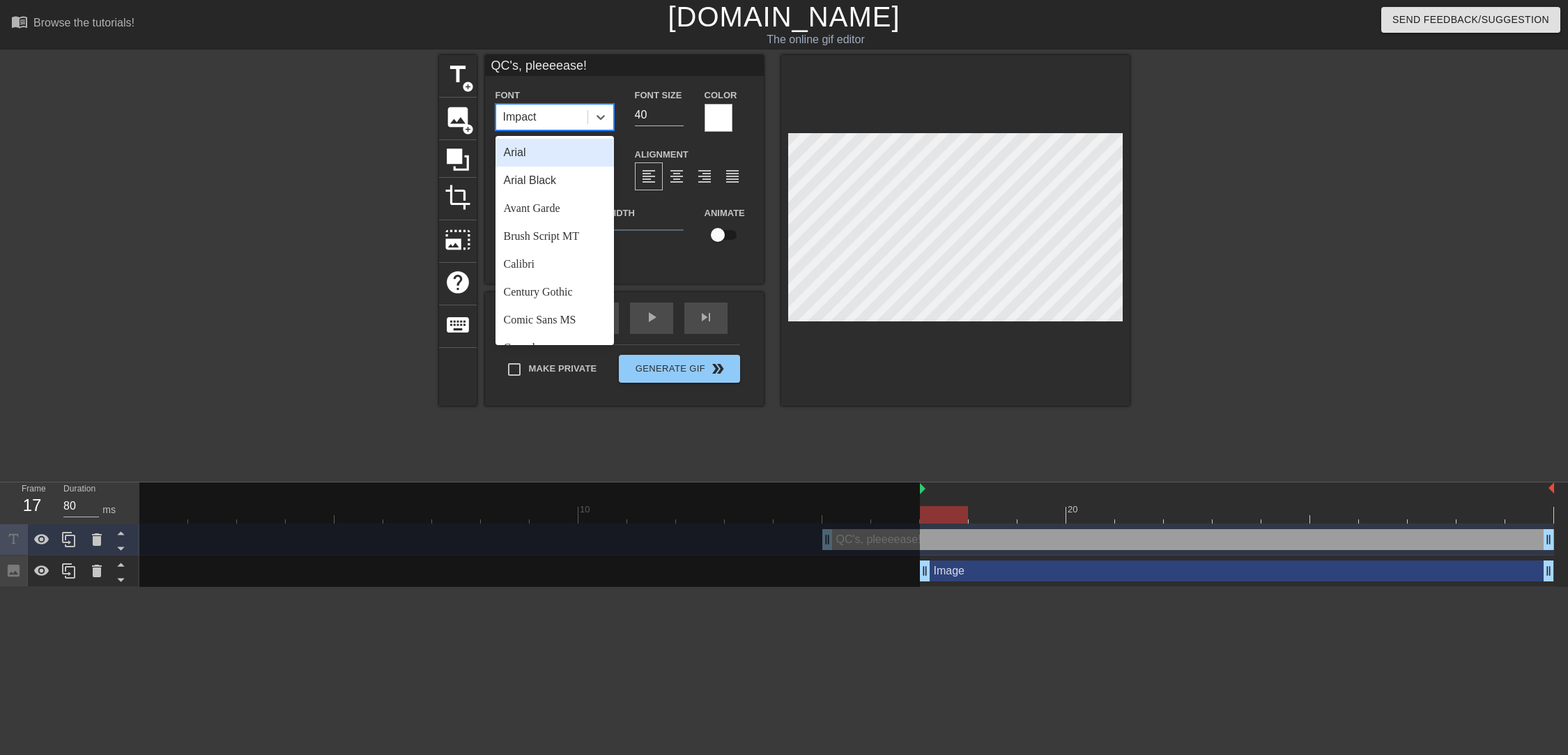
click at [552, 162] on div "Arial" at bounding box center [555, 153] width 119 height 28
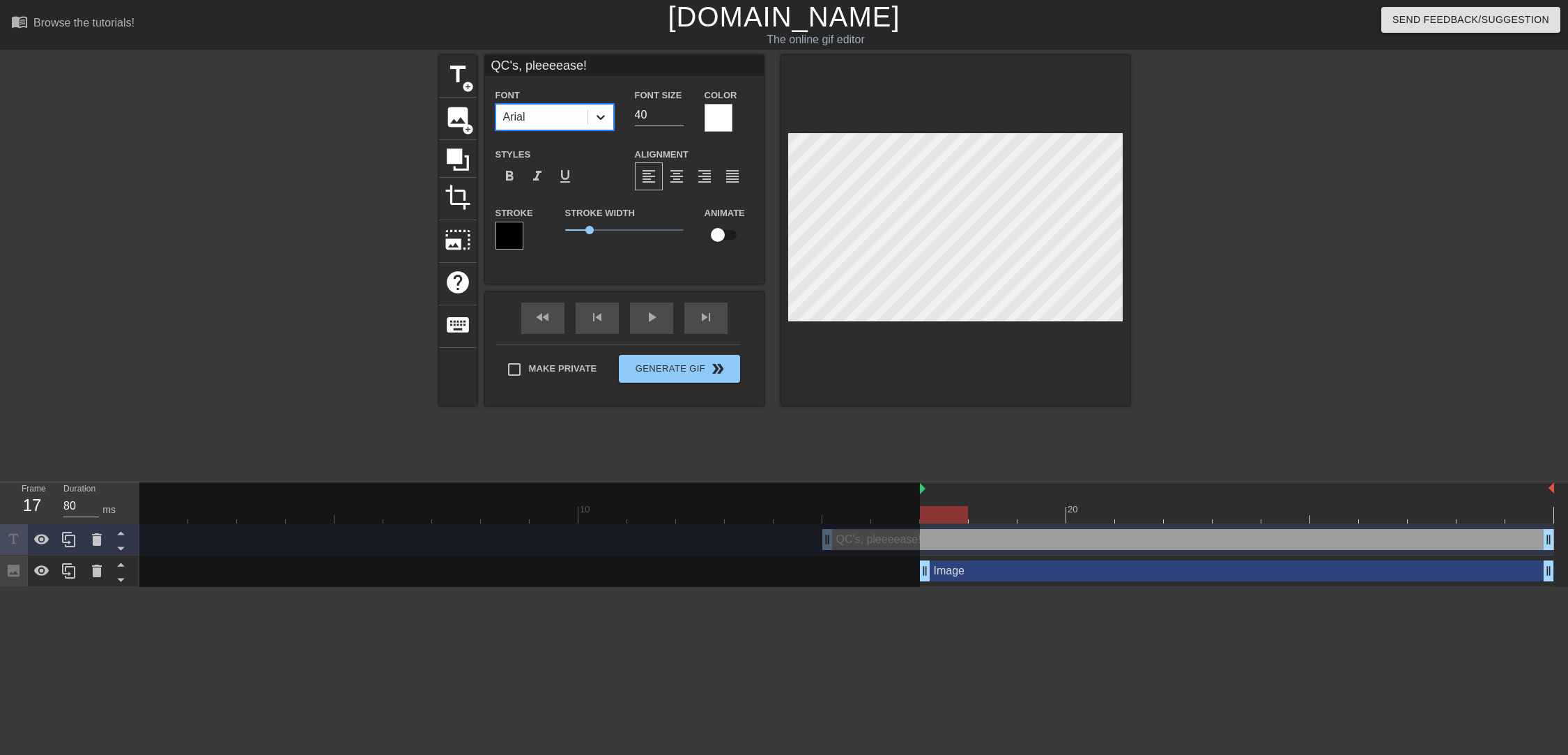
click at [600, 116] on icon at bounding box center [600, 117] width 14 height 14
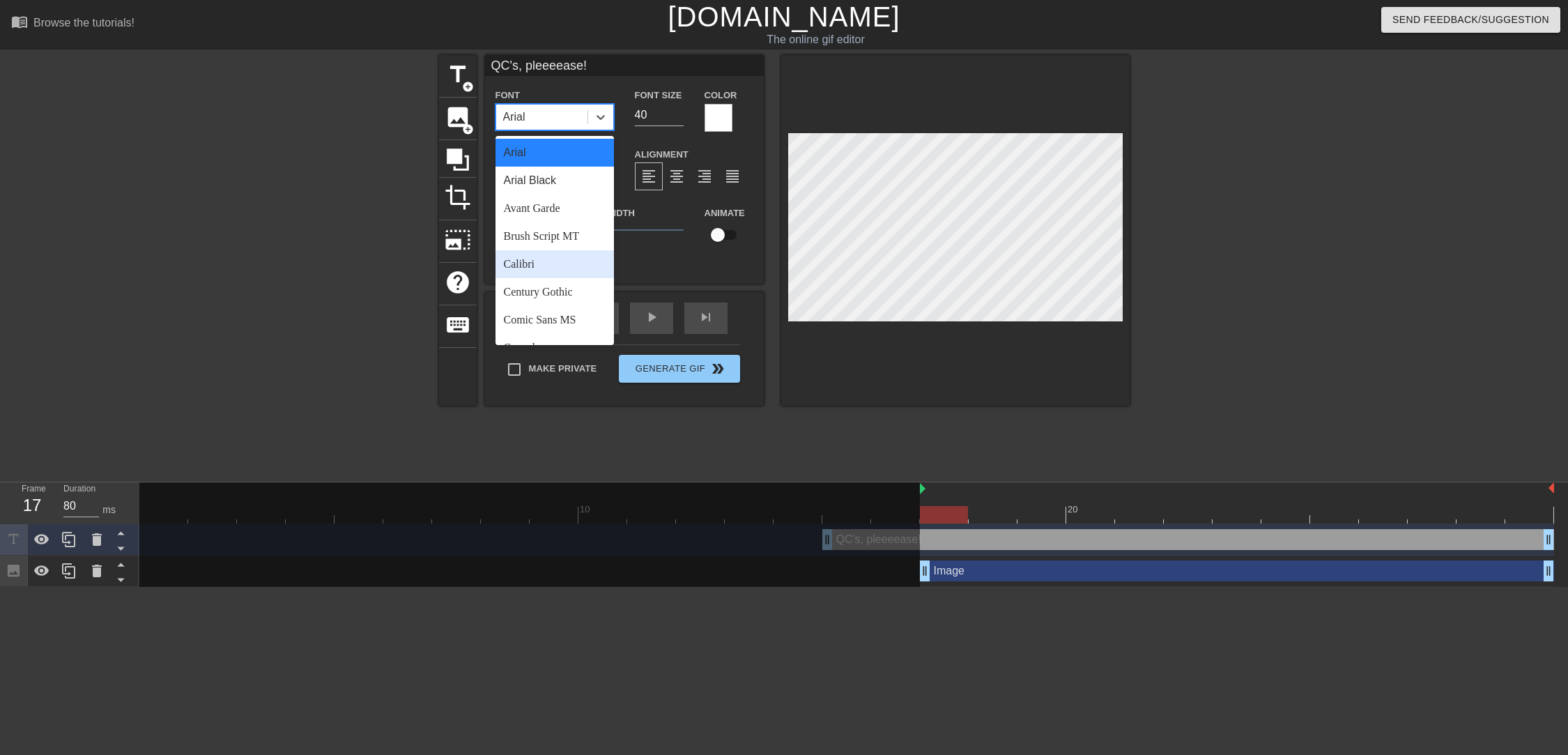
click at [556, 259] on div "Calibri" at bounding box center [555, 264] width 119 height 28
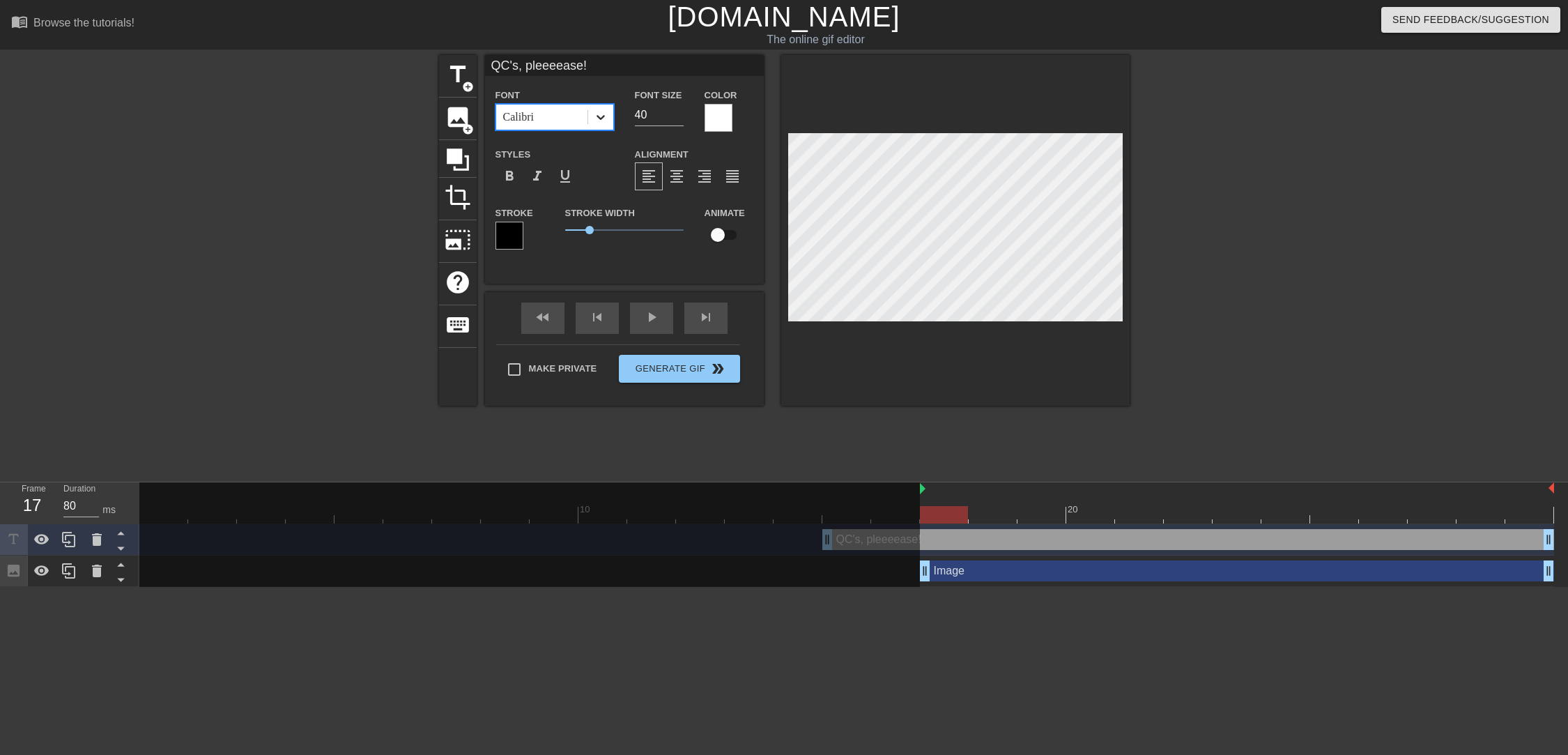
click at [600, 115] on icon at bounding box center [600, 117] width 14 height 14
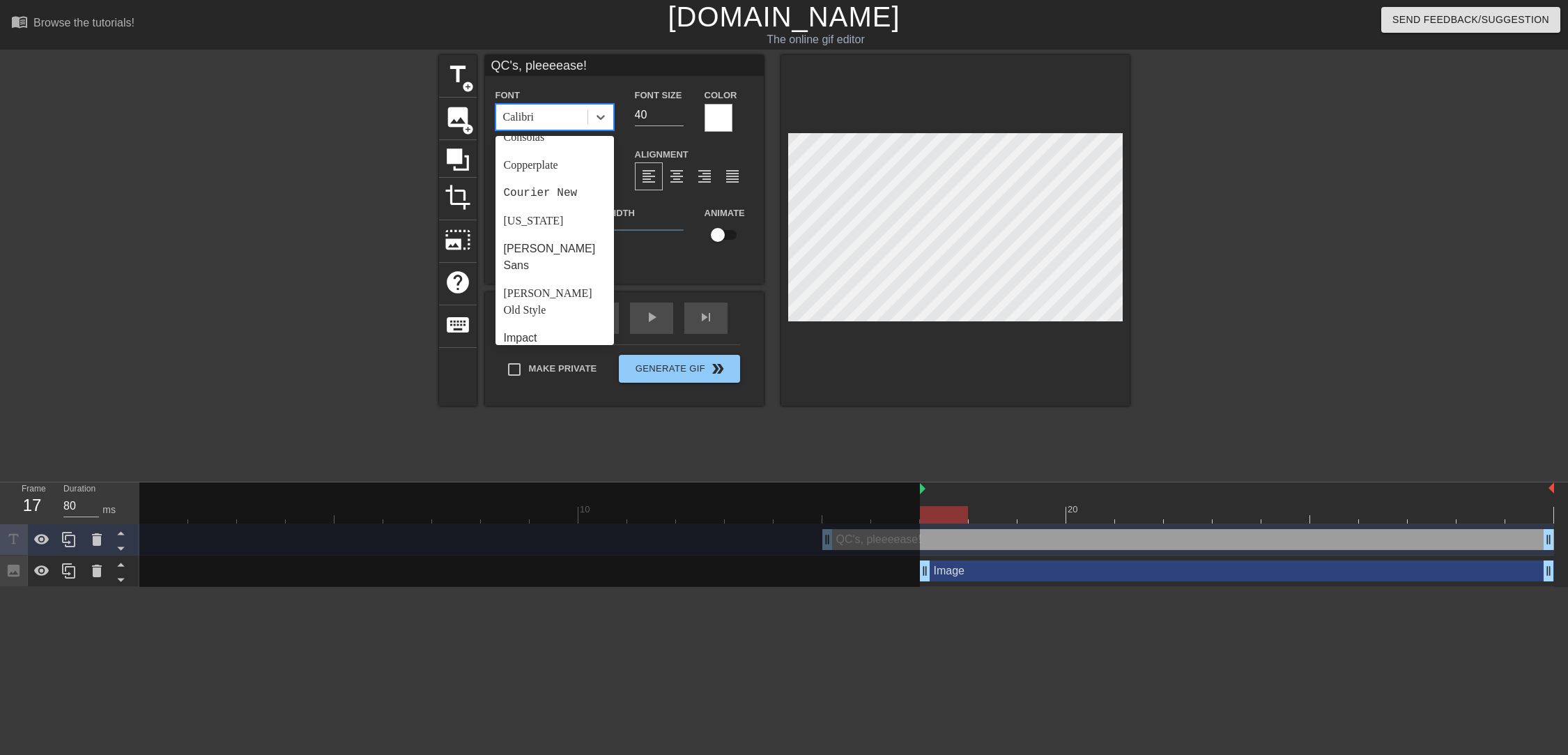
scroll to position [246, 0]
click at [551, 289] on div "Impact" at bounding box center [555, 303] width 119 height 28
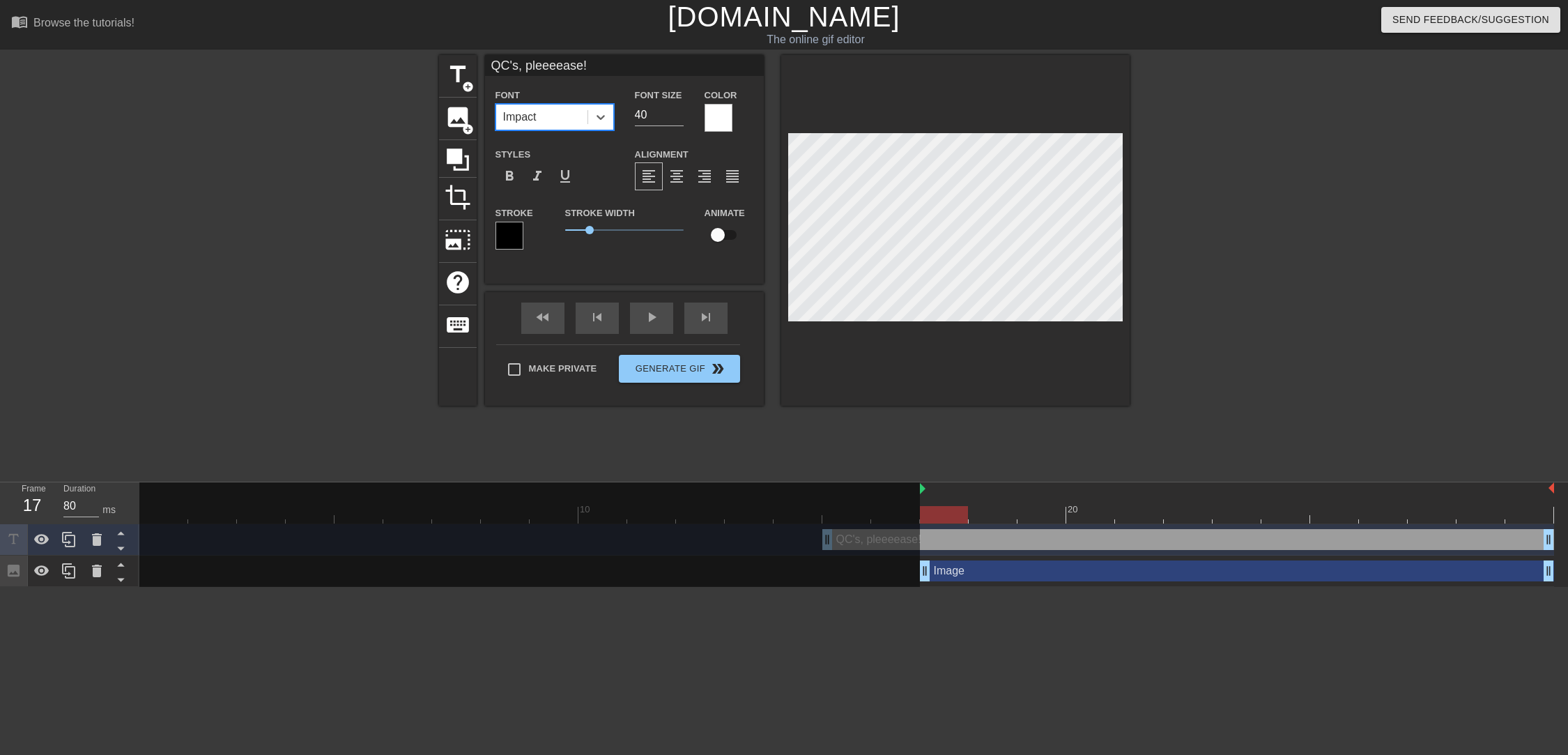
click at [718, 124] on div at bounding box center [718, 117] width 28 height 28
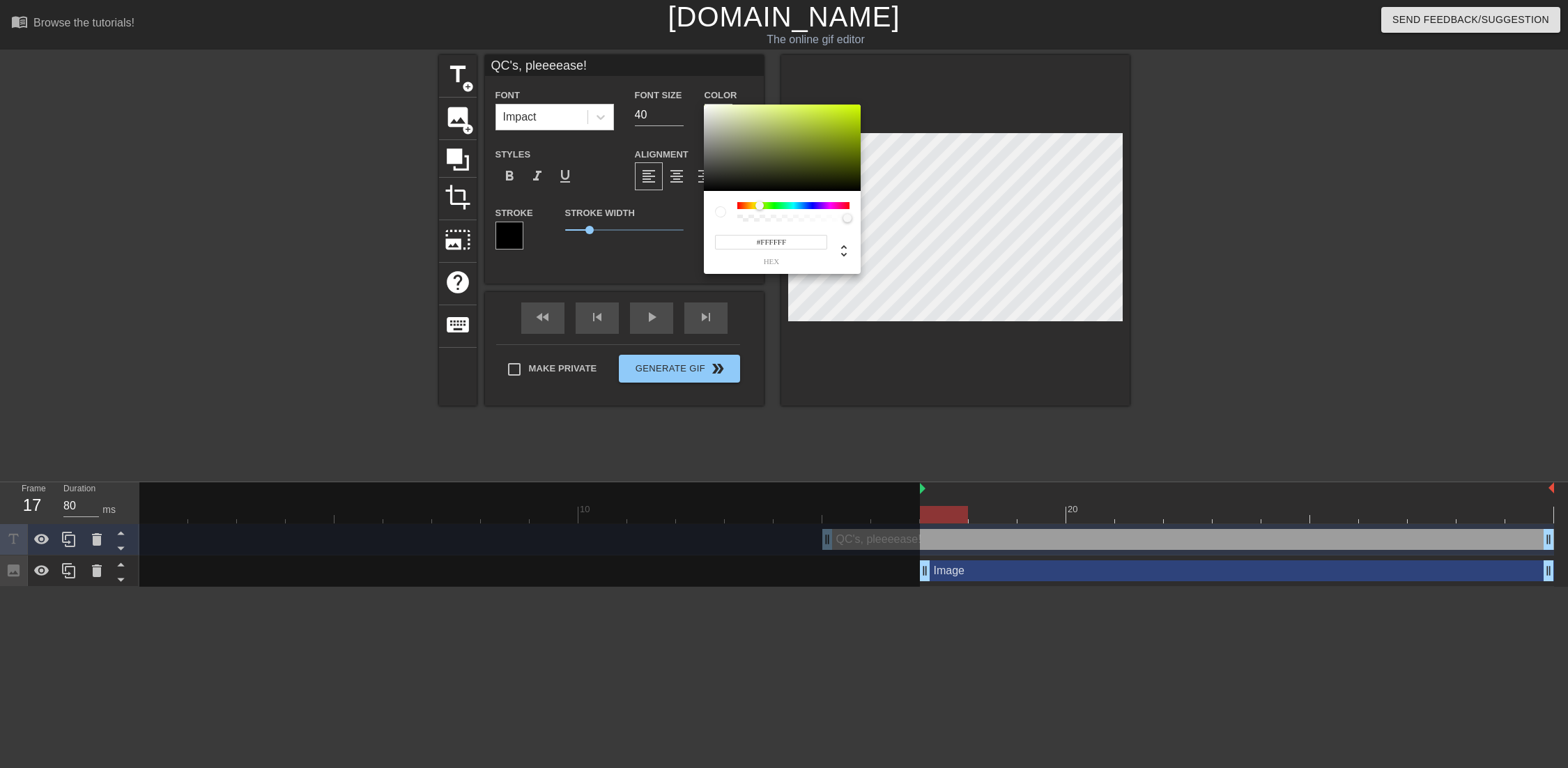
click at [760, 207] on div at bounding box center [793, 205] width 112 height 7
type input "#FAFFE2"
drag, startPoint x: 751, startPoint y: 120, endPoint x: 722, endPoint y: 100, distance: 35.2
click at [722, 100] on div "#FAFFE2 hex" at bounding box center [784, 384] width 1568 height 768
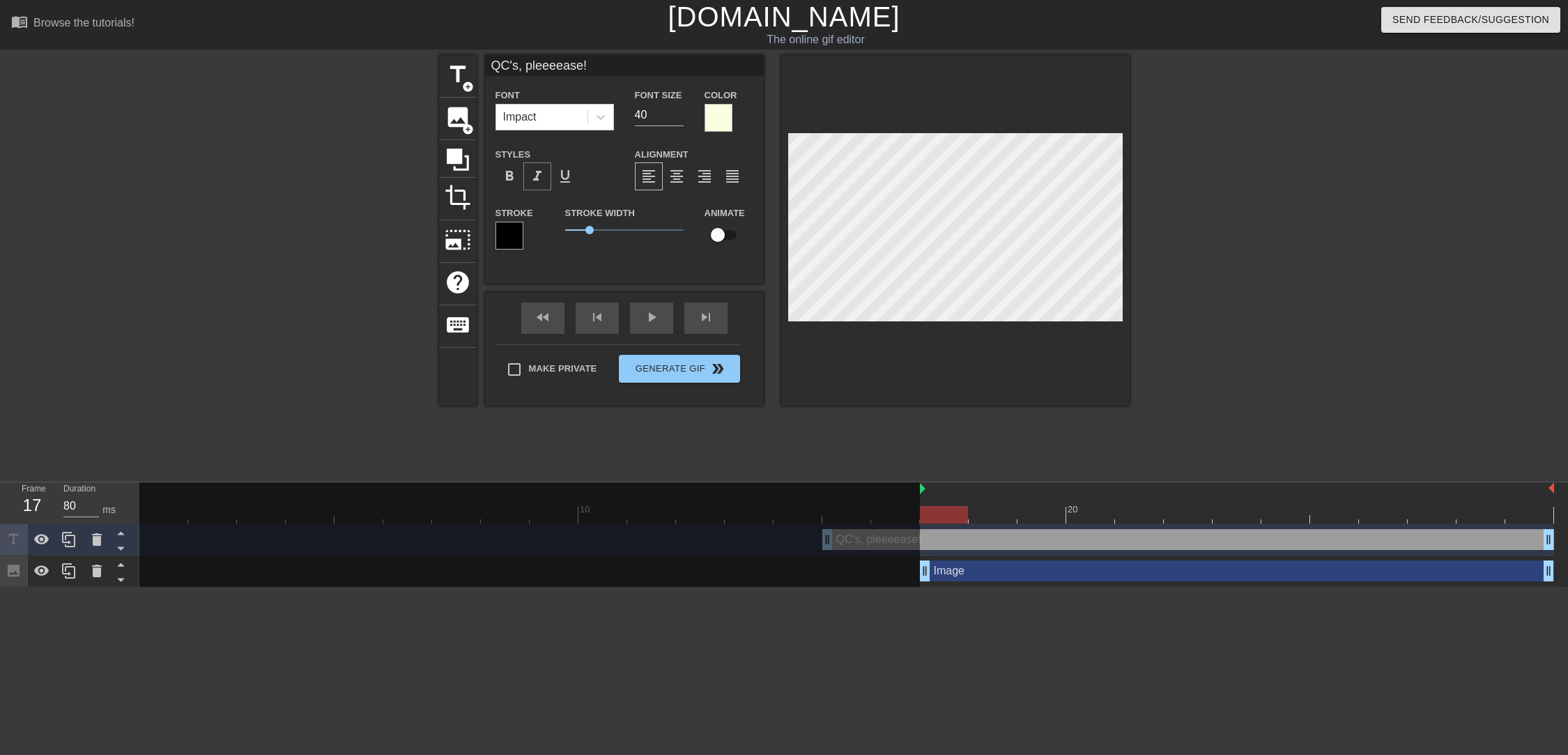
click at [539, 173] on span "format_italic" at bounding box center [537, 177] width 17 height 17
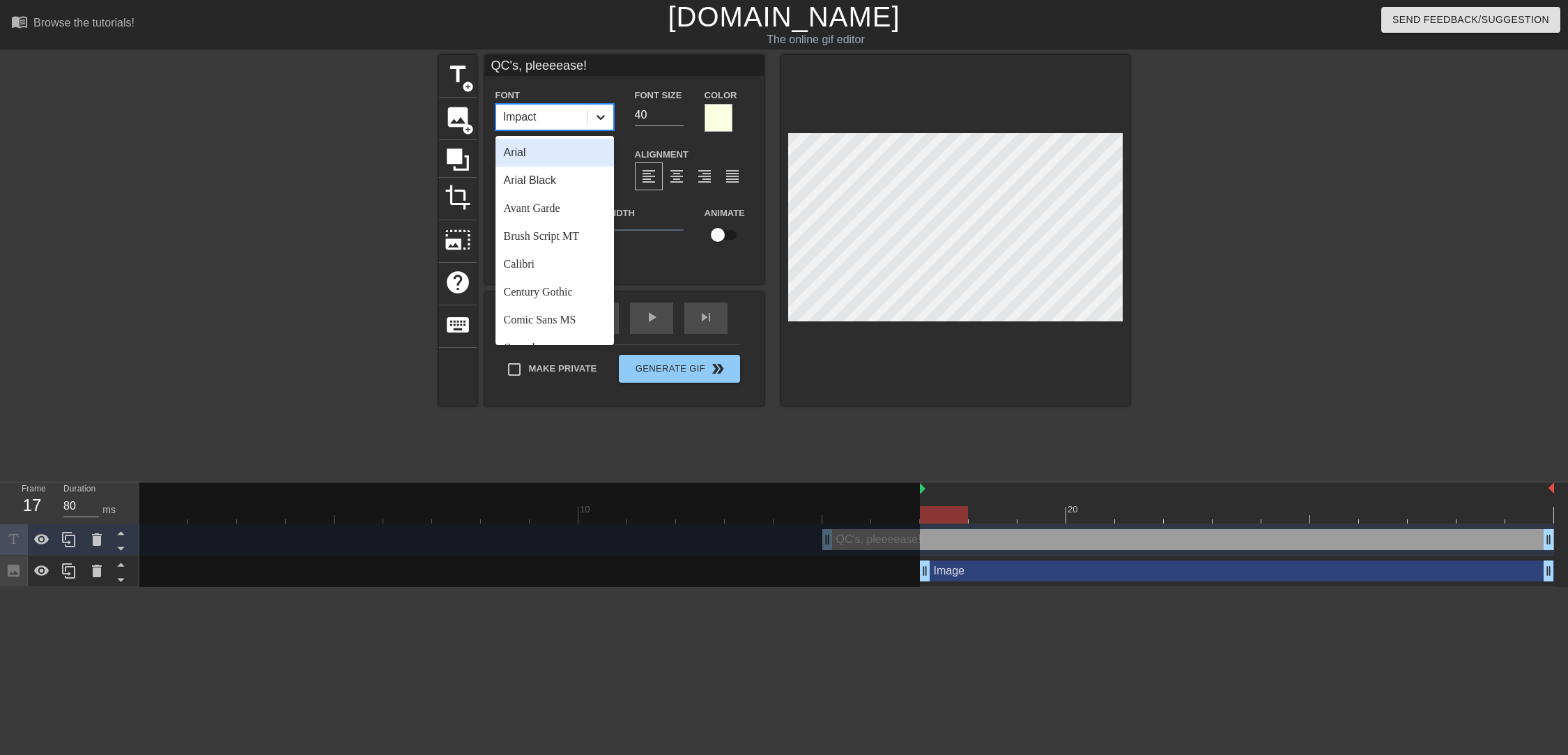
click at [600, 110] on icon at bounding box center [600, 117] width 14 height 14
click at [566, 152] on div "Arial" at bounding box center [555, 153] width 119 height 28
click at [606, 128] on div at bounding box center [600, 116] width 25 height 25
click at [559, 273] on div "Impact" at bounding box center [555, 287] width 119 height 28
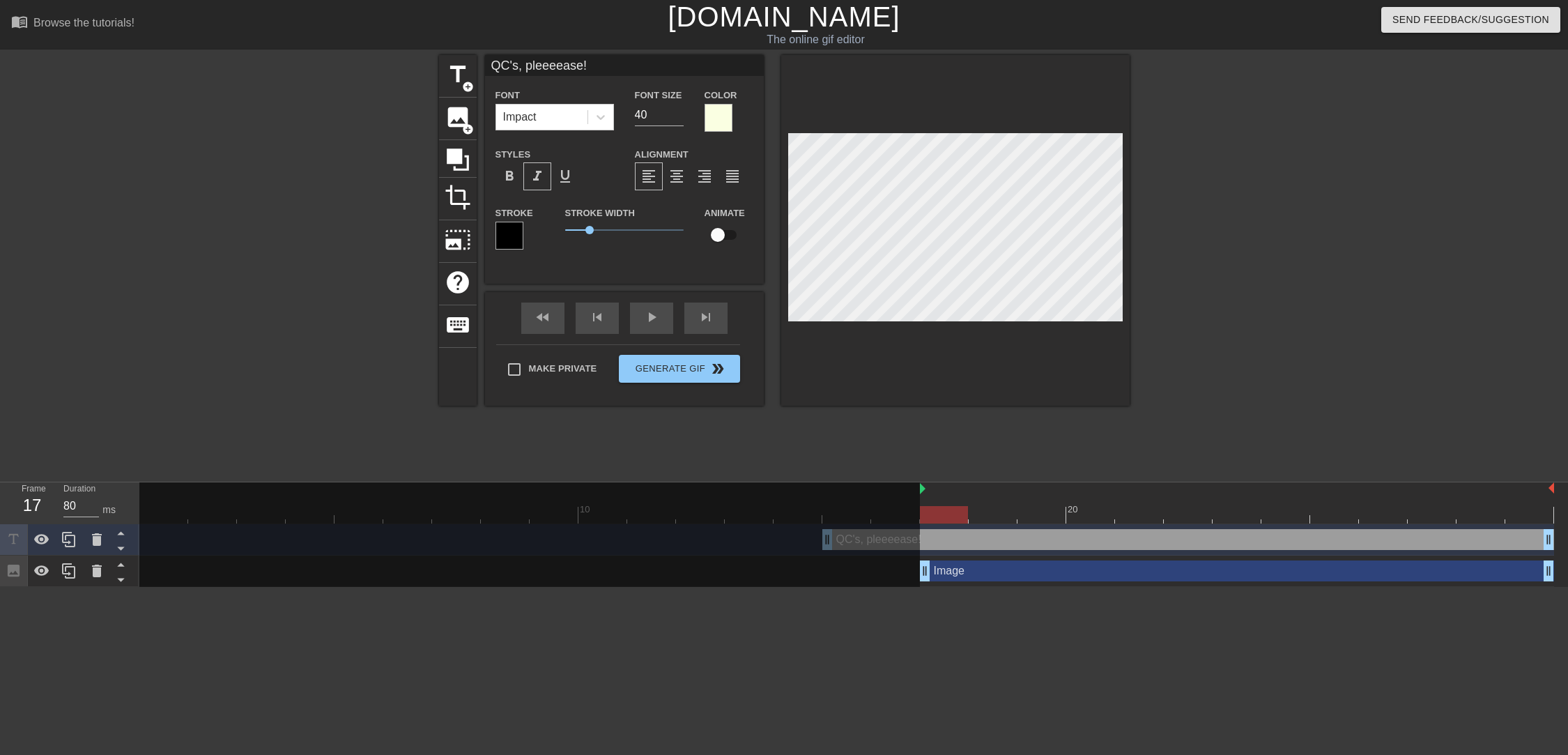
click at [722, 115] on div at bounding box center [718, 117] width 28 height 28
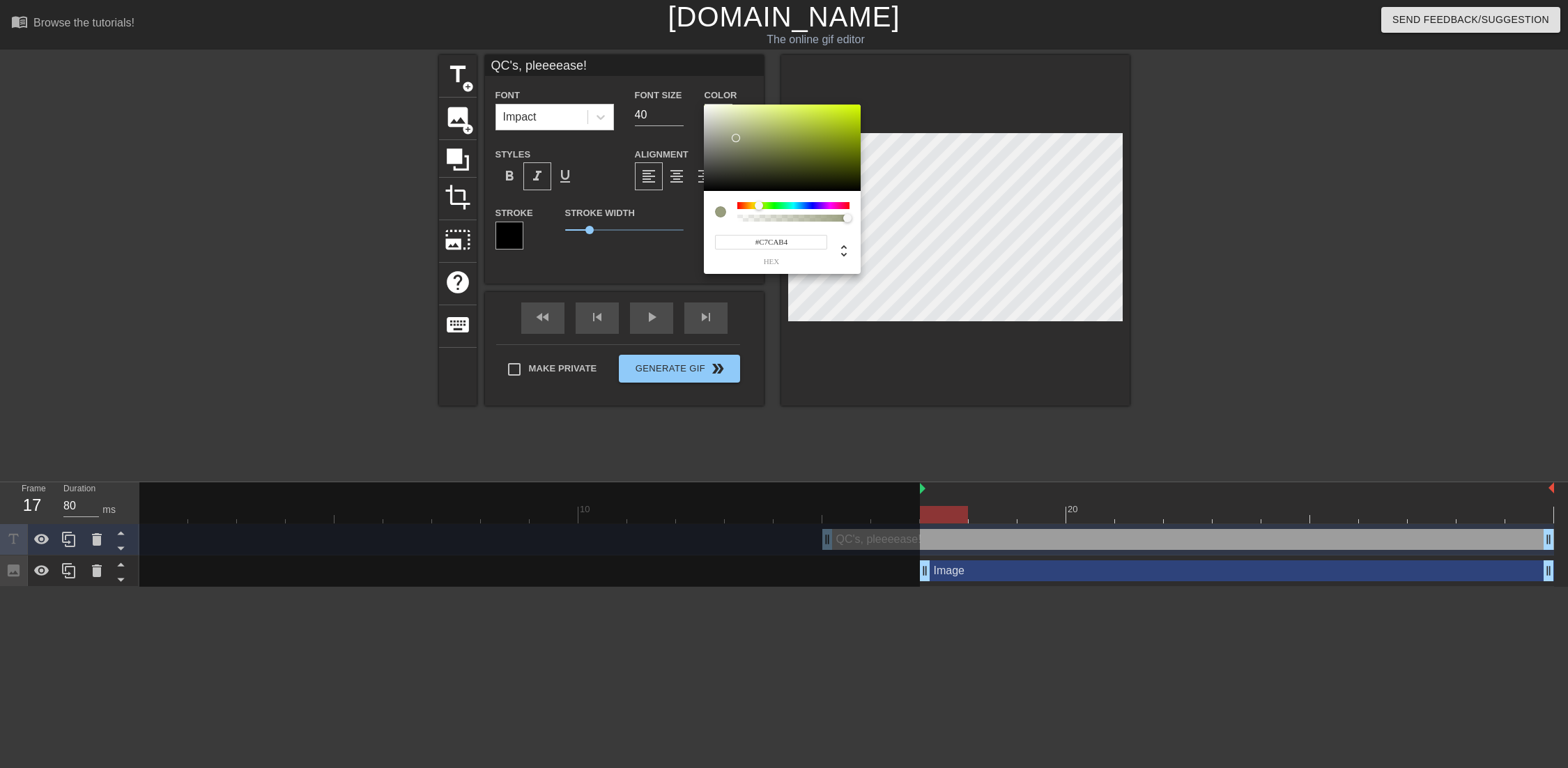
type input "#FFFFFF"
drag, startPoint x: 736, startPoint y: 140, endPoint x: 648, endPoint y: 63, distance: 116.9
click at [648, 63] on div "#FFFFFF hex" at bounding box center [784, 384] width 1568 height 768
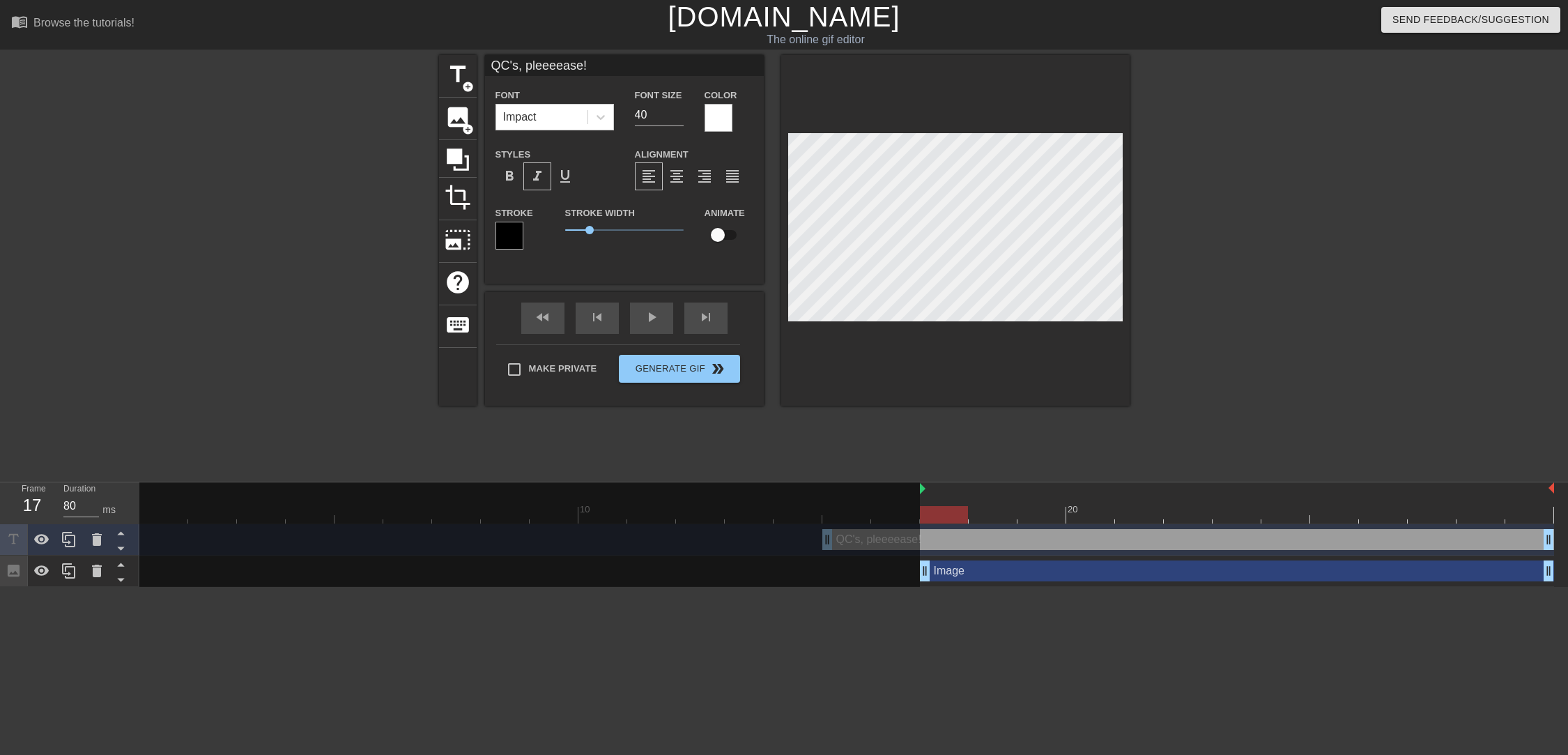
scroll to position [2, 4]
type input "QC's, peeeease!"
type textarea "QC's, peeeease!"
type input "QC's, pweeeease!"
type textarea "QC's, pweeeease!"
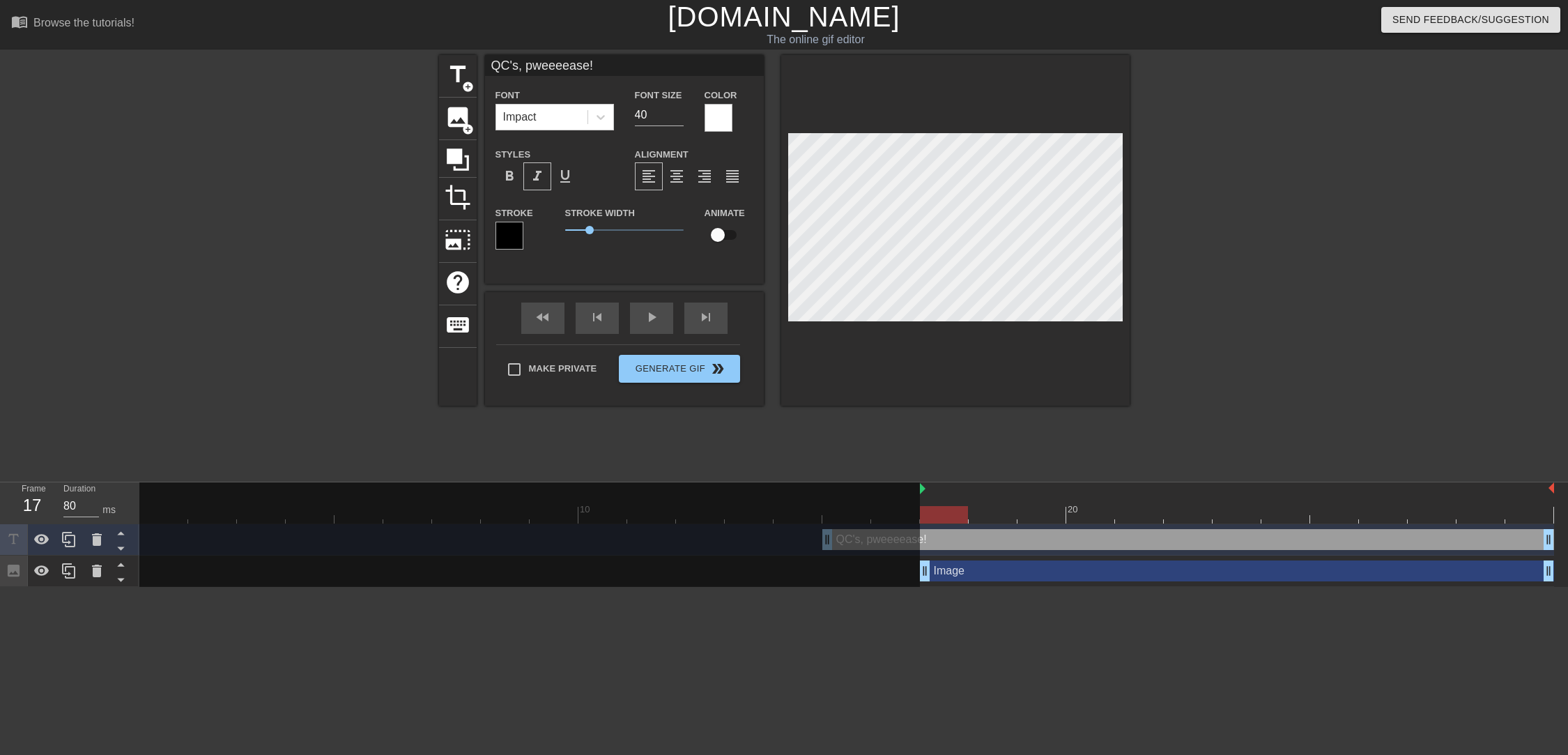
scroll to position [2, 5]
type input "QC's, pweeease!"
type textarea "QC's, pweeease!"
click at [533, 178] on span "format_italic" at bounding box center [537, 177] width 17 height 17
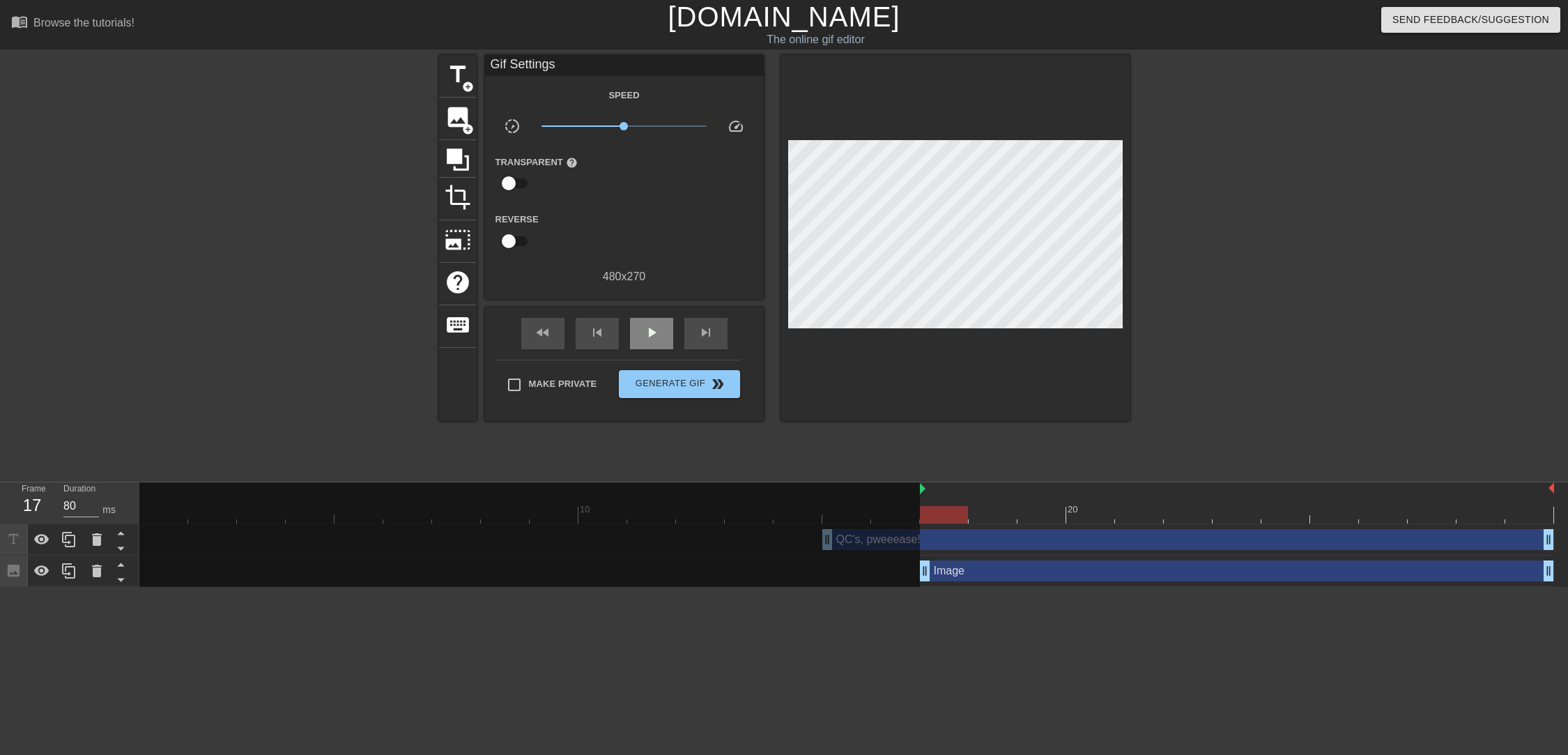
click at [657, 311] on div "fast_rewind skip_previous play_arrow skip_next" at bounding box center [624, 334] width 227 height 53
click at [654, 326] on span "play_arrow" at bounding box center [651, 332] width 17 height 17
click at [675, 373] on button "Generate Gif double_arrow" at bounding box center [679, 384] width 120 height 28
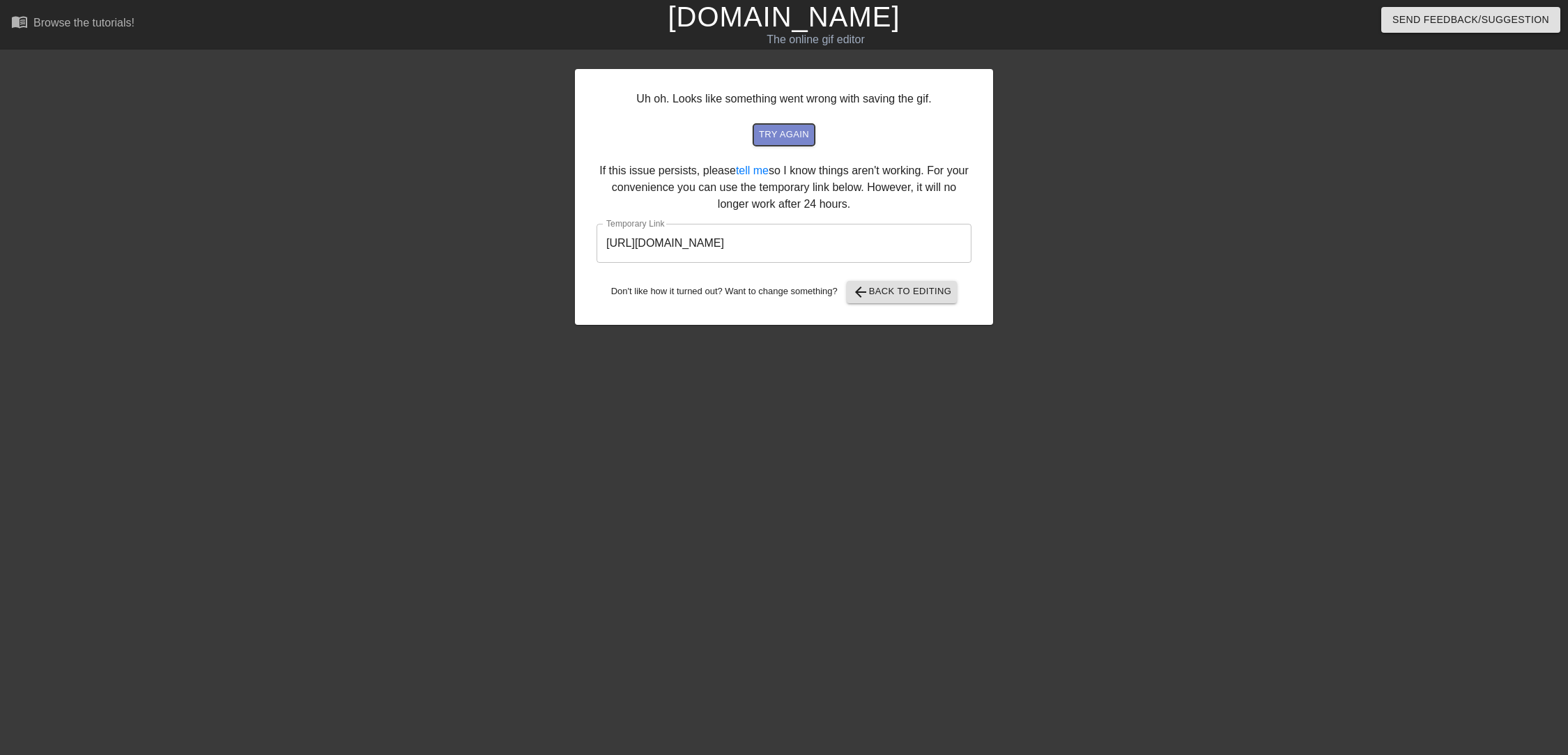
click at [768, 129] on span "try again" at bounding box center [784, 134] width 50 height 16
click at [793, 243] on input "[URL][DOMAIN_NAME]" at bounding box center [784, 243] width 375 height 39
